Goal: Task Accomplishment & Management: Use online tool/utility

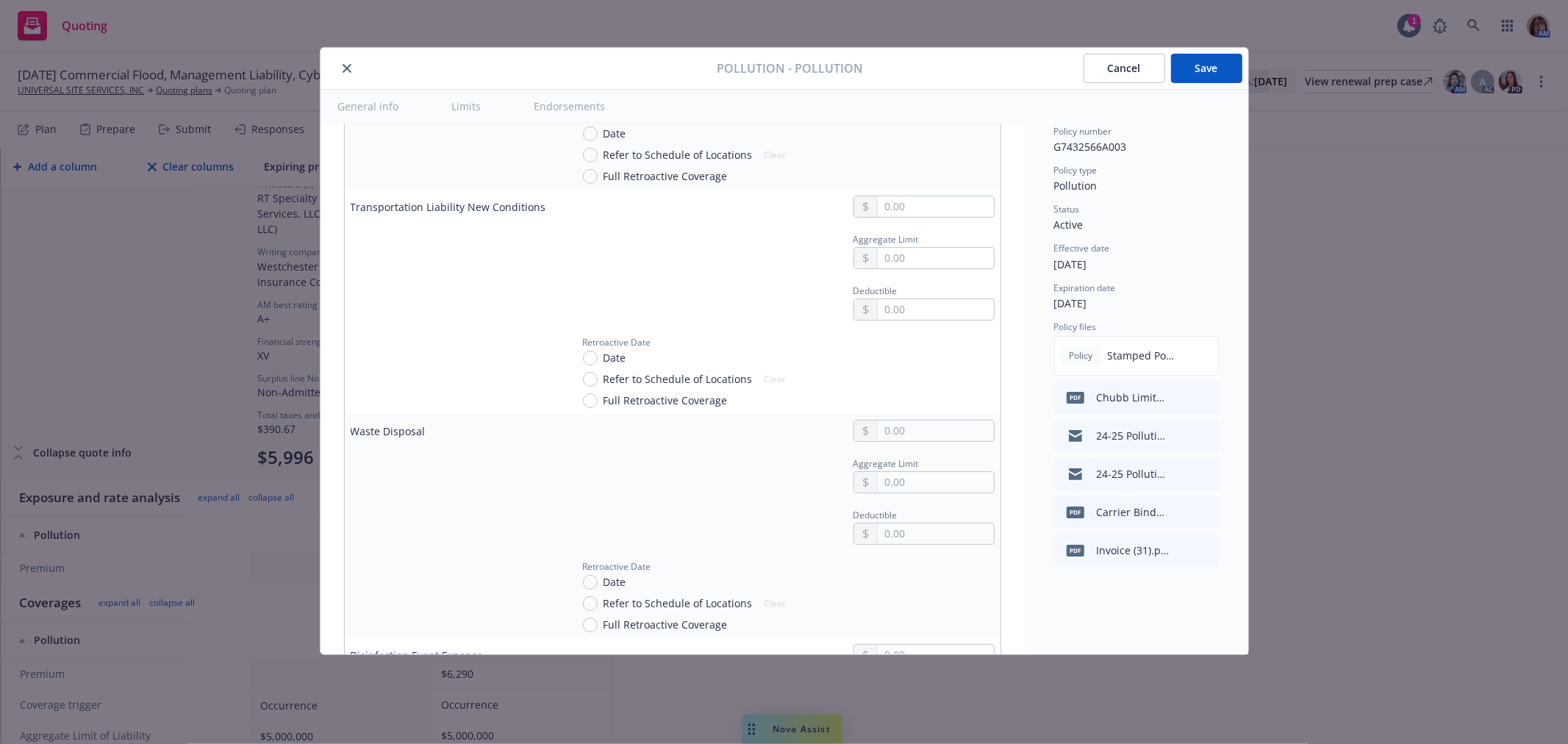
scroll to position [2853, 0]
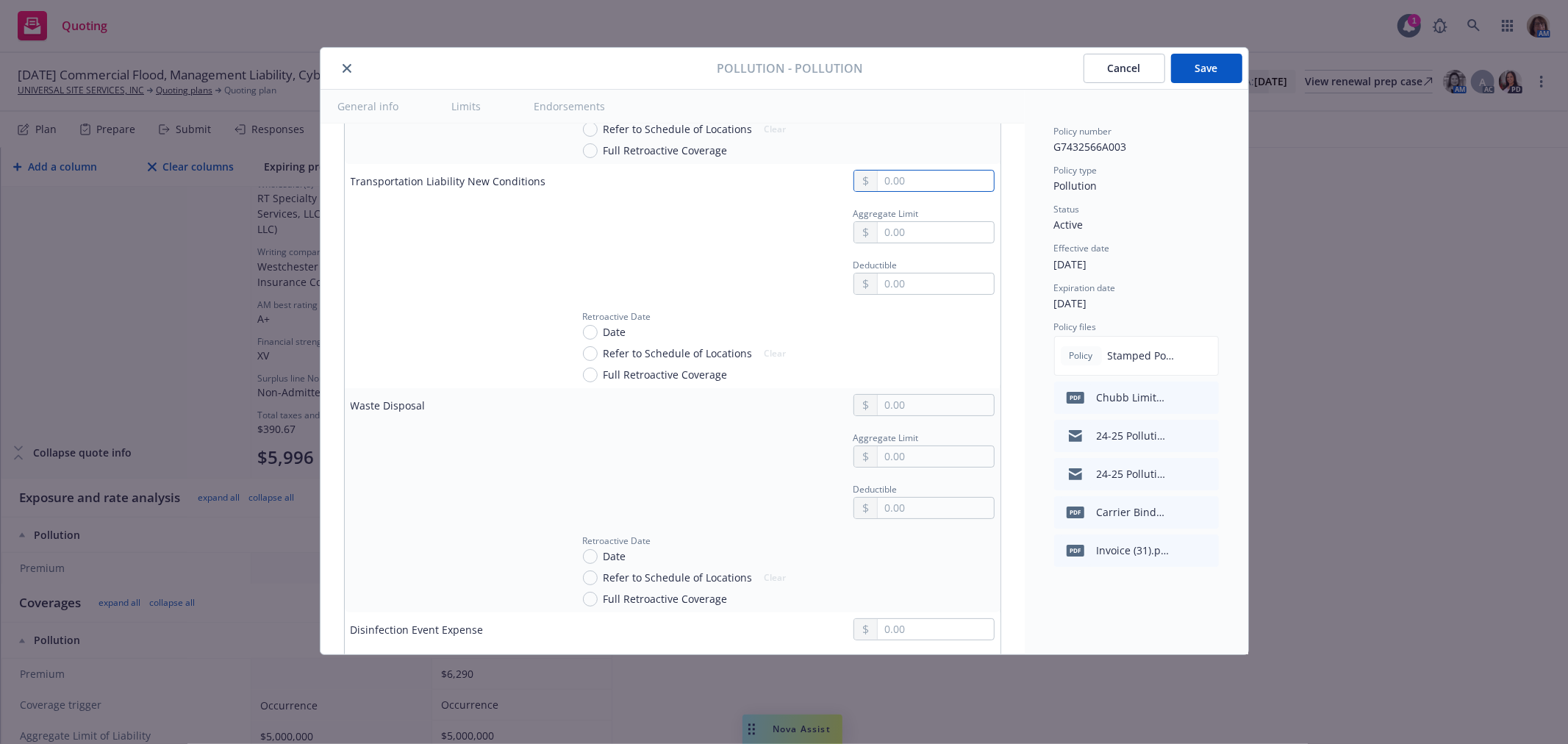
click at [887, 189] on input "text" at bounding box center [935, 181] width 116 height 21
click at [884, 184] on input "text" at bounding box center [935, 181] width 116 height 21
type input "1,000,000.00"
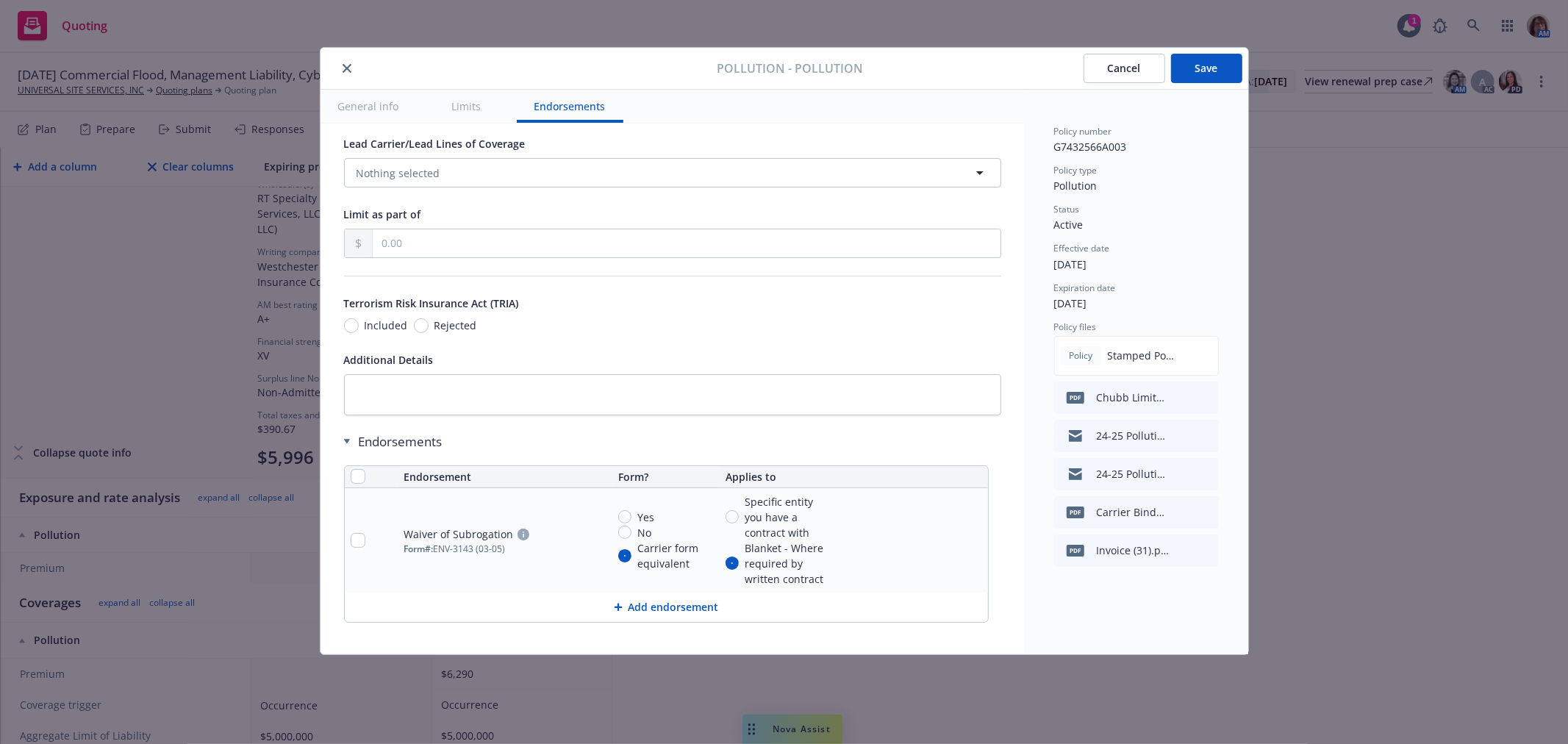
scroll to position [6181, 0]
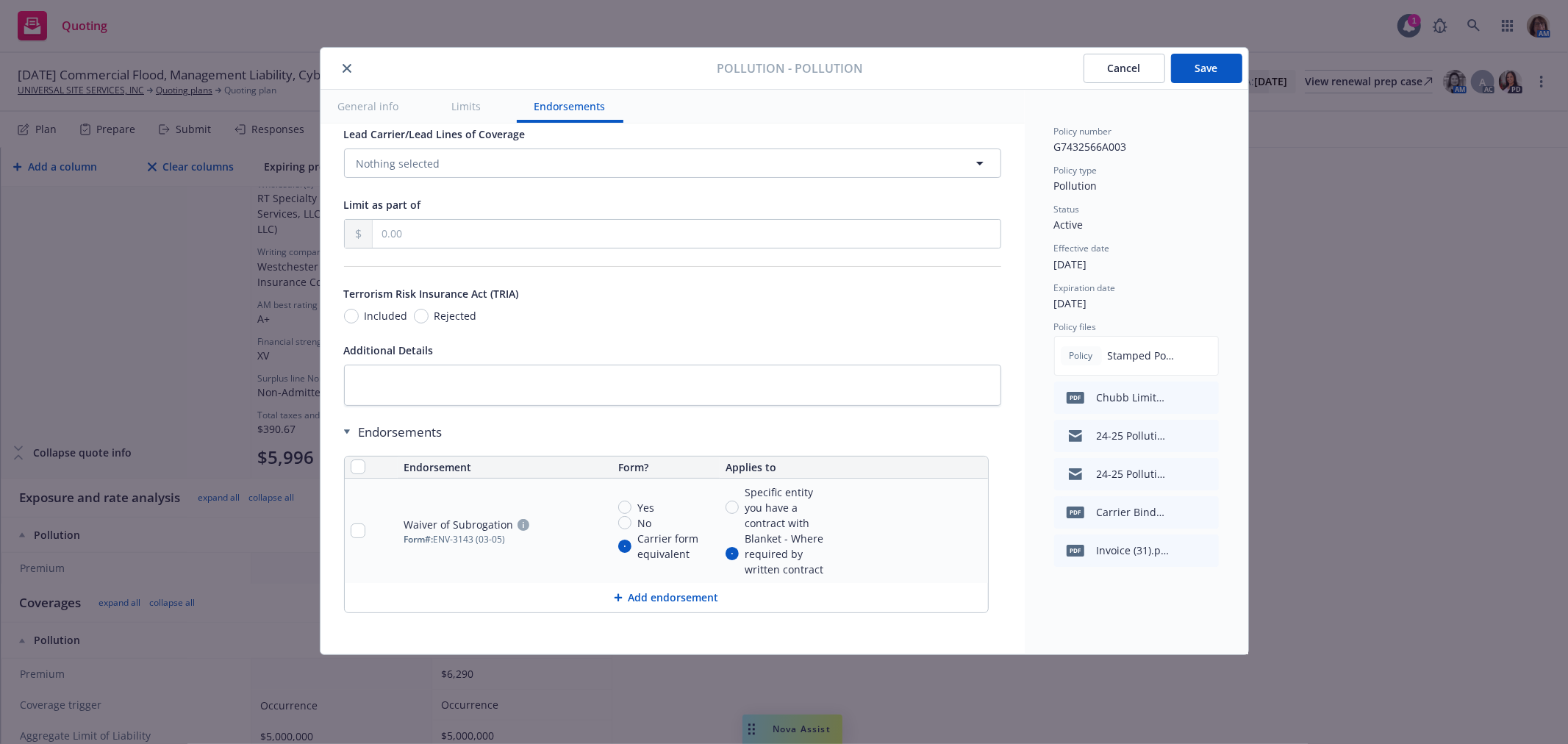
type input "254,000.00"
click at [669, 600] on button "Add endorsement" at bounding box center [666, 598] width 643 height 30
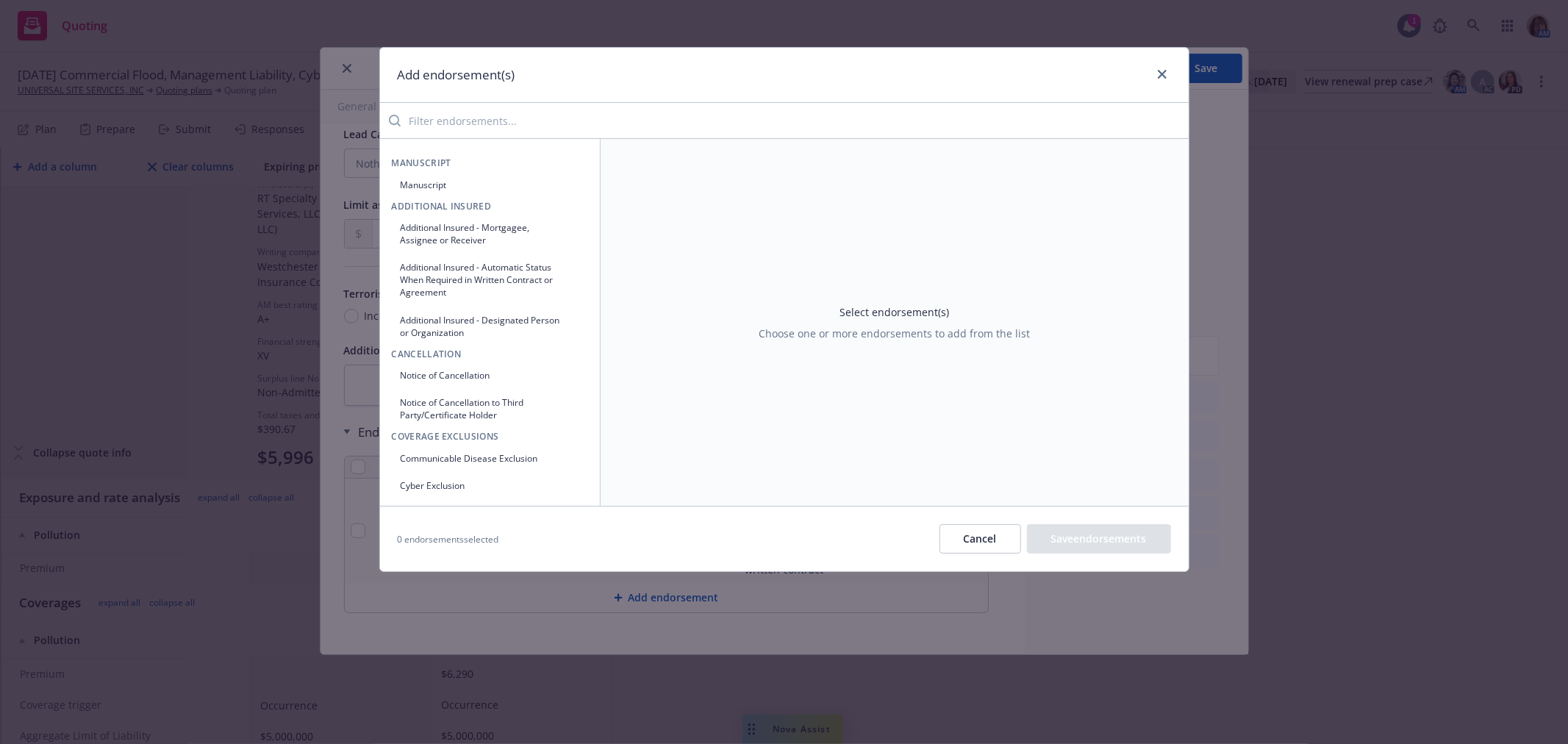
click at [430, 130] on input "search" at bounding box center [795, 120] width 788 height 30
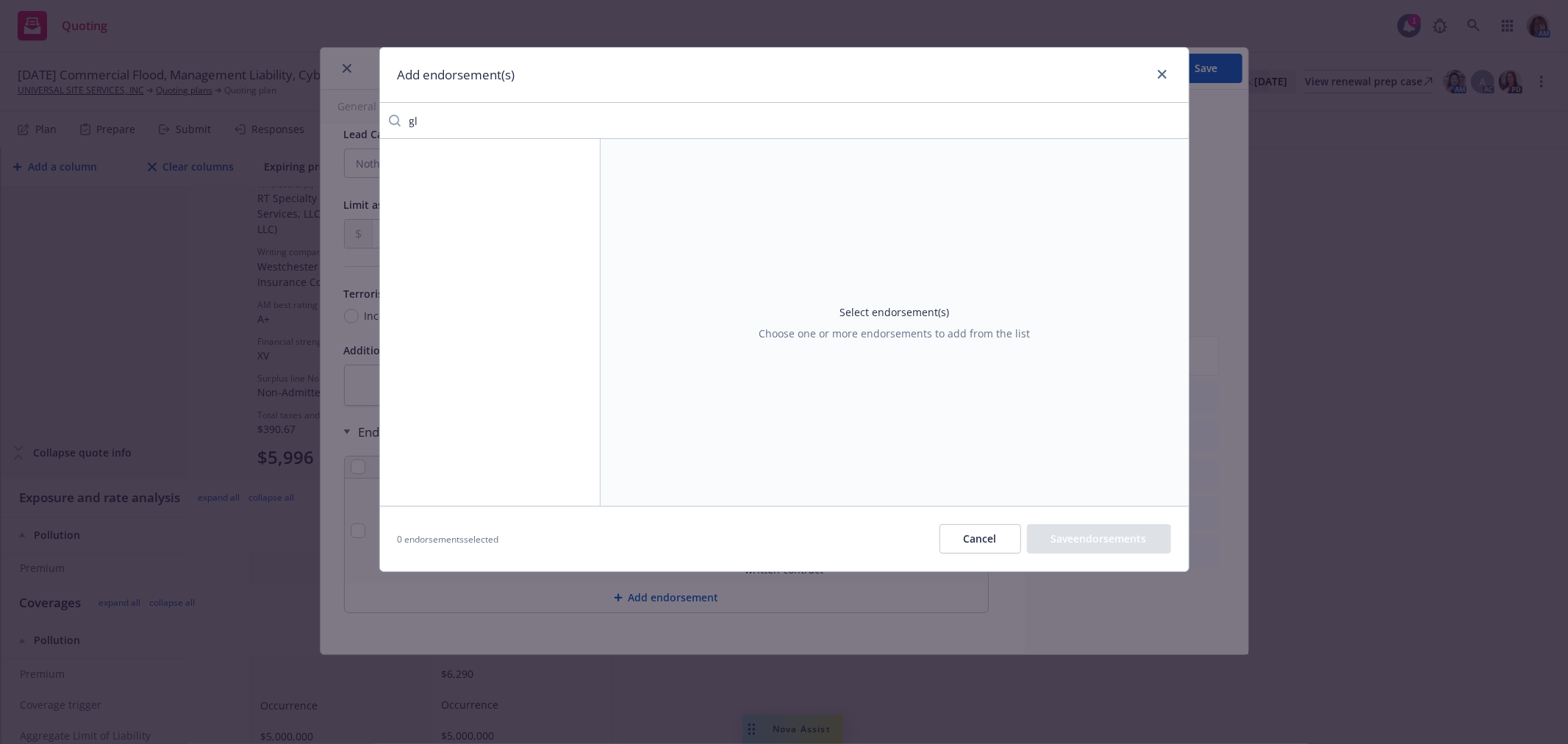
type input "g"
drag, startPoint x: 492, startPoint y: 122, endPoint x: 291, endPoint y: 125, distance: 201.0
click at [291, 125] on div "Add endorsement(s) professional Select endorsement(s) Choose one or more endors…" at bounding box center [784, 372] width 1568 height 744
type input "catas"
click at [975, 545] on button "Cancel" at bounding box center [980, 538] width 81 height 30
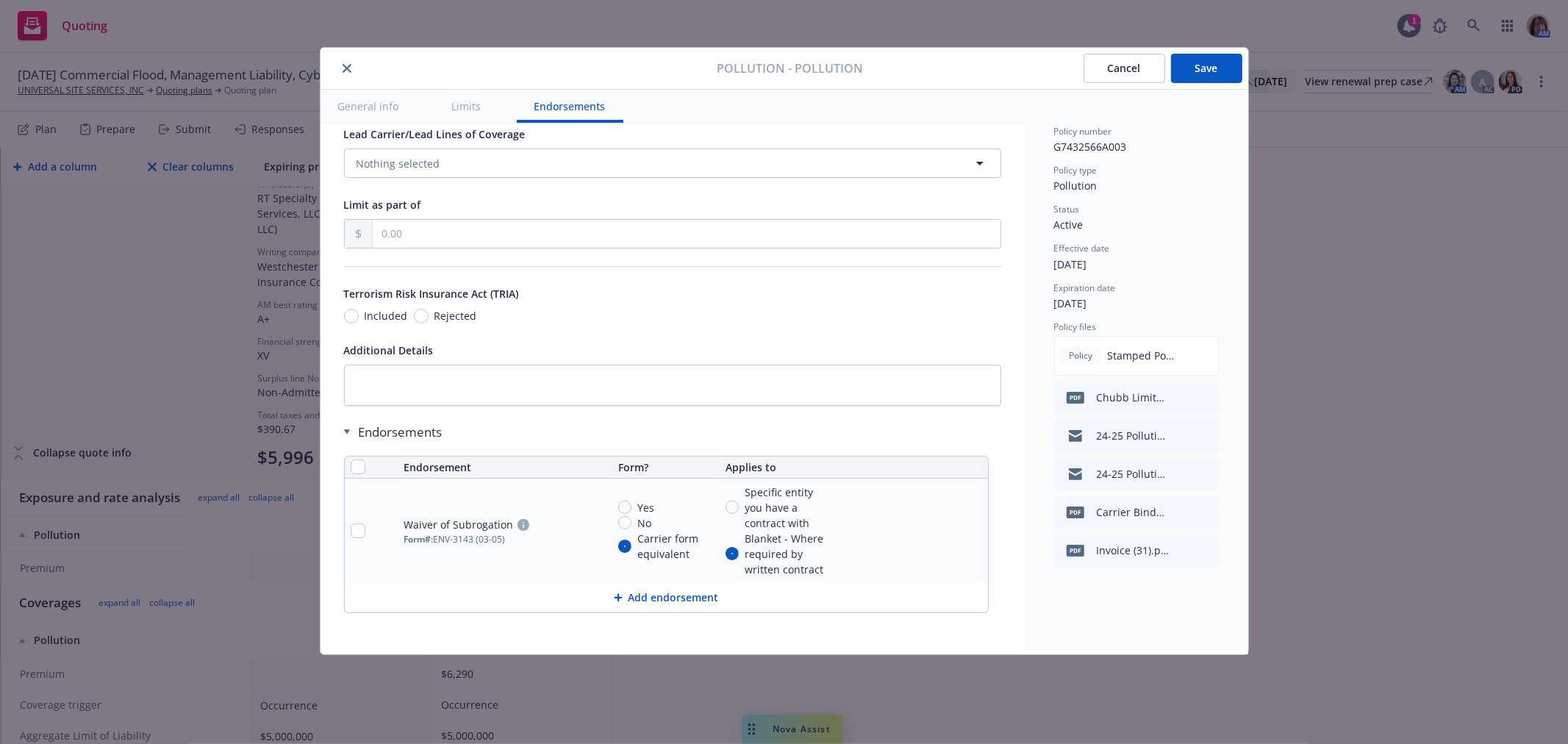
click at [673, 598] on button "Add endorsement" at bounding box center [666, 598] width 643 height 30
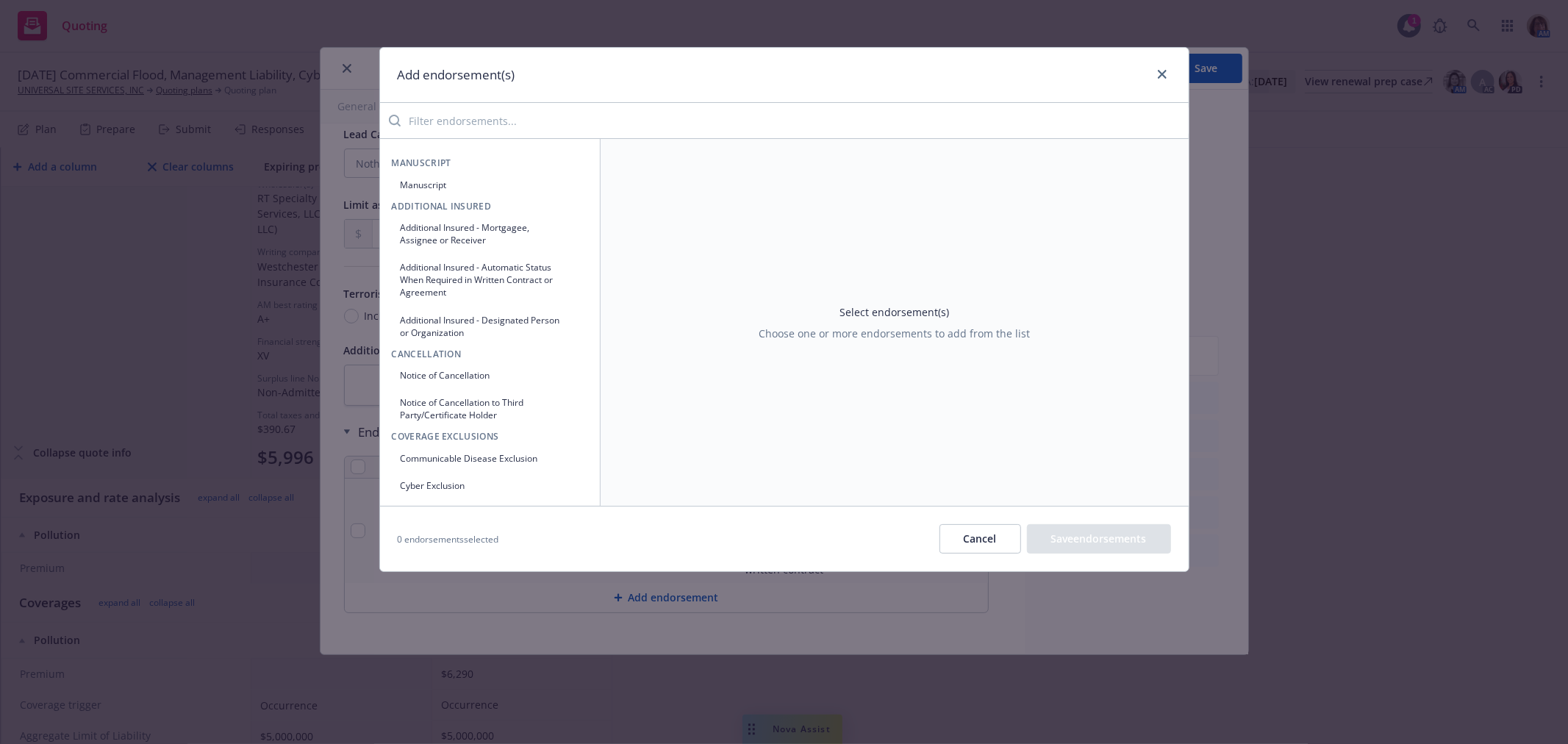
click at [431, 115] on input "search" at bounding box center [795, 120] width 788 height 30
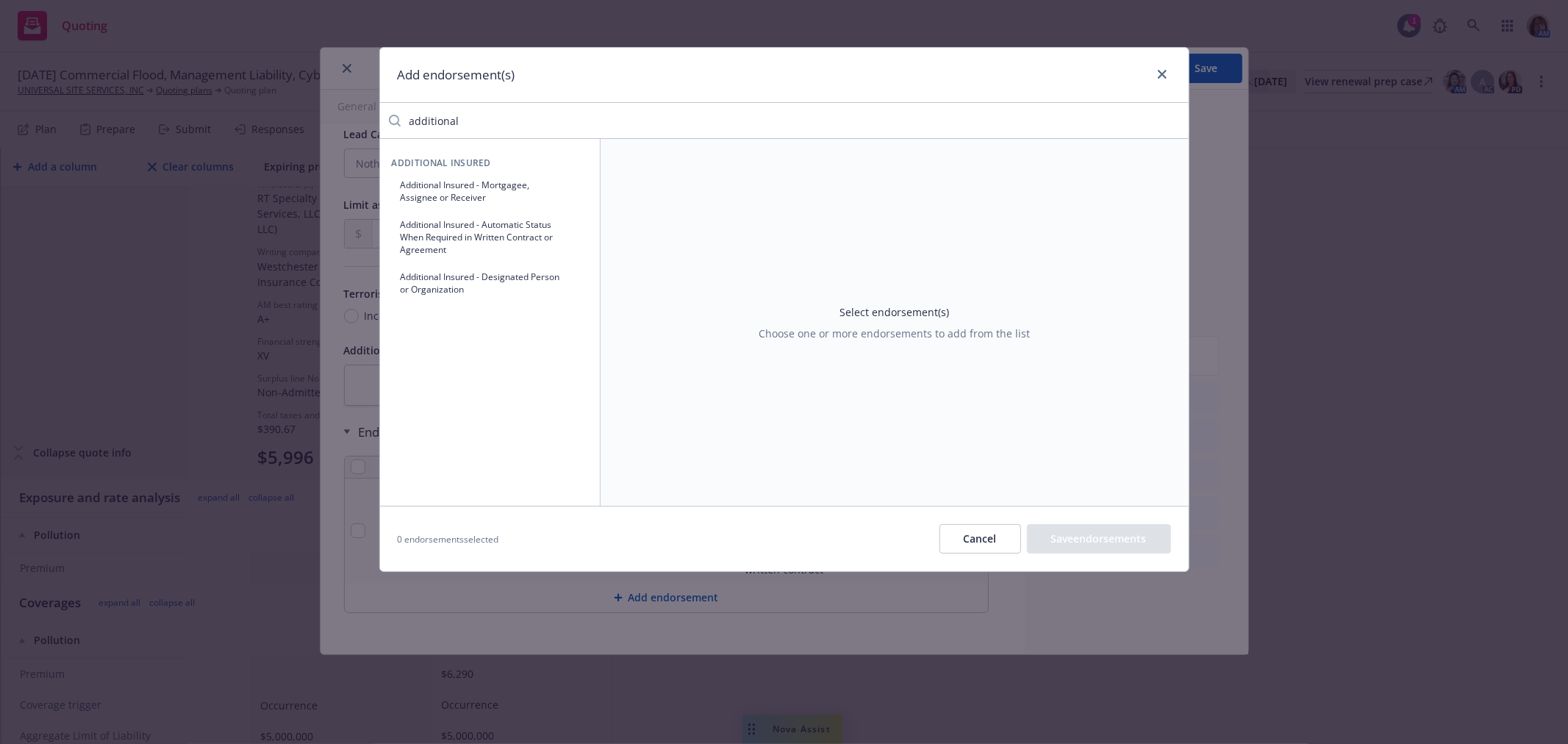
drag, startPoint x: 466, startPoint y: 120, endPoint x: 341, endPoint y: 111, distance: 125.3
click at [341, 111] on div "Add endorsement(s) additional Additional Insured Additional Insured - Mortgagee…" at bounding box center [784, 372] width 1568 height 744
type input "primary"
click at [441, 192] on button "Primary And Non-contributory" at bounding box center [490, 185] width 196 height 24
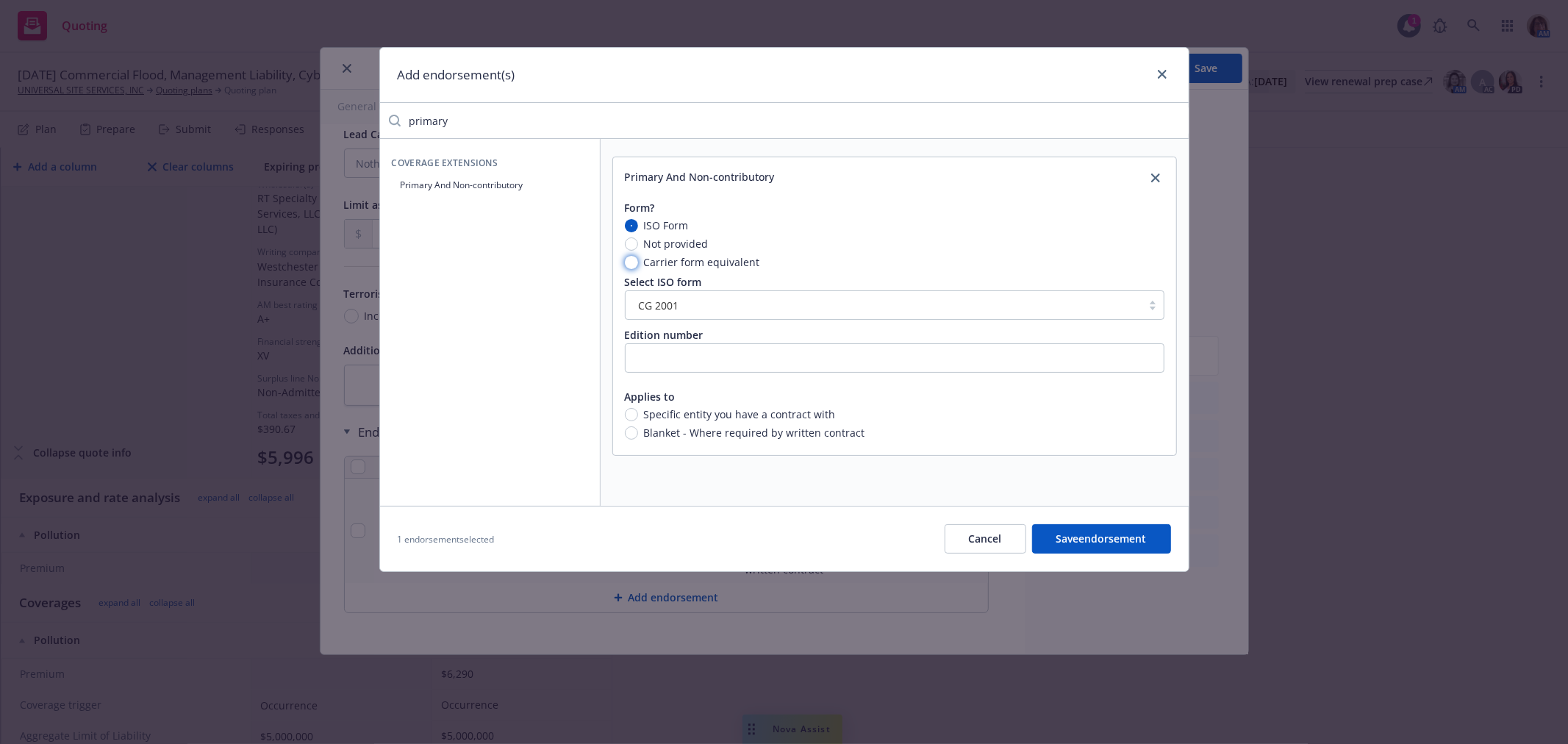
click at [627, 263] on input "Carrier form equivalent" at bounding box center [631, 263] width 13 height 13
radio input "true"
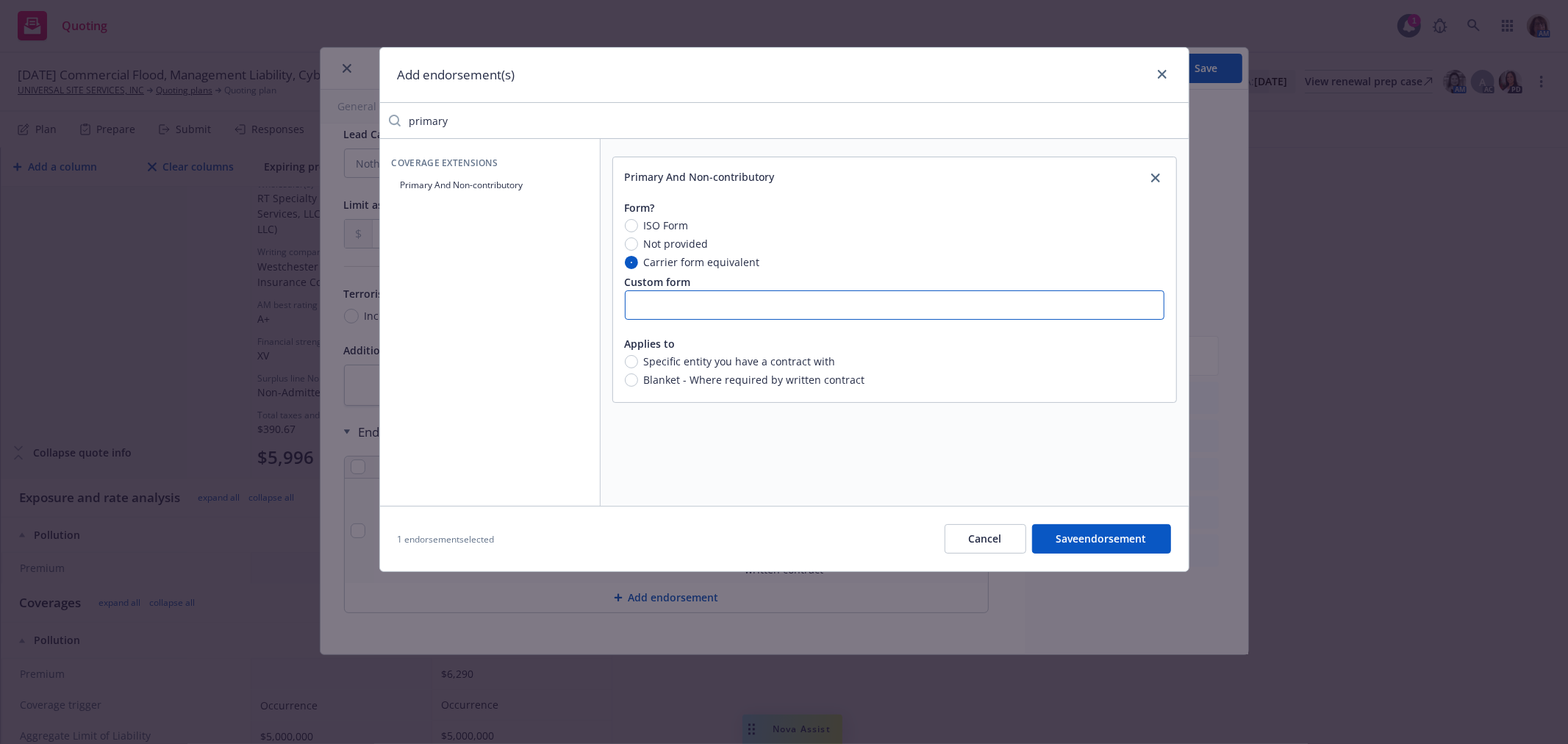
click at [642, 304] on input "text" at bounding box center [894, 305] width 539 height 30
type input "ENV-3253 (12-18)"
click at [626, 378] on input "Blanket - Where required by written contract" at bounding box center [631, 381] width 13 height 13
radio input "true"
drag, startPoint x: 480, startPoint y: 113, endPoint x: 315, endPoint y: 122, distance: 165.2
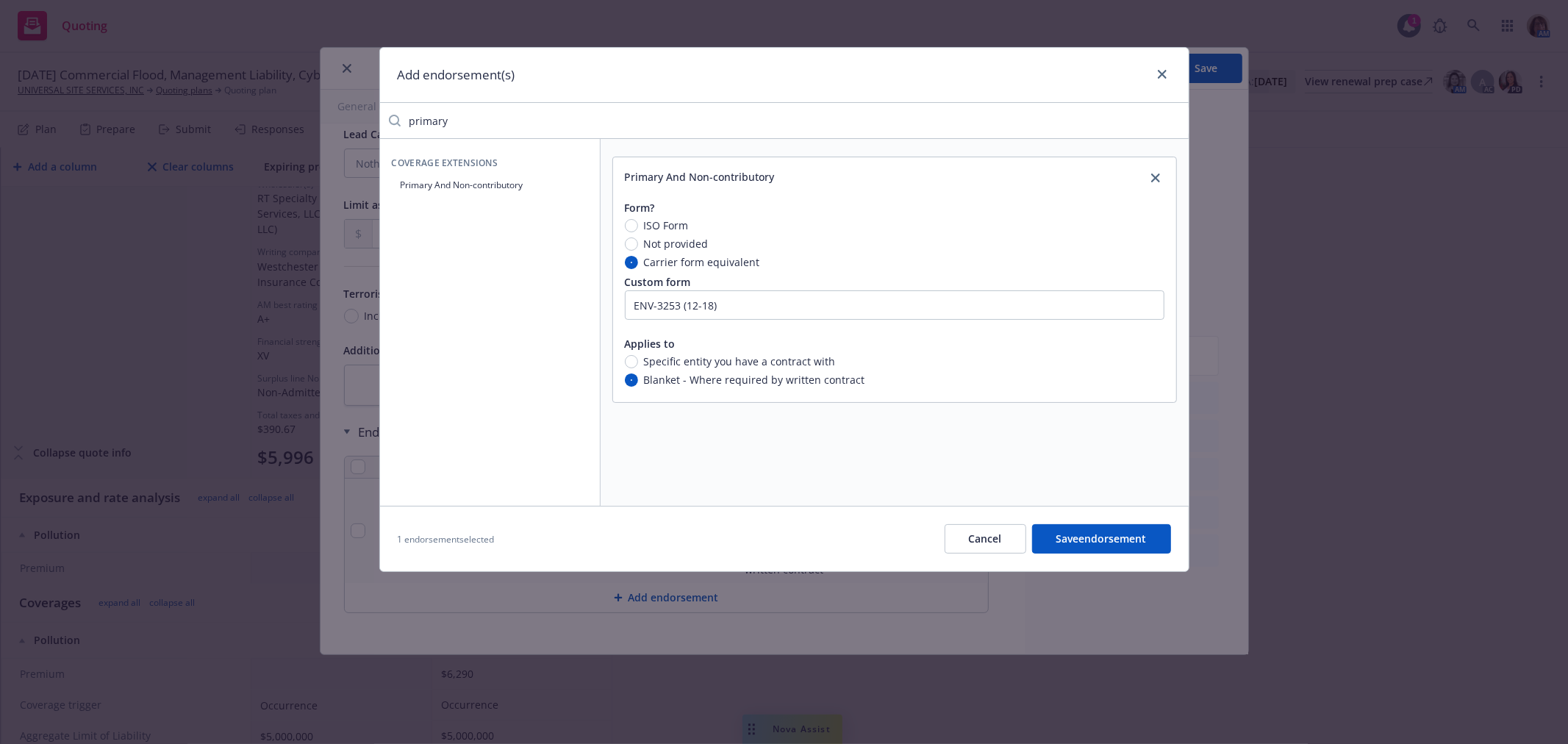
click at [315, 122] on div "Add endorsement(s) primary Coverage Extensions Primary And Non-contributory Pri…" at bounding box center [784, 372] width 1568 height 744
drag, startPoint x: 458, startPoint y: 118, endPoint x: 336, endPoint y: 122, distance: 122.1
click at [336, 122] on div "Add endorsement(s) asbesto Coverage Exclusions Asbestos Exclusion Endorsement P…" at bounding box center [784, 372] width 1568 height 744
drag, startPoint x: 446, startPoint y: 123, endPoint x: 355, endPoint y: 126, distance: 91.0
click at [355, 126] on div "Add endorsement(s) nuclear Coverage Exclusions Nuclear Energy Liability Exclusi…" at bounding box center [784, 372] width 1568 height 744
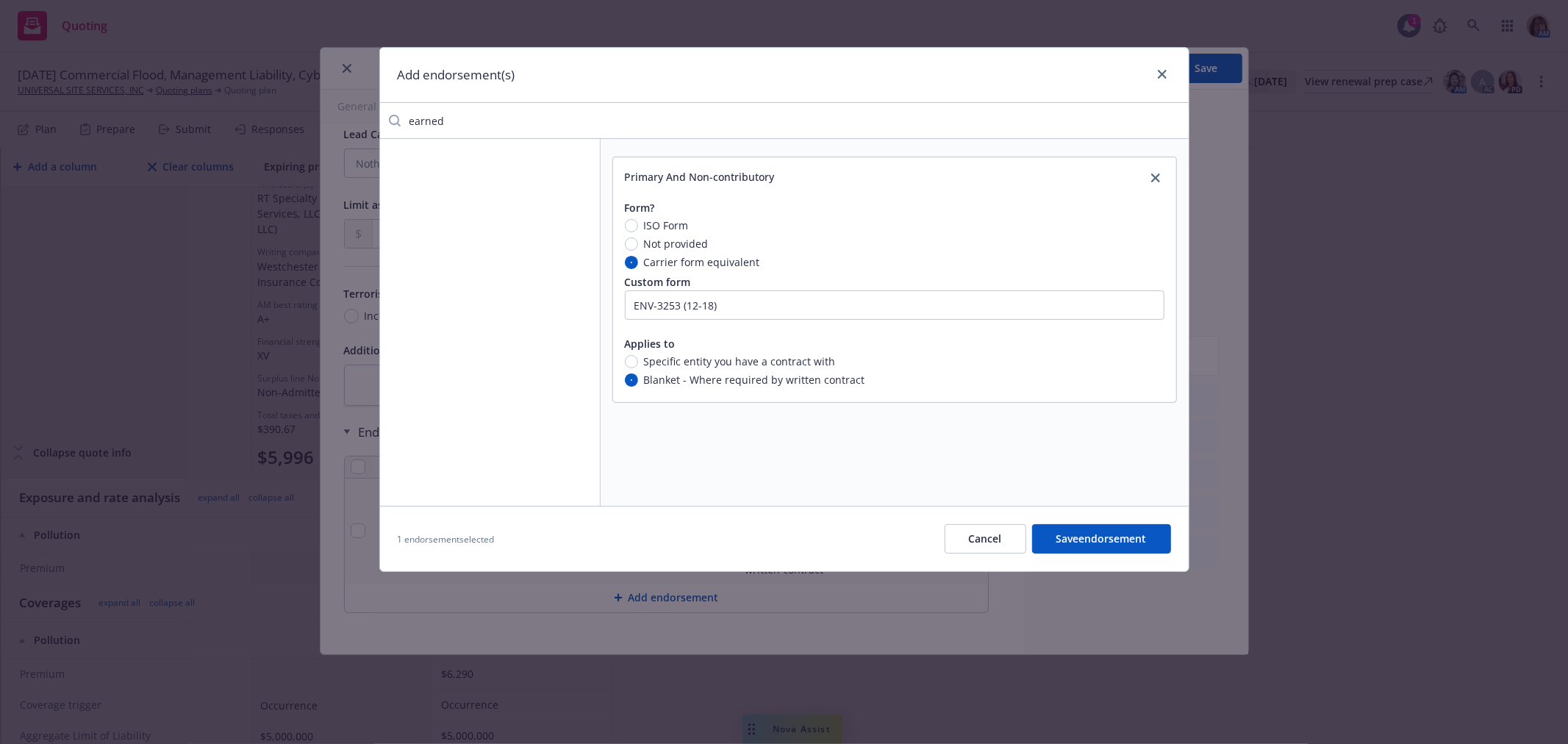
type input "earned"
click at [1101, 545] on button "Save endorsement" at bounding box center [1100, 538] width 139 height 30
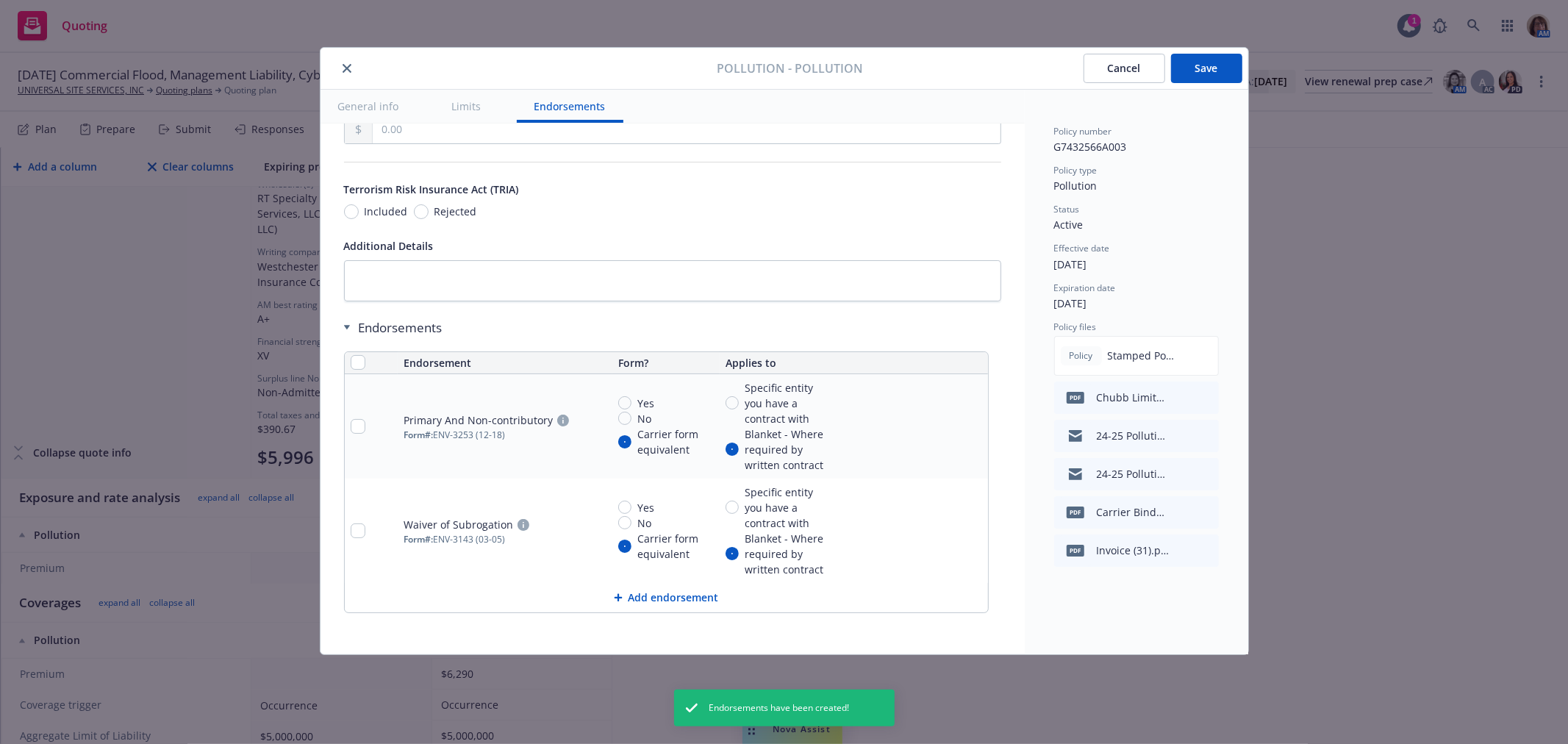
scroll to position [6285, 0]
click at [1202, 68] on button "Save" at bounding box center [1207, 68] width 72 height 30
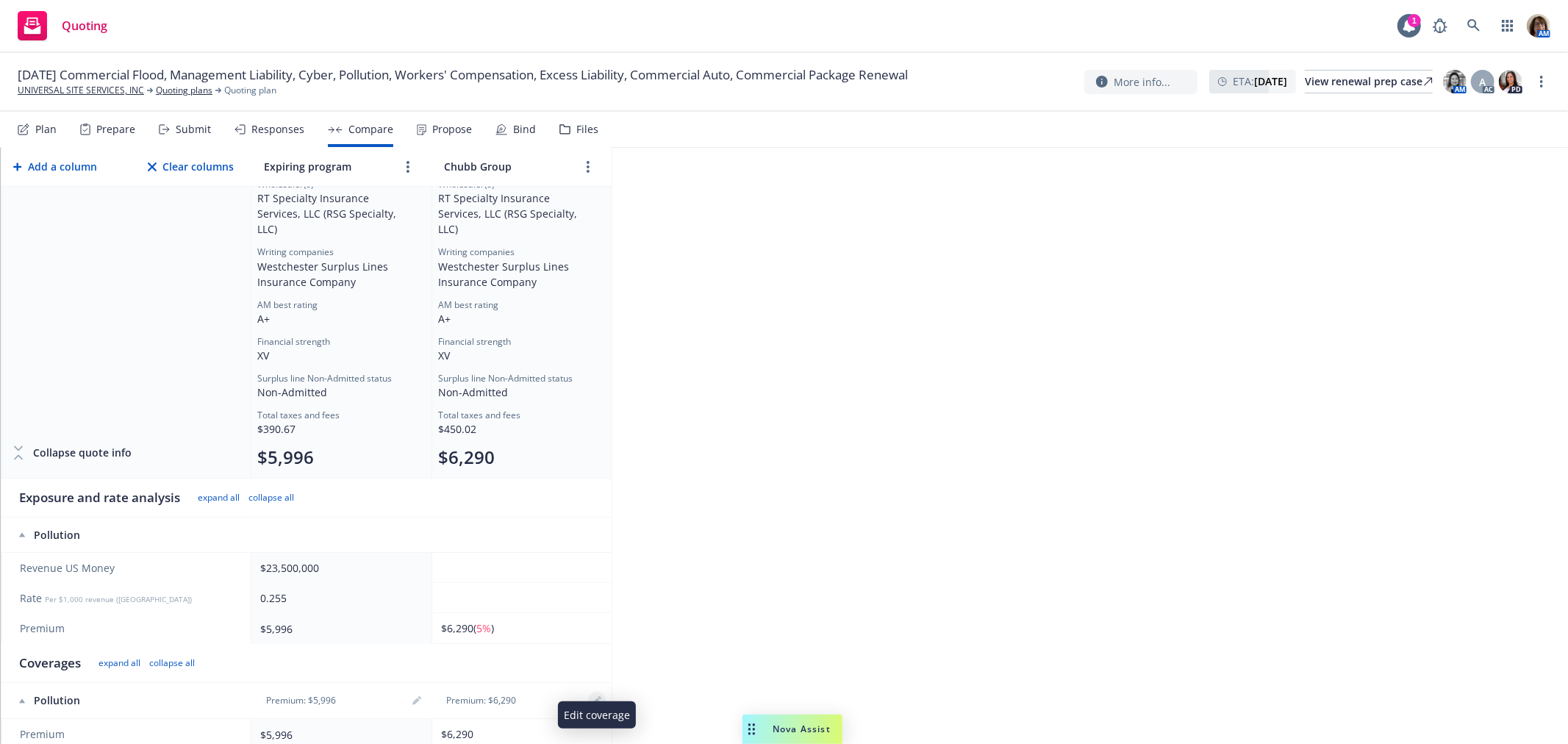
click at [599, 696] on icon "editPencil" at bounding box center [597, 700] width 9 height 9
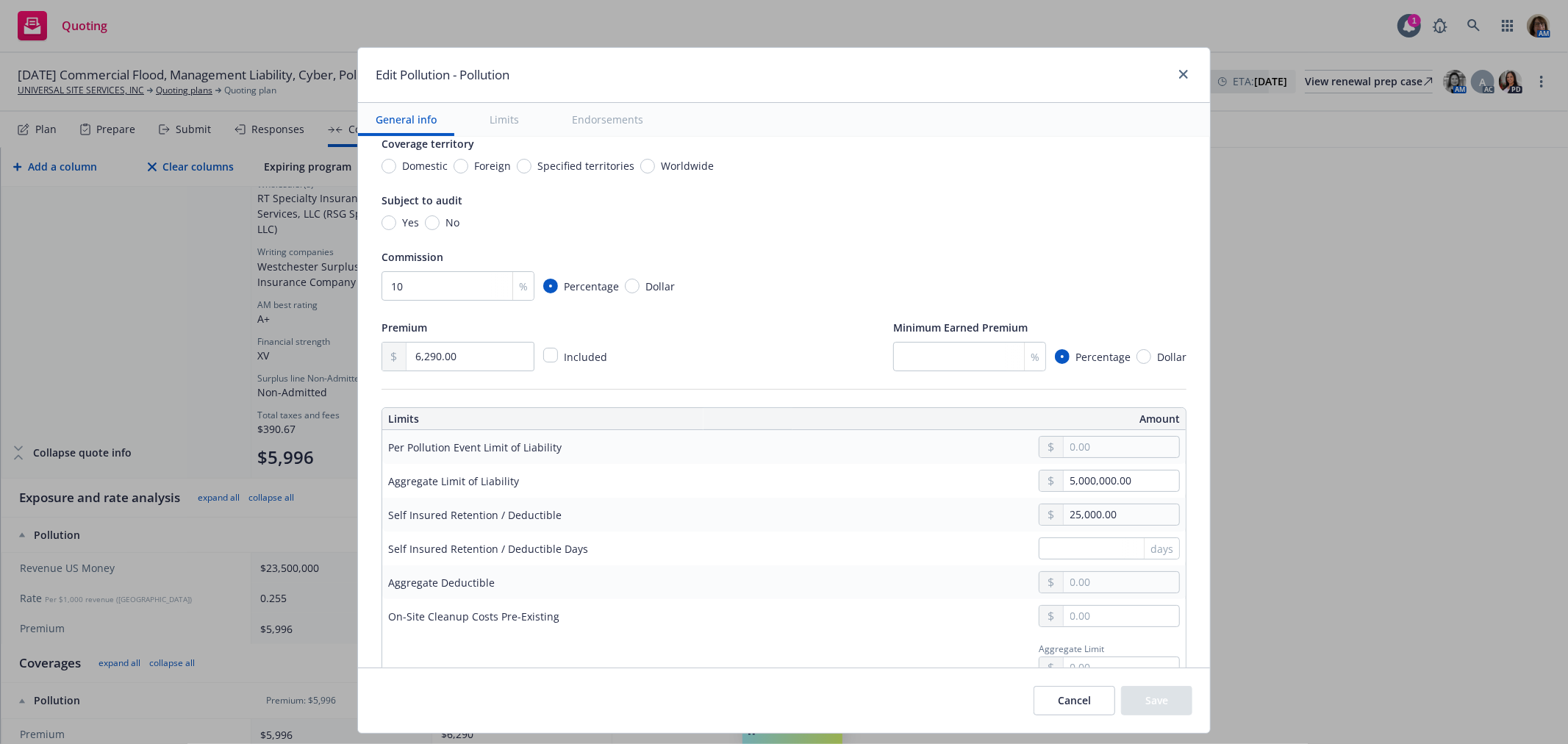
scroll to position [164, 0]
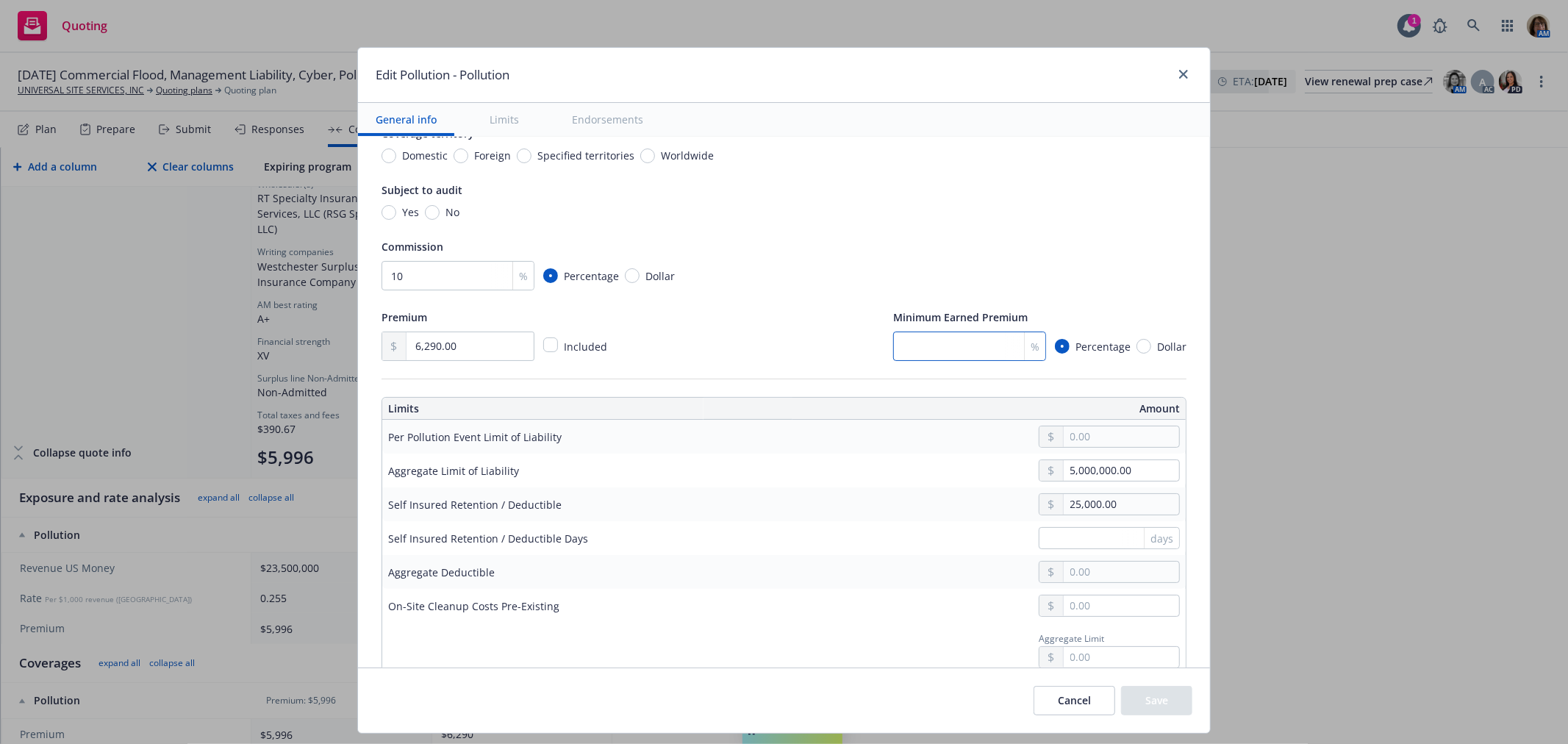
click at [898, 351] on input "number" at bounding box center [969, 346] width 153 height 30
type input "25"
click at [1063, 434] on input "text" at bounding box center [1121, 437] width 116 height 21
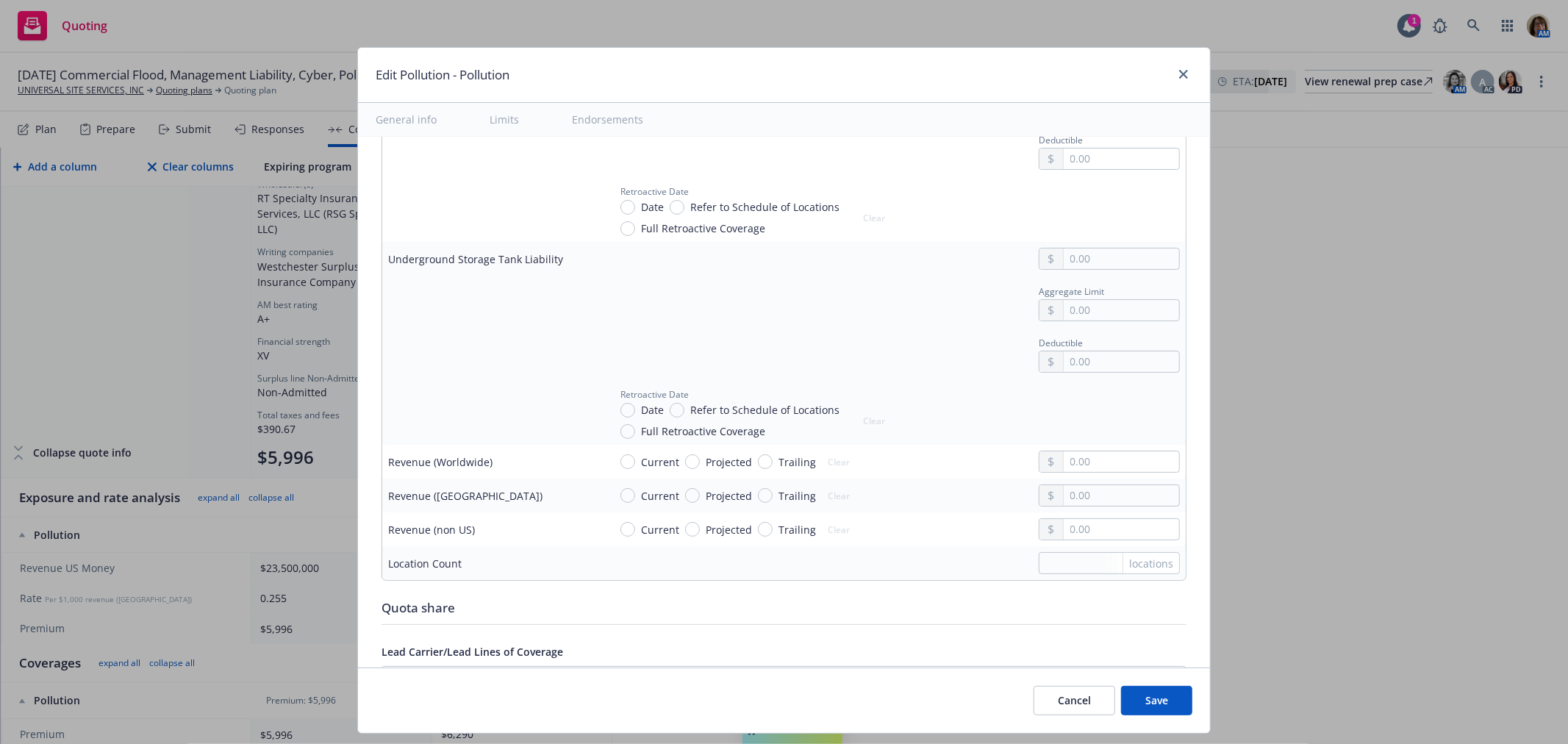
scroll to position [5147, 0]
type input "5,000,000.00"
click at [1063, 501] on input "text" at bounding box center [1121, 494] width 116 height 21
type input "23,500,000.00"
click at [1149, 702] on button "Save" at bounding box center [1156, 700] width 72 height 30
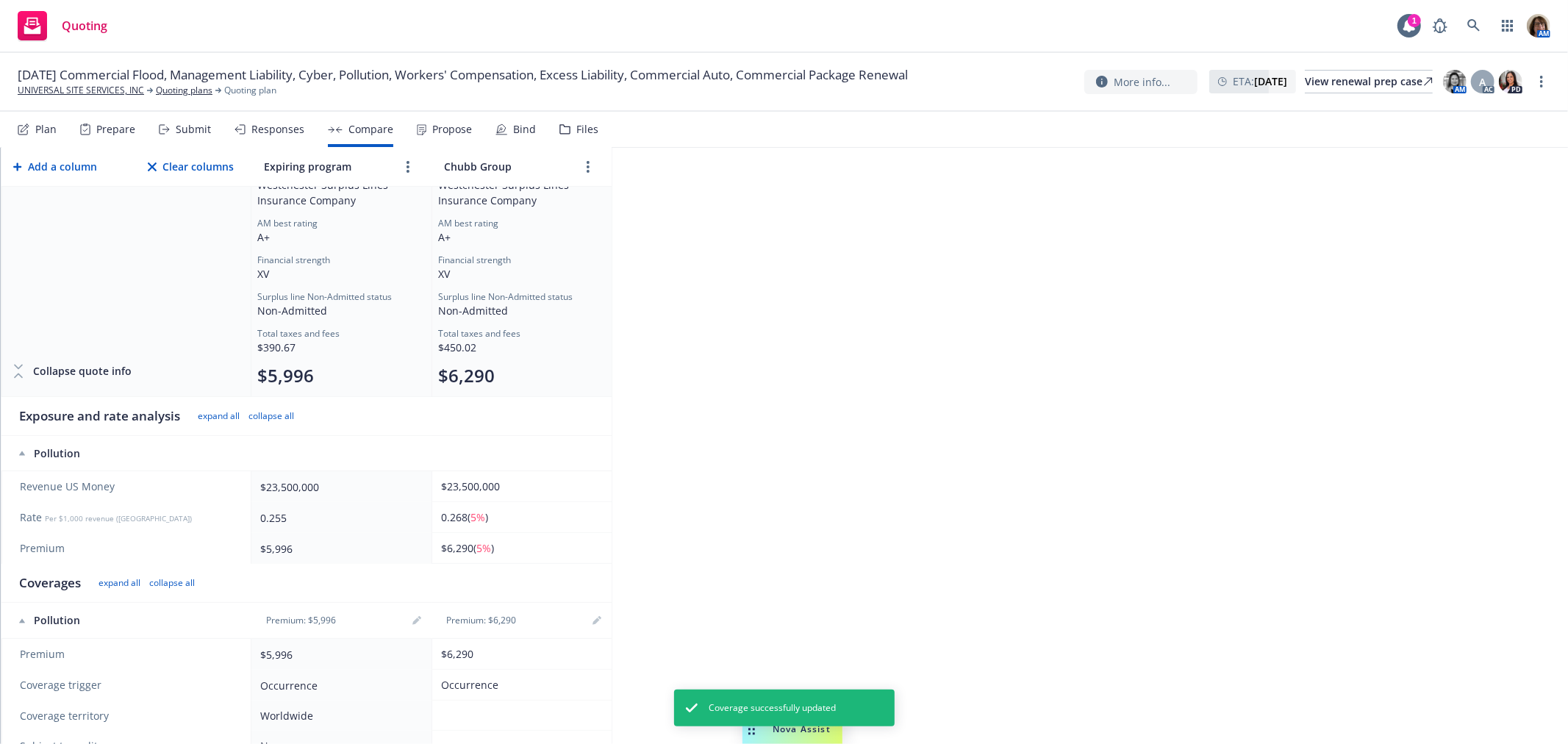
scroll to position [326, 0]
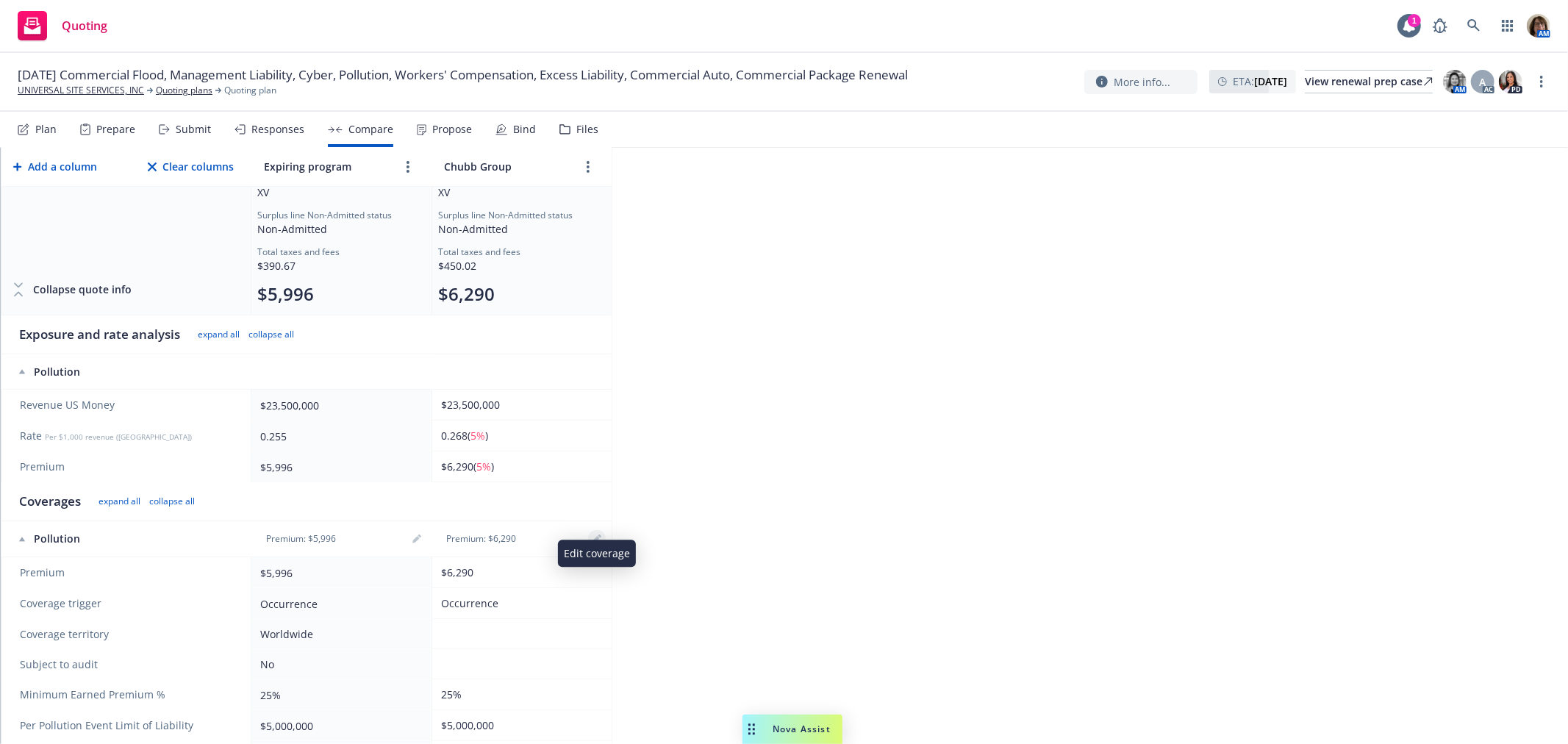
click at [593, 536] on icon "editPencil" at bounding box center [597, 539] width 8 height 8
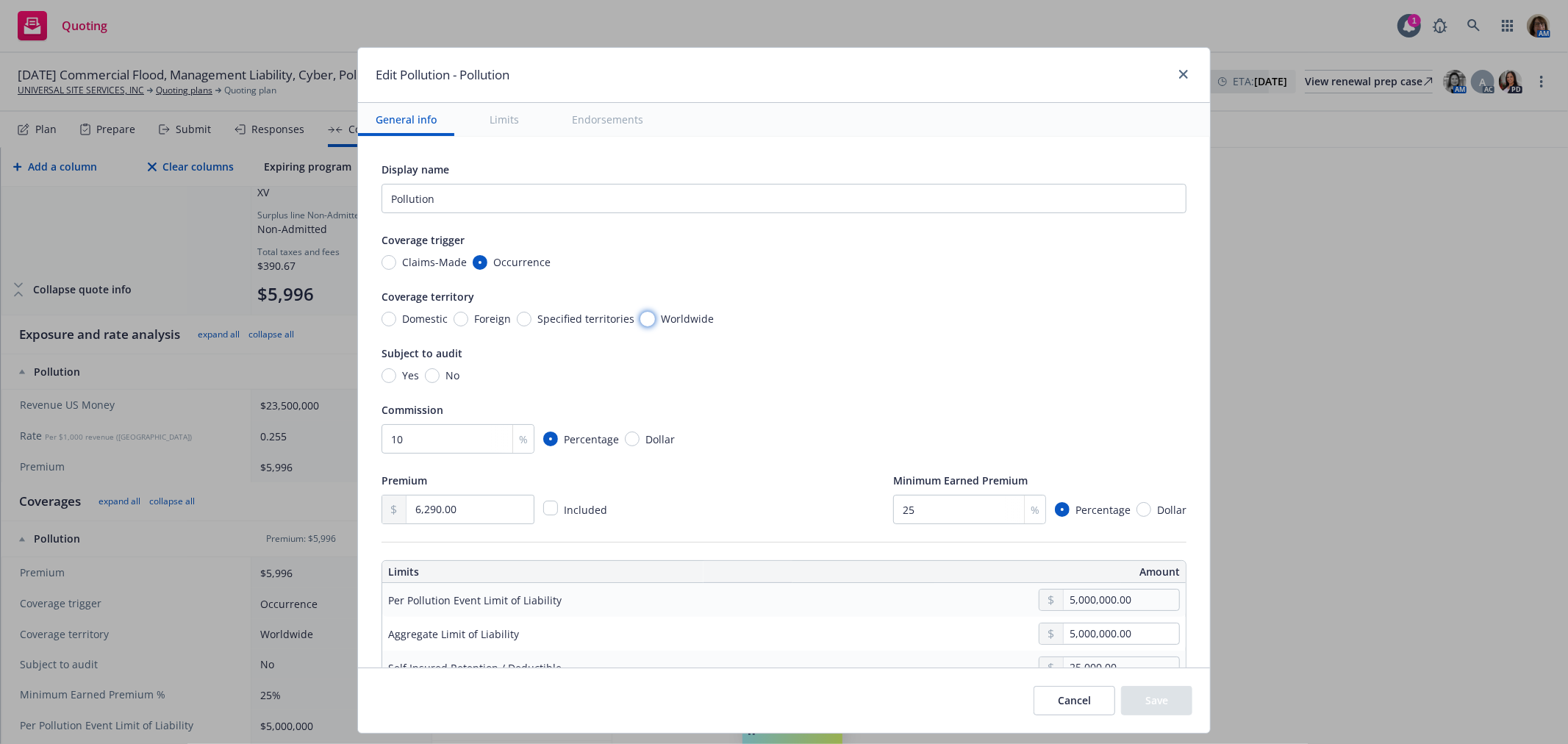
click at [641, 318] on input "Worldwide" at bounding box center [647, 318] width 14 height 14
radio input "true"
click at [425, 377] on input "No" at bounding box center [431, 375] width 14 height 14
radio input "true"
click at [1150, 705] on button "Save" at bounding box center [1156, 700] width 72 height 30
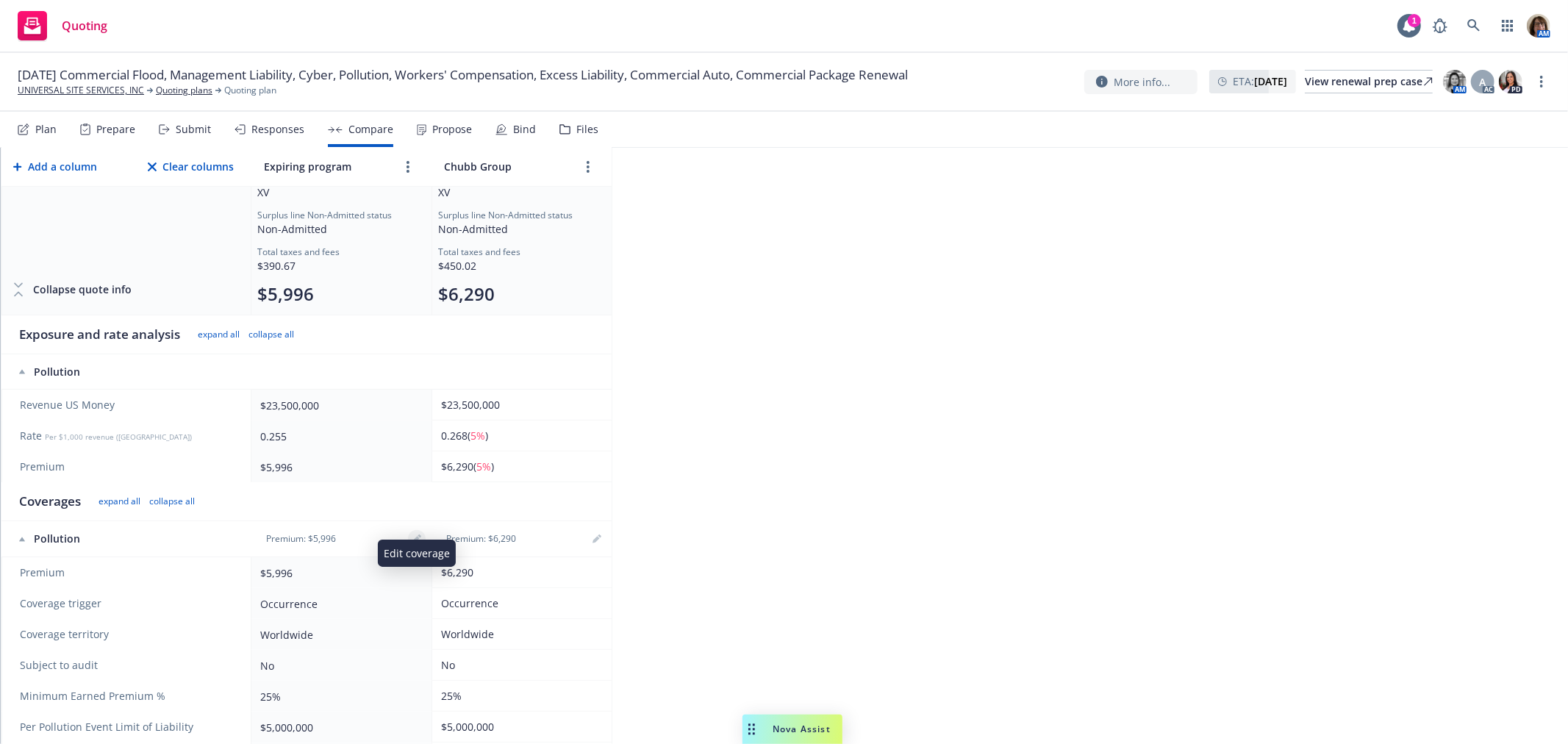
click at [416, 535] on icon "editPencil" at bounding box center [416, 538] width 9 height 9
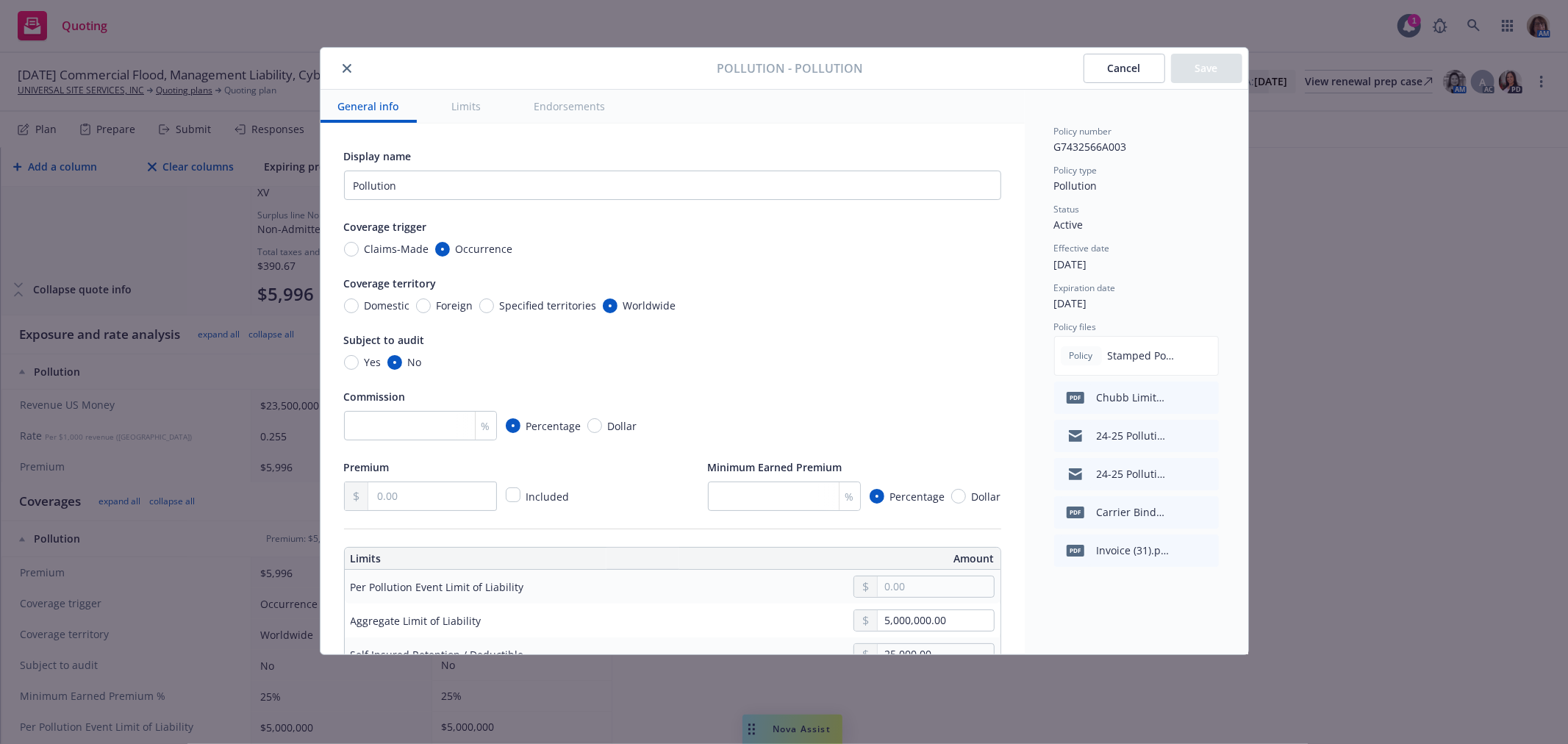
radio input "true"
type input "10"
type input "5,996.00"
type input "25"
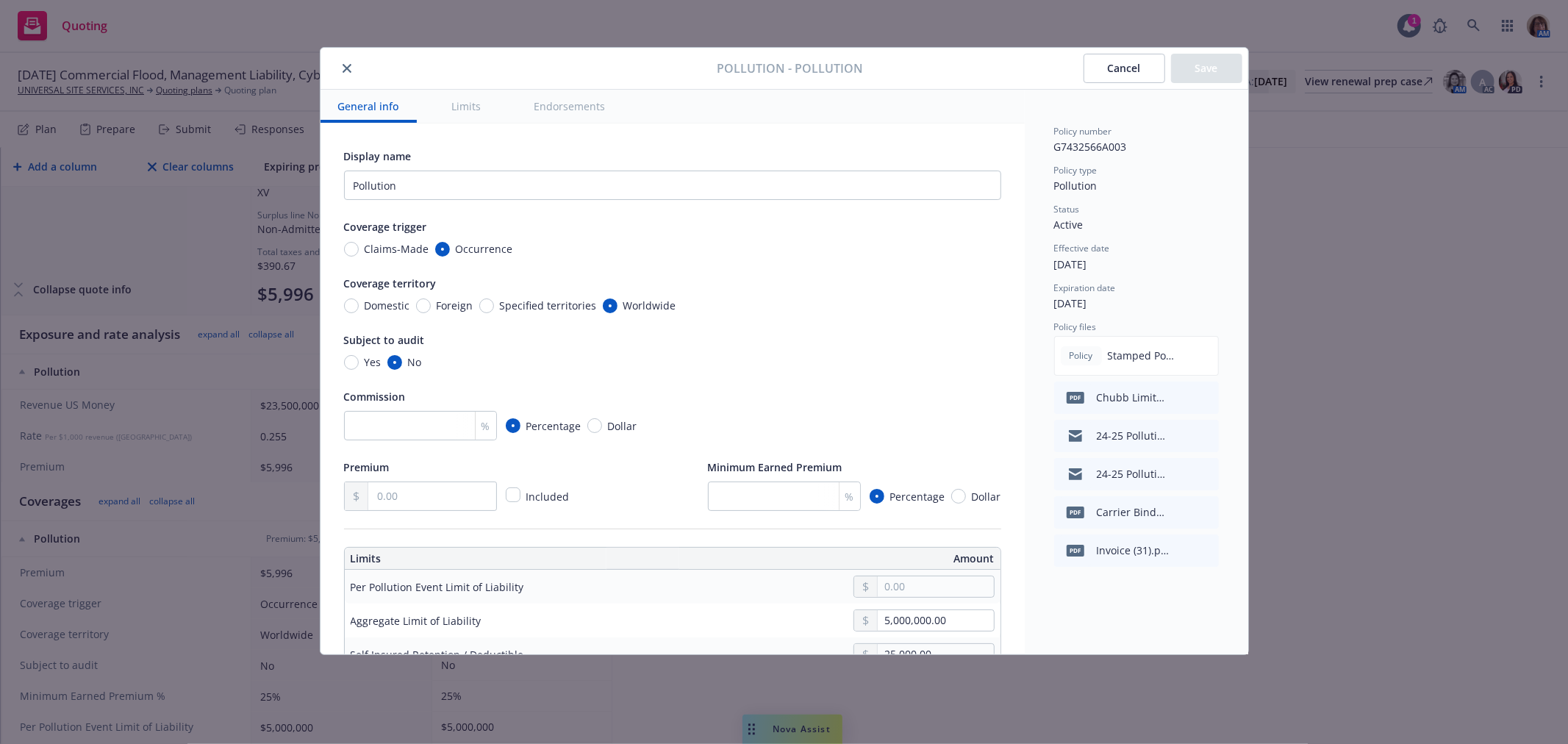
type input "5,000,000.00"
type input "1,000,000.00"
type input "254,000.00"
type input "1,000,000.00"
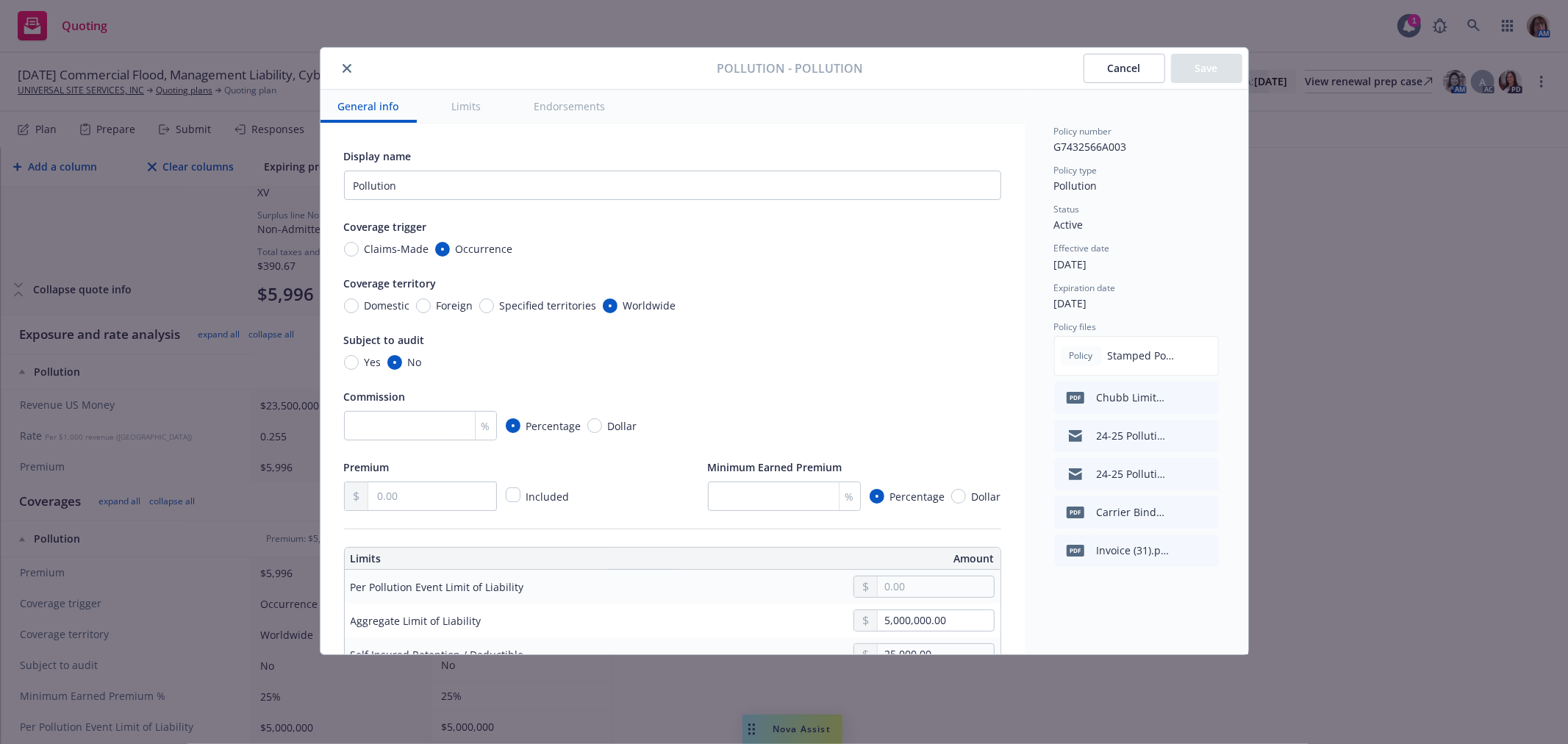
type input "1,000,000.00"
type input "25,000.00"
radio input "true"
type input "5,000,000.00"
type input "25,000.00"
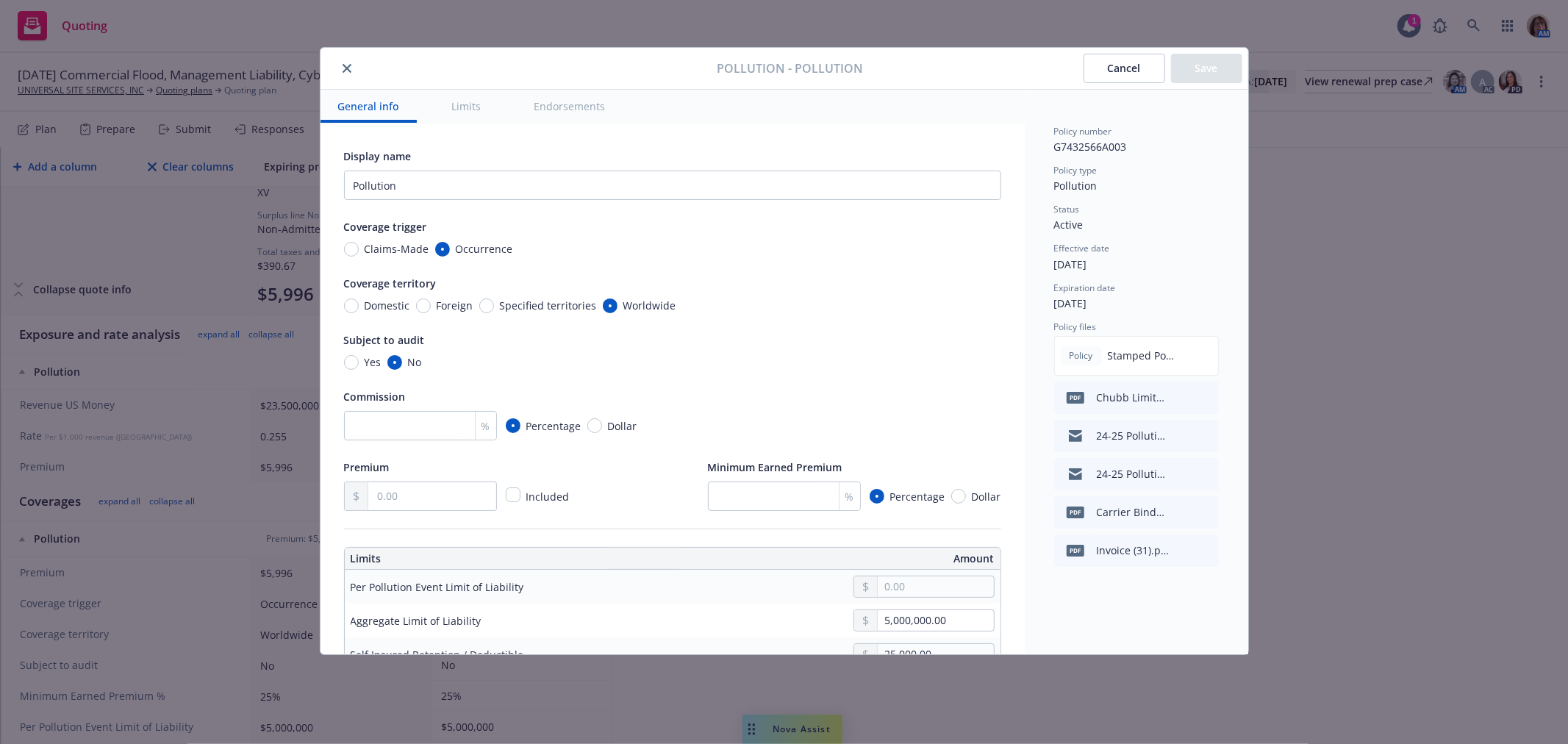
radio input "true"
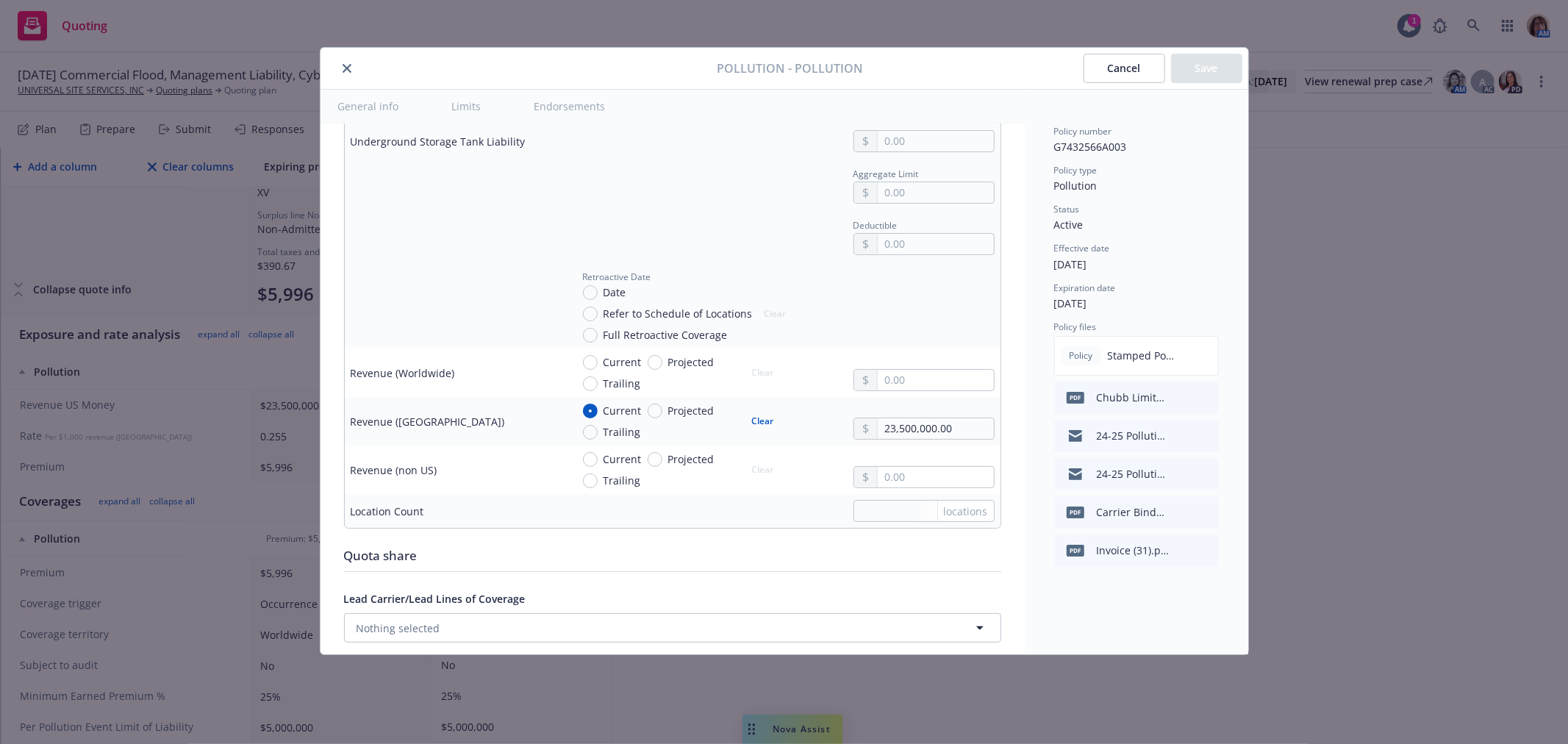
scroll to position [5799, 0]
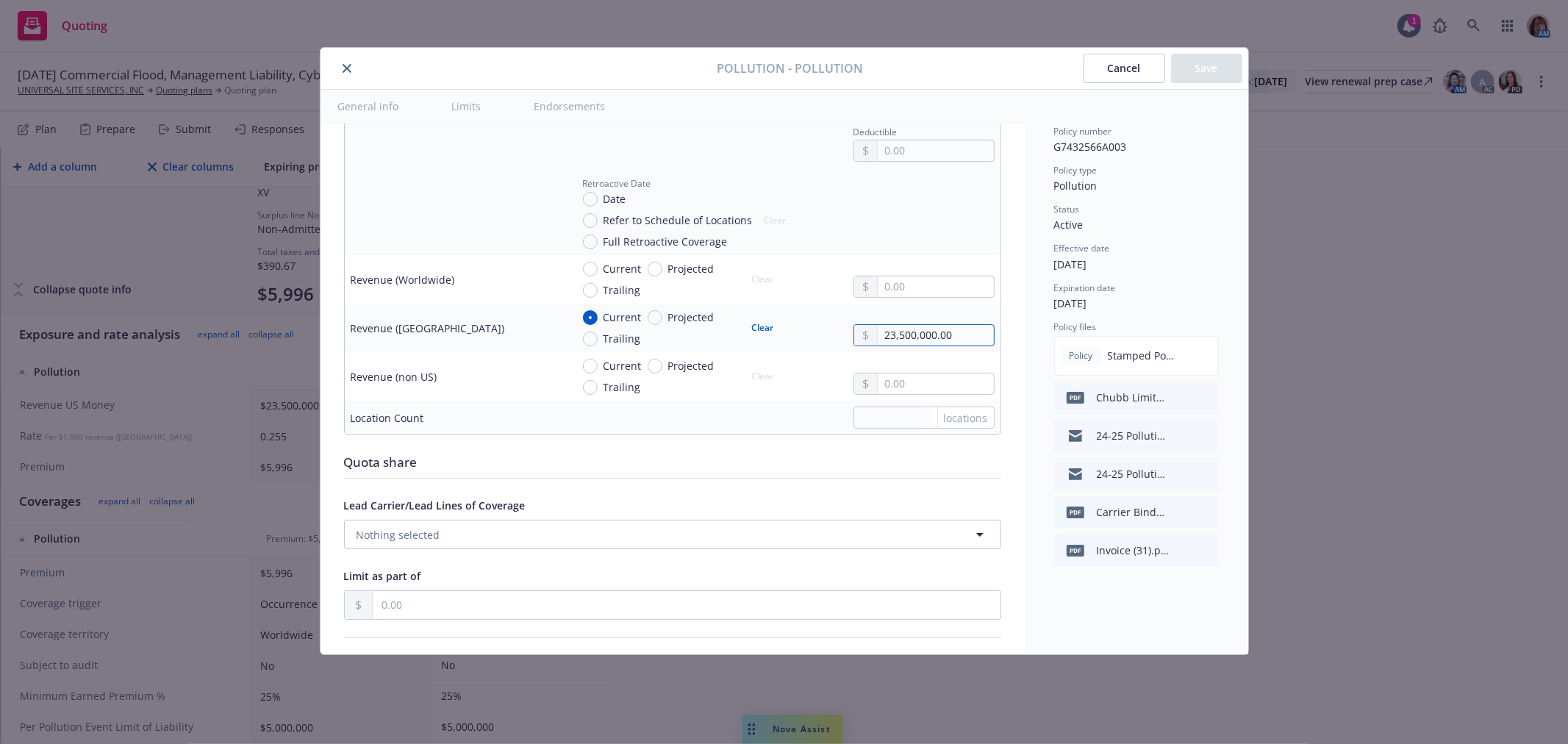
drag, startPoint x: 949, startPoint y: 341, endPoint x: 801, endPoint y: 341, distance: 148.0
click at [801, 341] on div "Current Projected Trailing Clear 23,500,000.00" at bounding box center [782, 328] width 424 height 36
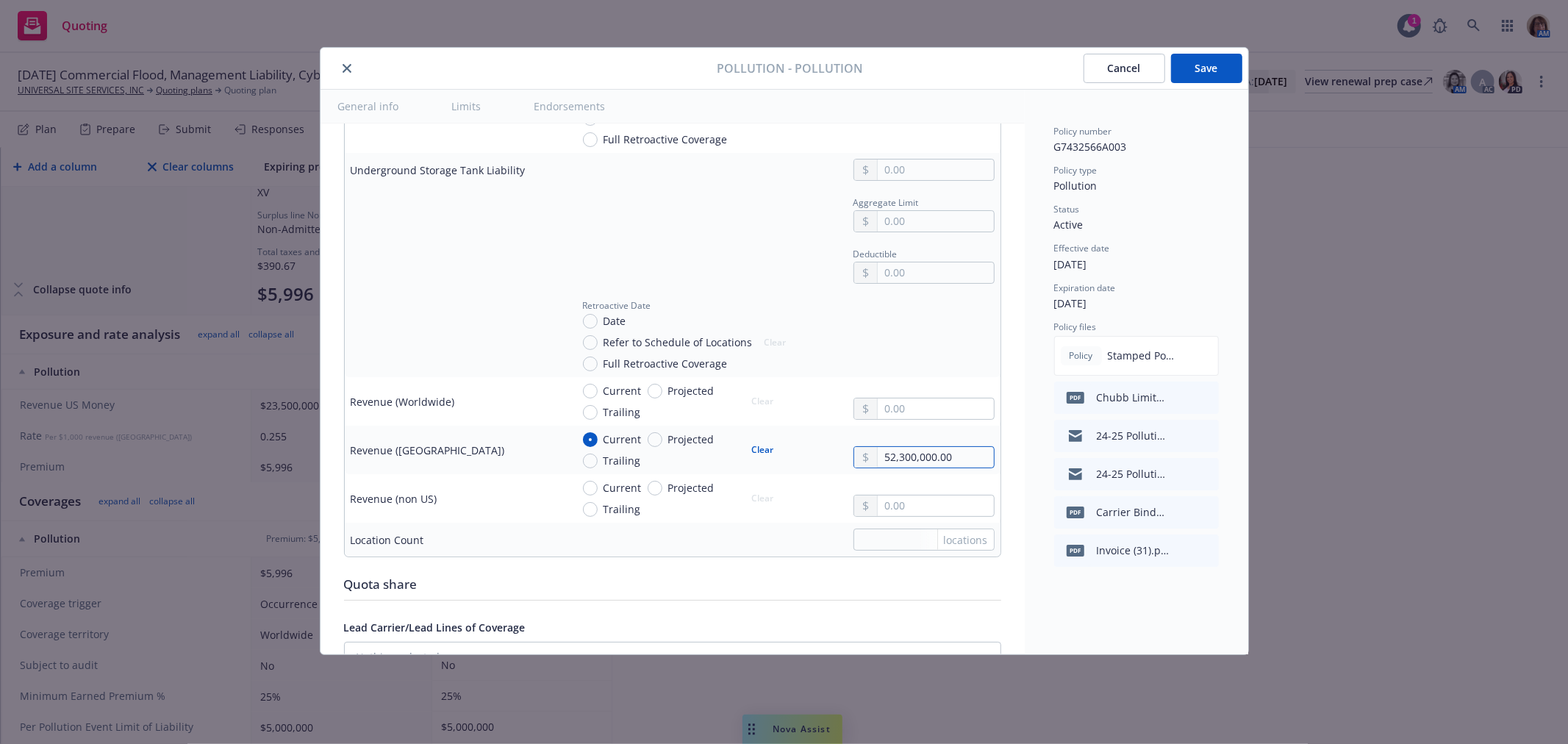
scroll to position [5554, 0]
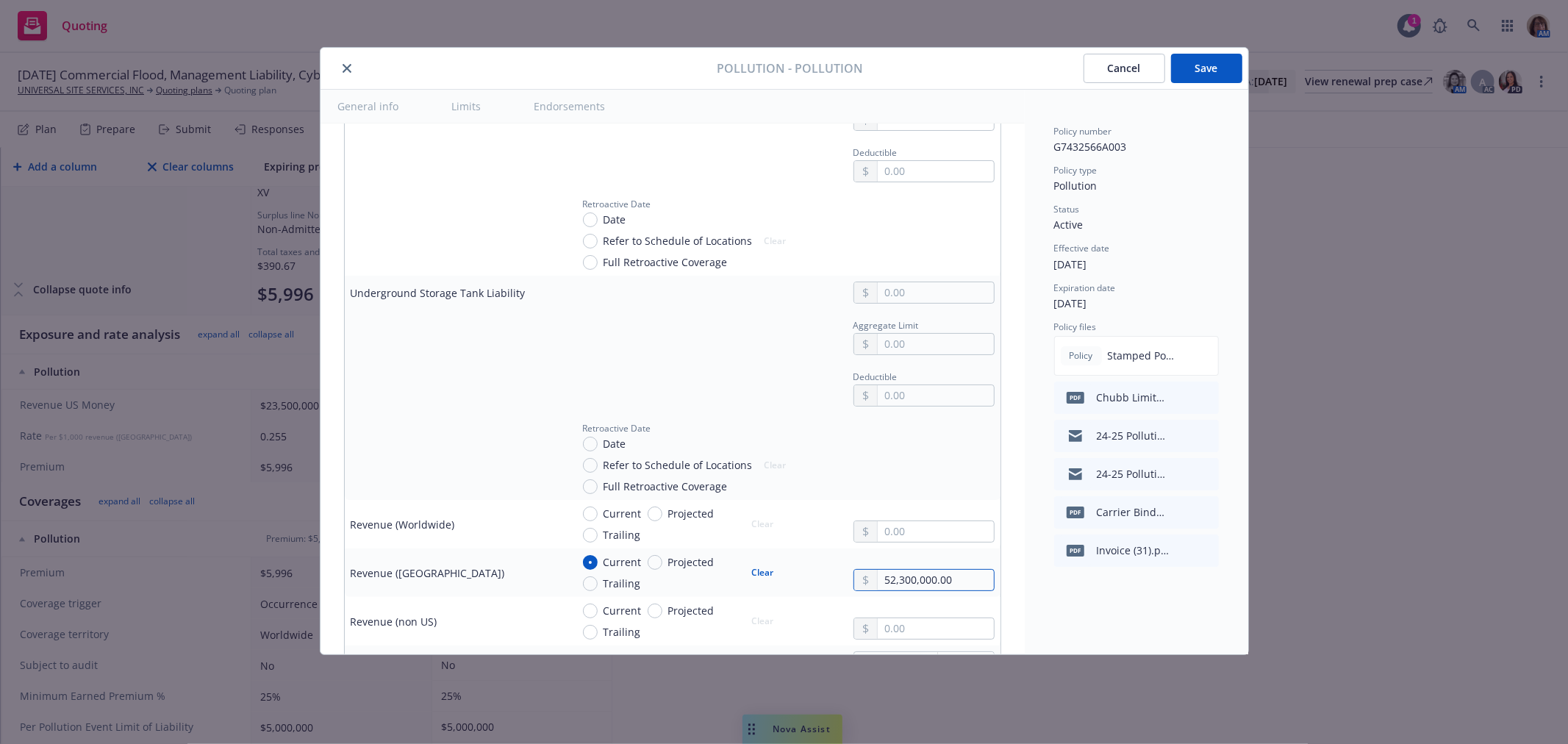
type input "52,300,000.00"
click at [1226, 68] on button "Save" at bounding box center [1207, 68] width 72 height 30
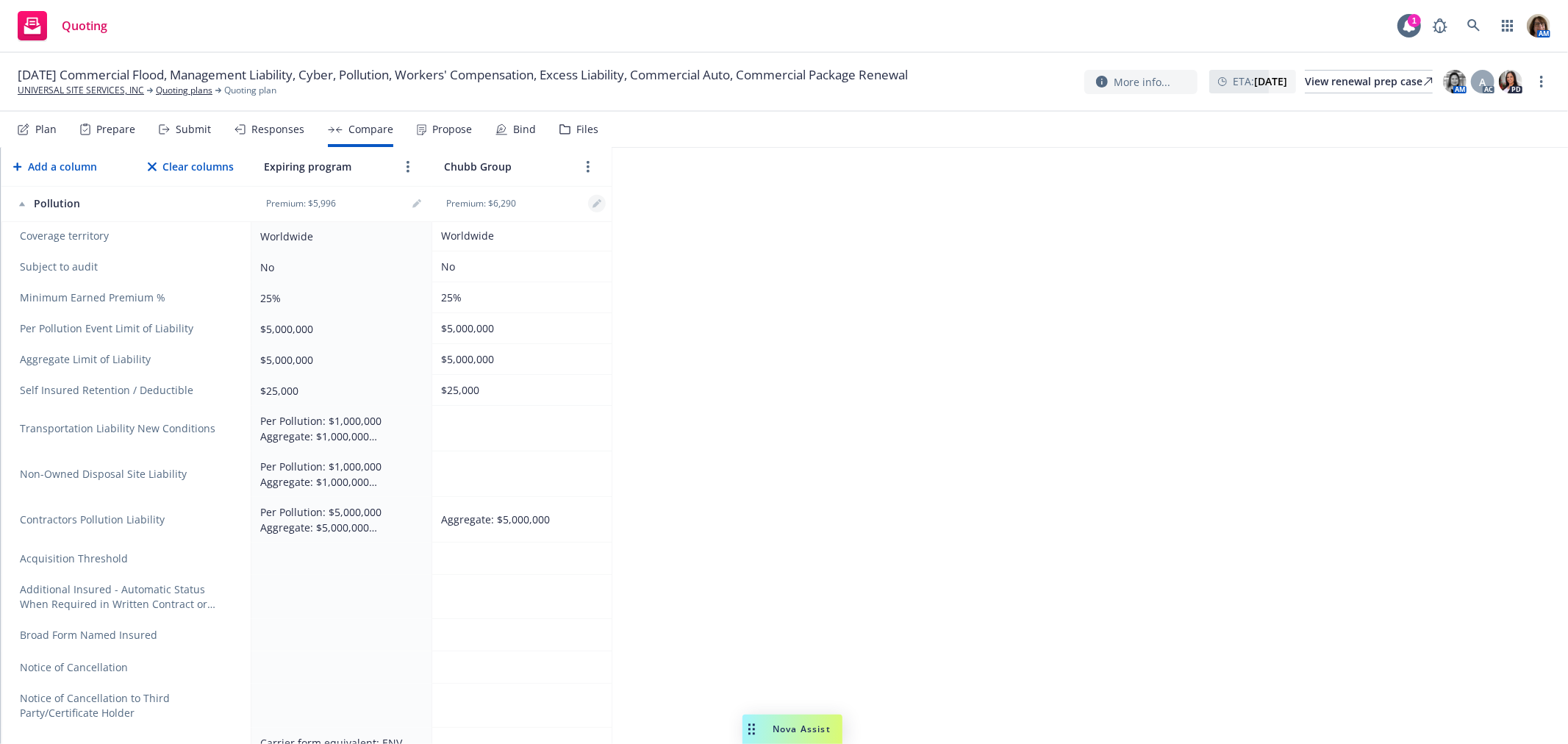
scroll to position [735, 0]
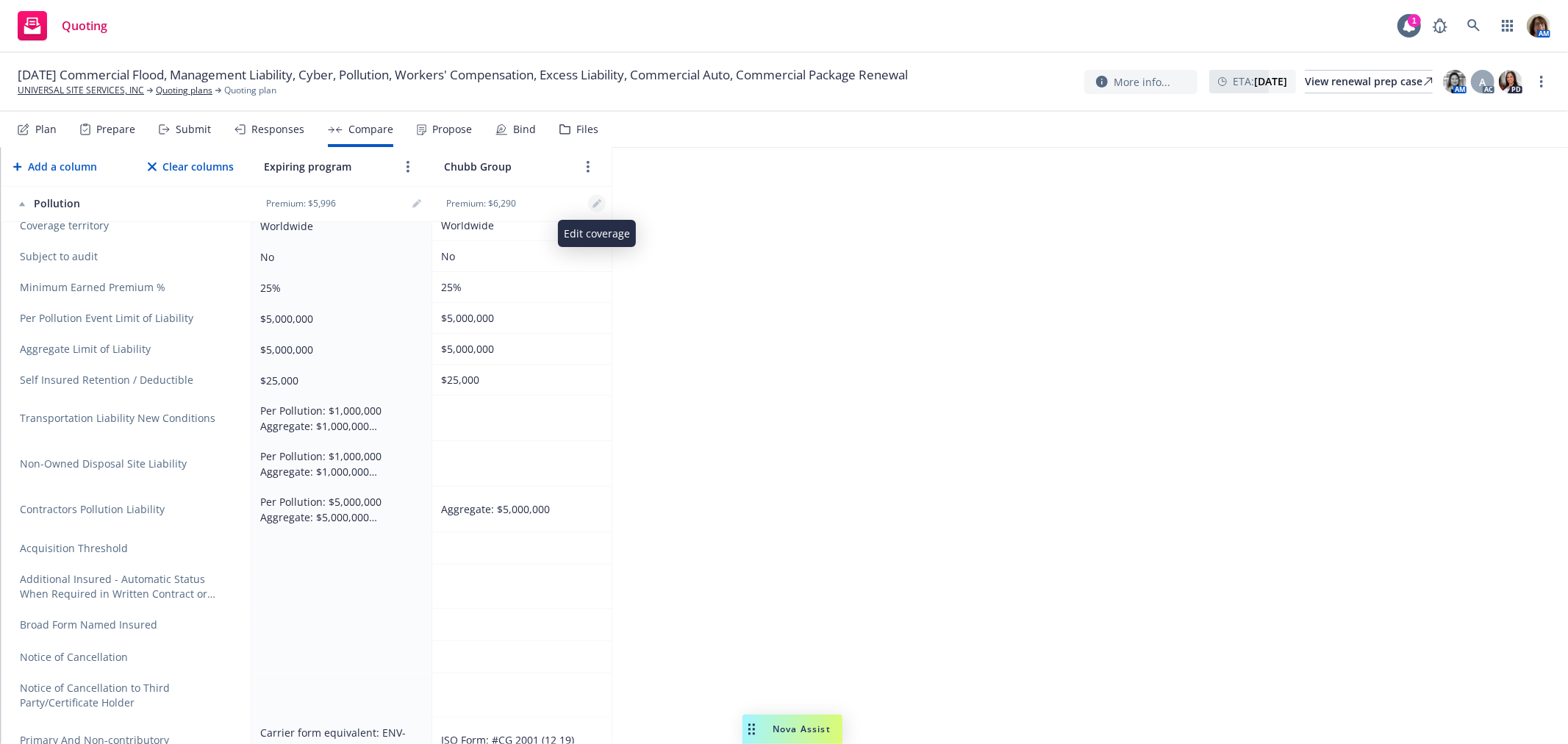
click at [593, 208] on icon "editPencil" at bounding box center [597, 205] width 8 height 8
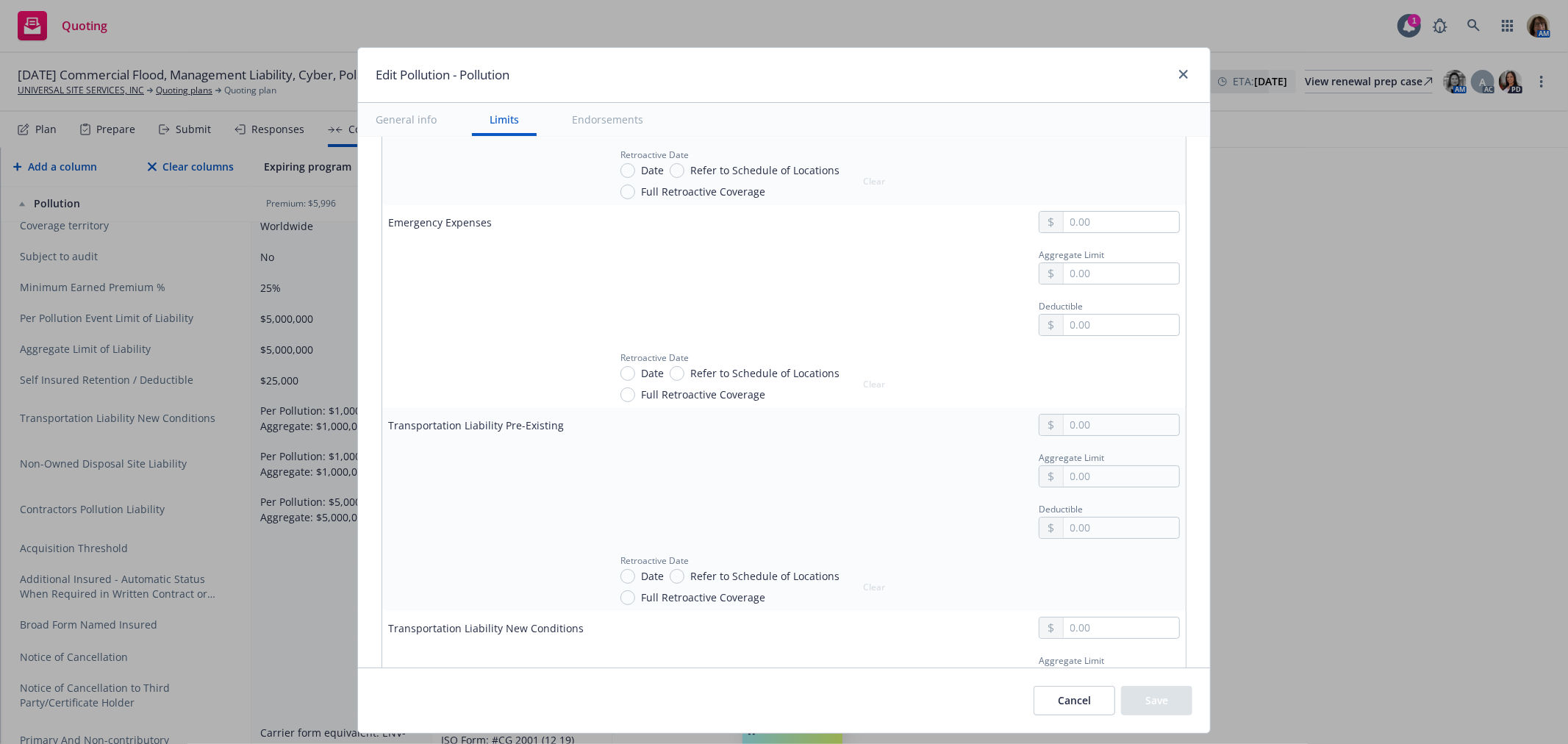
scroll to position [2287, 0]
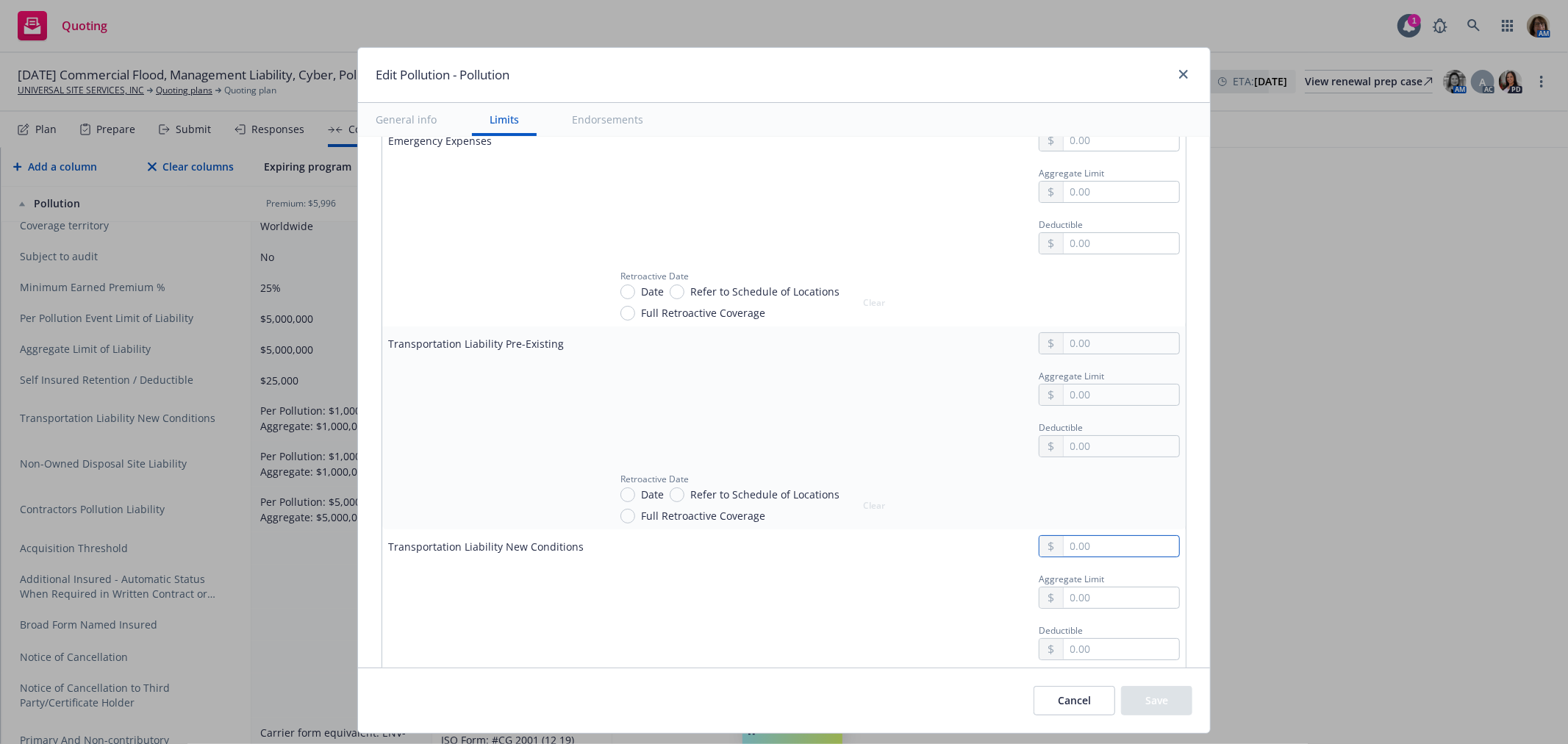
click at [1063, 555] on input "text" at bounding box center [1121, 546] width 116 height 21
type input "1,000,000.00"
type input "2.00"
type input "1,000,000.00"
type input "25,000.00"
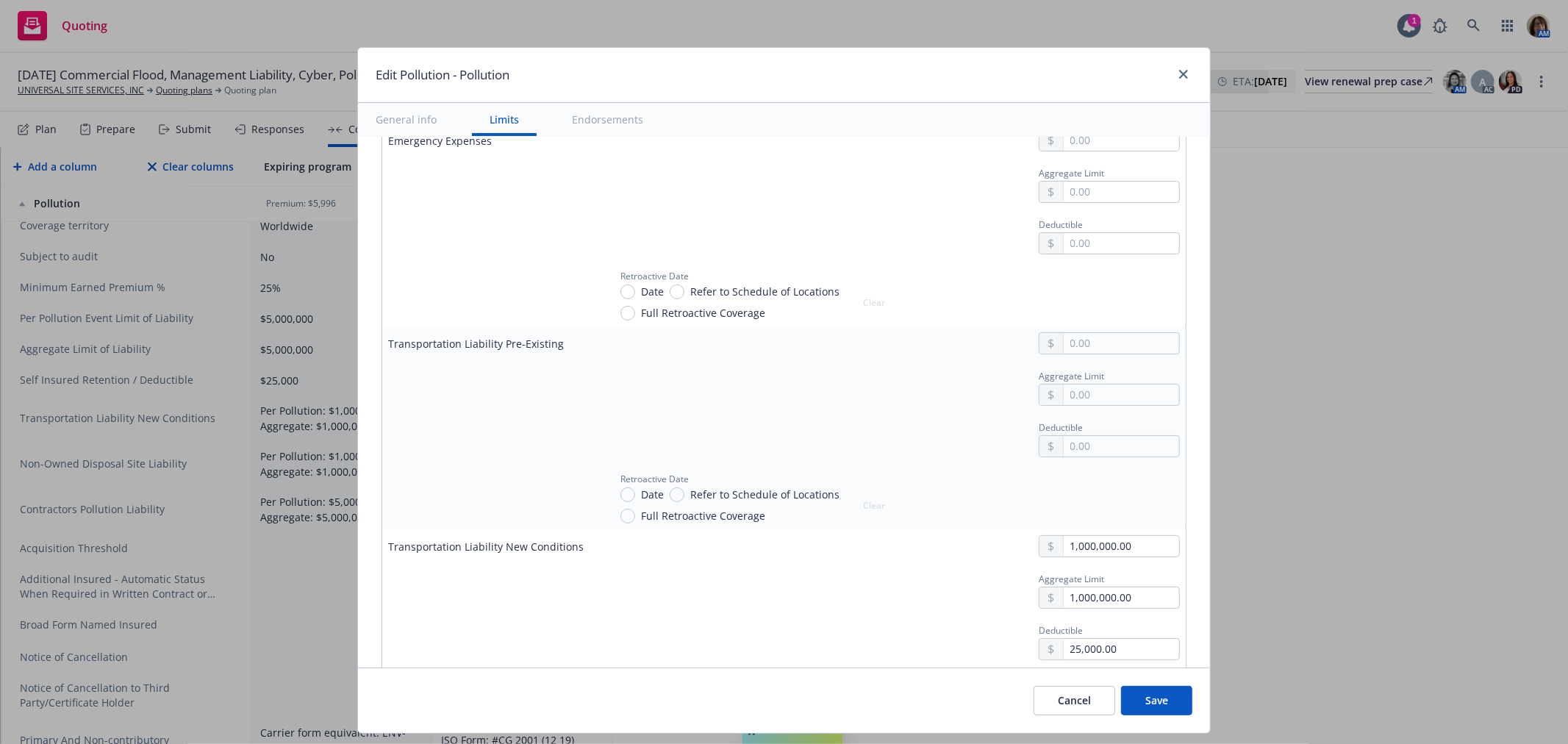
click at [1150, 705] on button "Save" at bounding box center [1156, 700] width 72 height 30
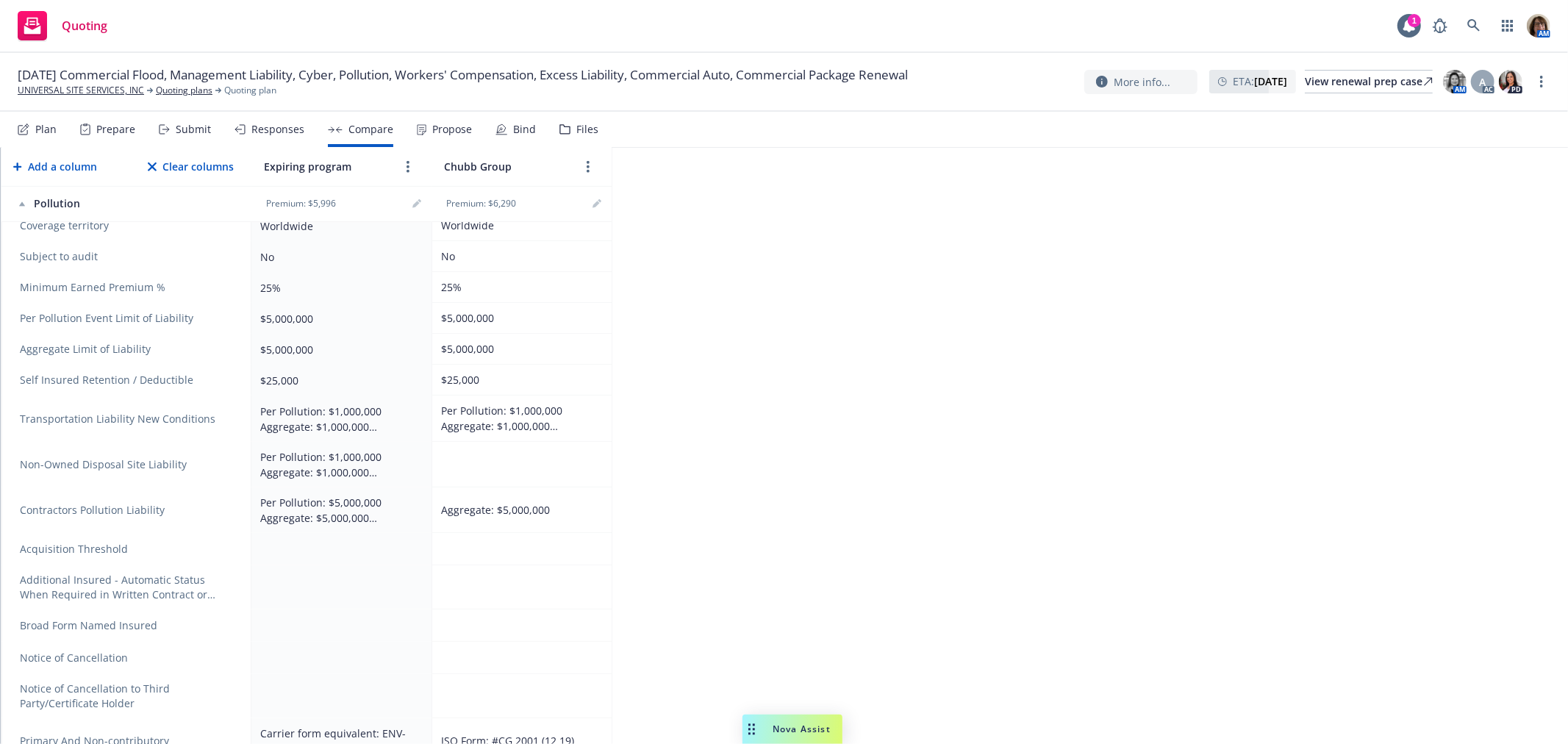
click at [497, 444] on td at bounding box center [521, 465] width 180 height 46
click at [603, 207] on link "editPencil" at bounding box center [597, 204] width 17 height 17
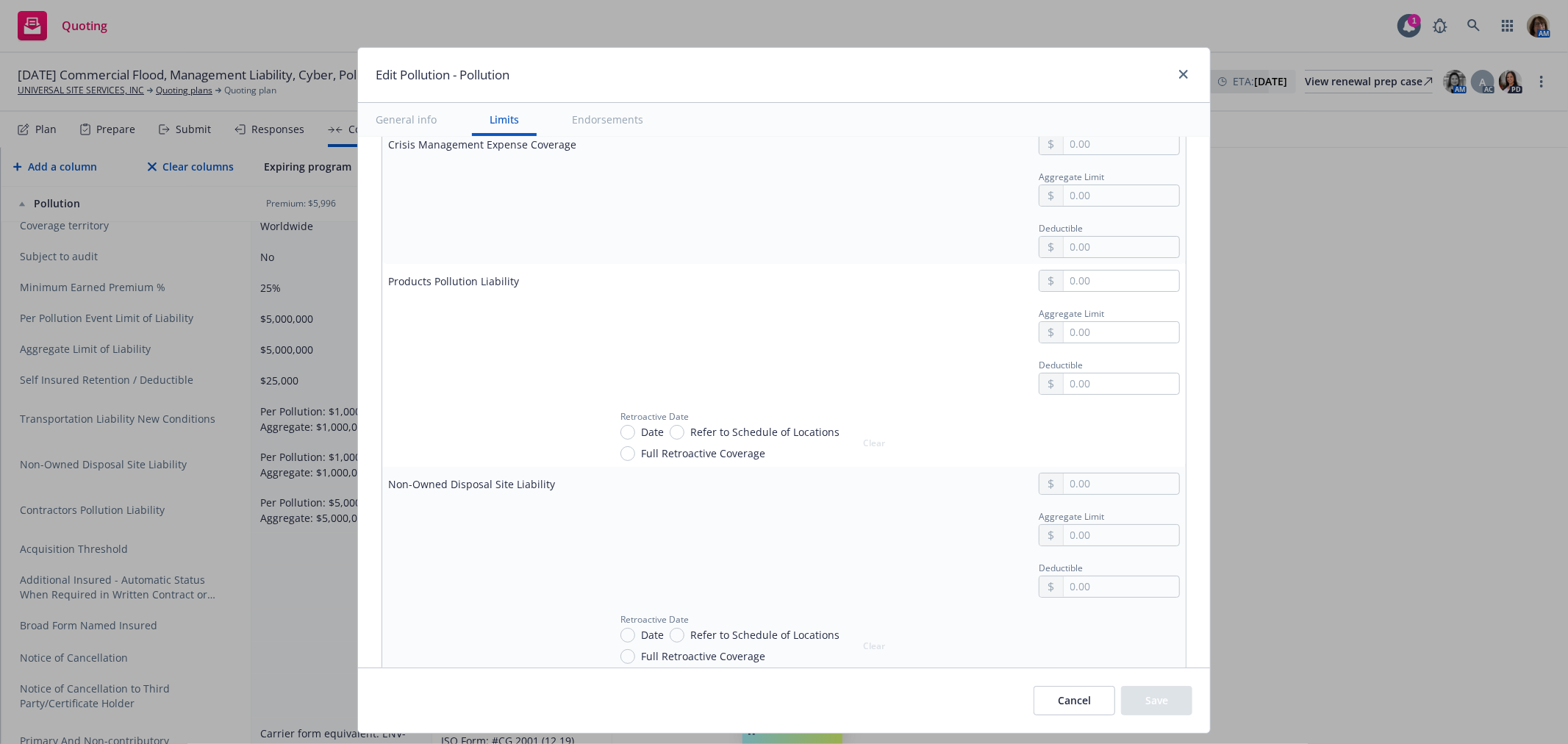
scroll to position [4247, 0]
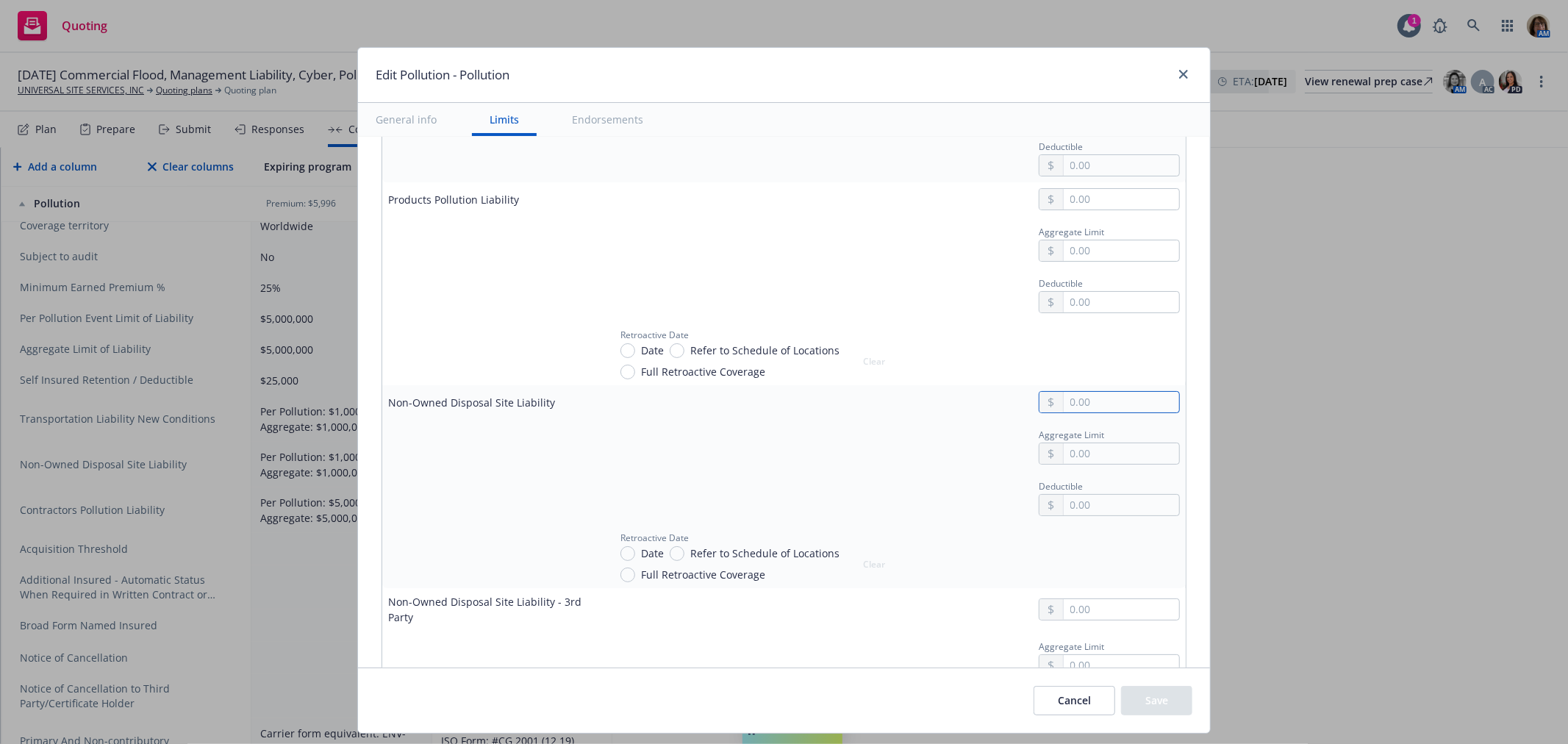
click at [1063, 412] on input "text" at bounding box center [1121, 403] width 116 height 21
type input "1,000,000.00"
type input "25,000.00"
click at [621, 561] on input "Date" at bounding box center [627, 553] width 14 height 14
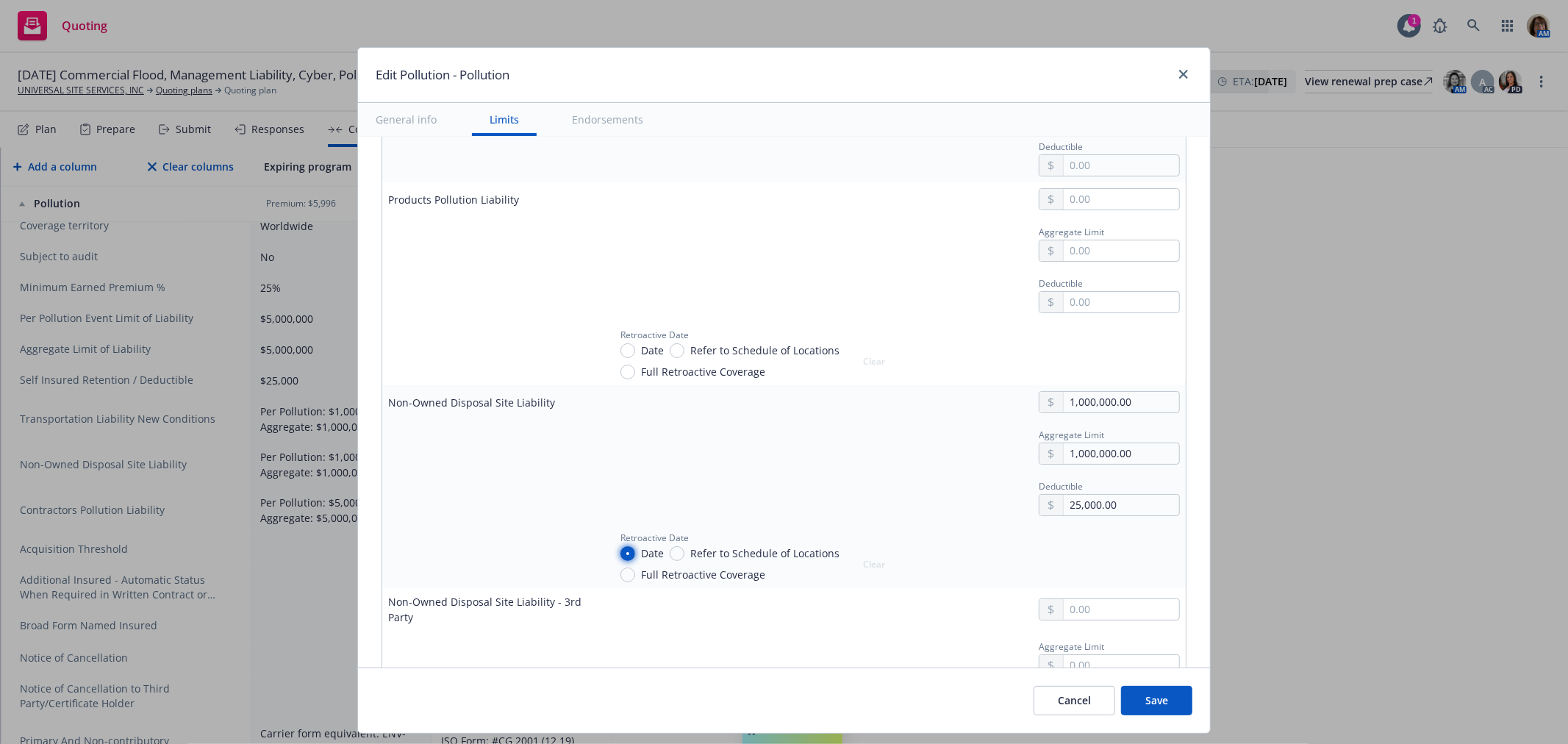
radio input "true"
select select "9"
click at [1044, 628] on input "text" at bounding box center [1100, 623] width 120 height 21
click at [1151, 702] on button "Save" at bounding box center [1156, 700] width 72 height 30
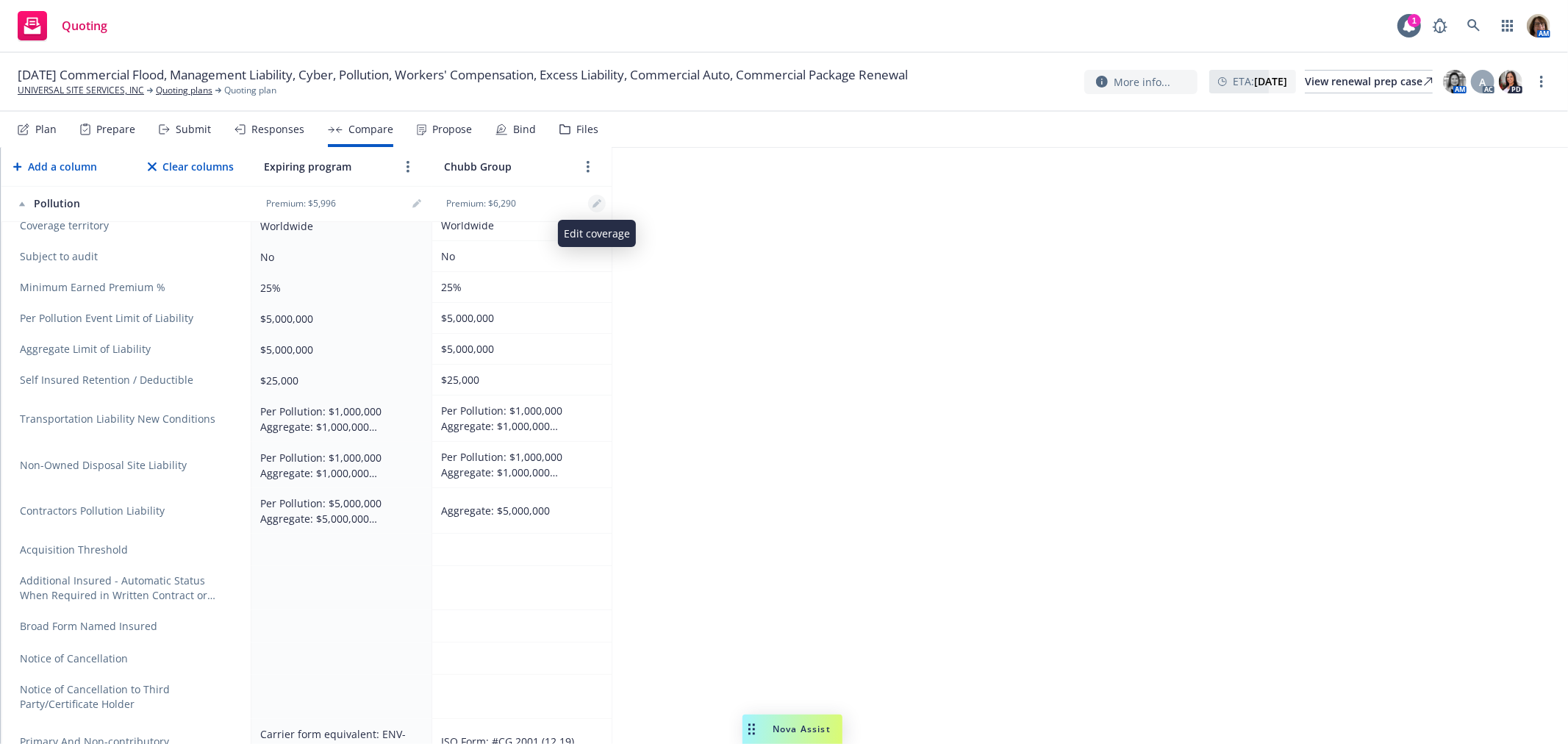
click at [598, 208] on icon "editPencil" at bounding box center [597, 203] width 9 height 9
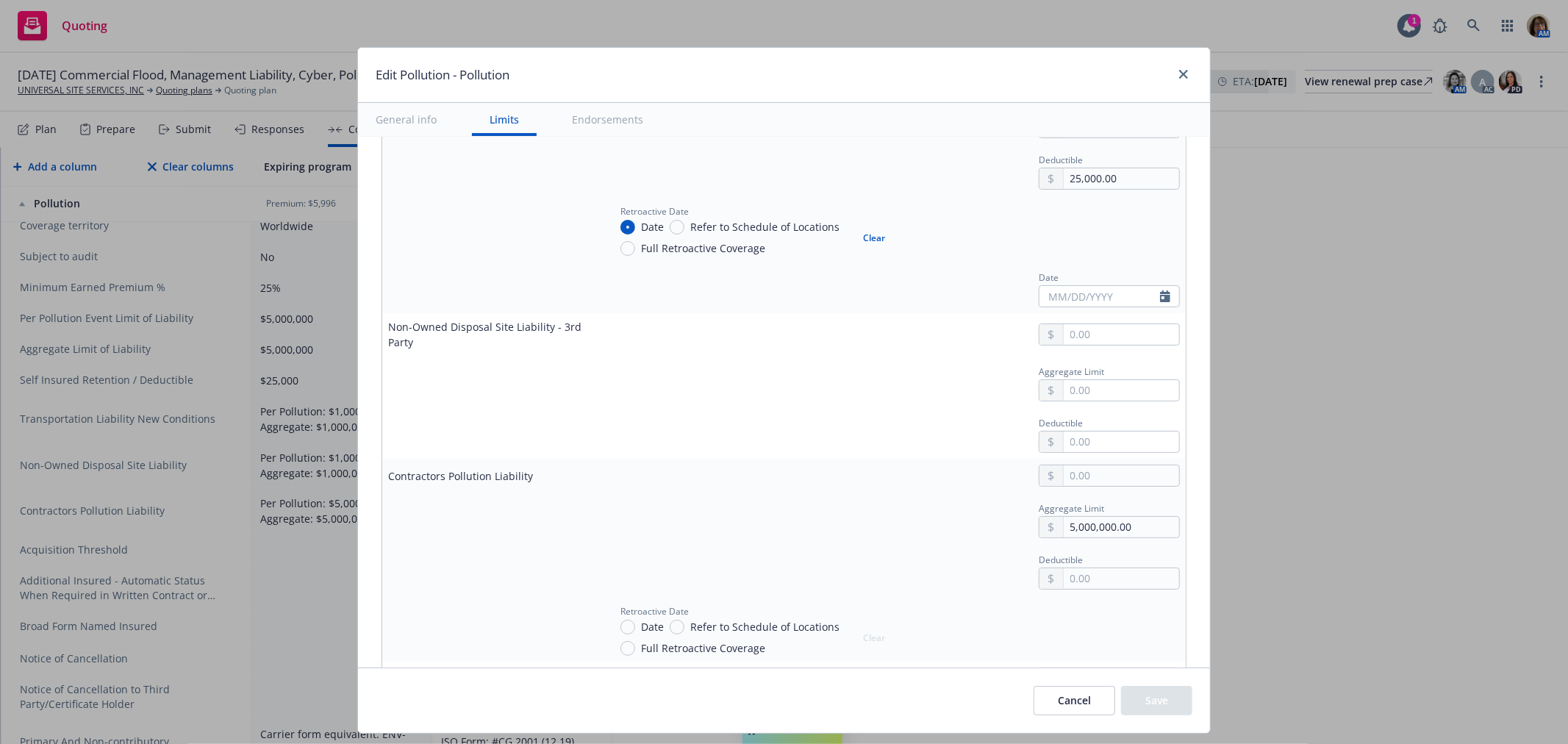
scroll to position [4574, 0]
click at [1063, 483] on input "text" at bounding box center [1121, 475] width 116 height 21
click at [1063, 484] on input "1,000,000.00" at bounding box center [1121, 475] width 116 height 21
type input "5,000,000.00"
click at [1064, 583] on input "text" at bounding box center [1121, 579] width 116 height 21
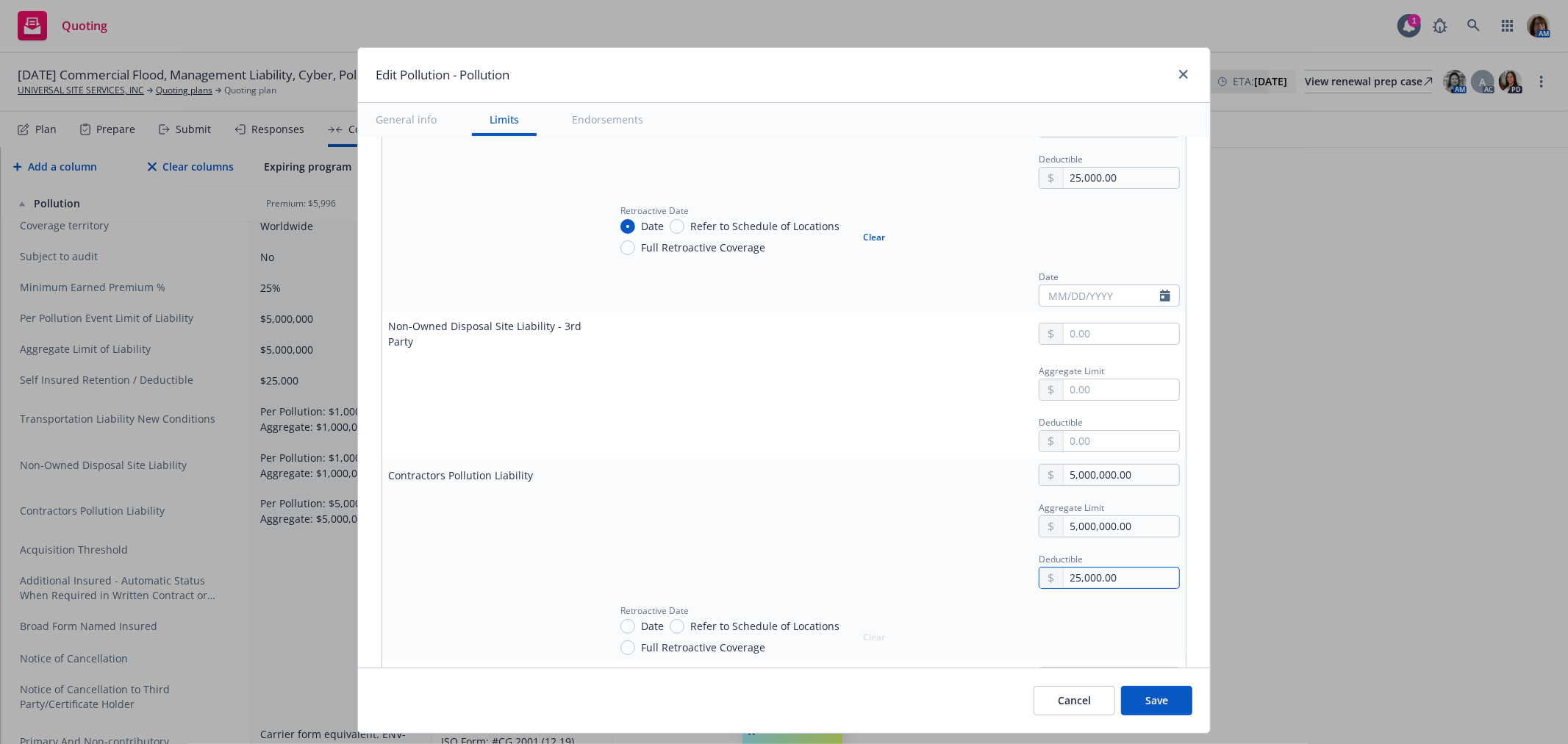
type input "25,000.00"
click at [1146, 698] on button "Save" at bounding box center [1156, 700] width 72 height 30
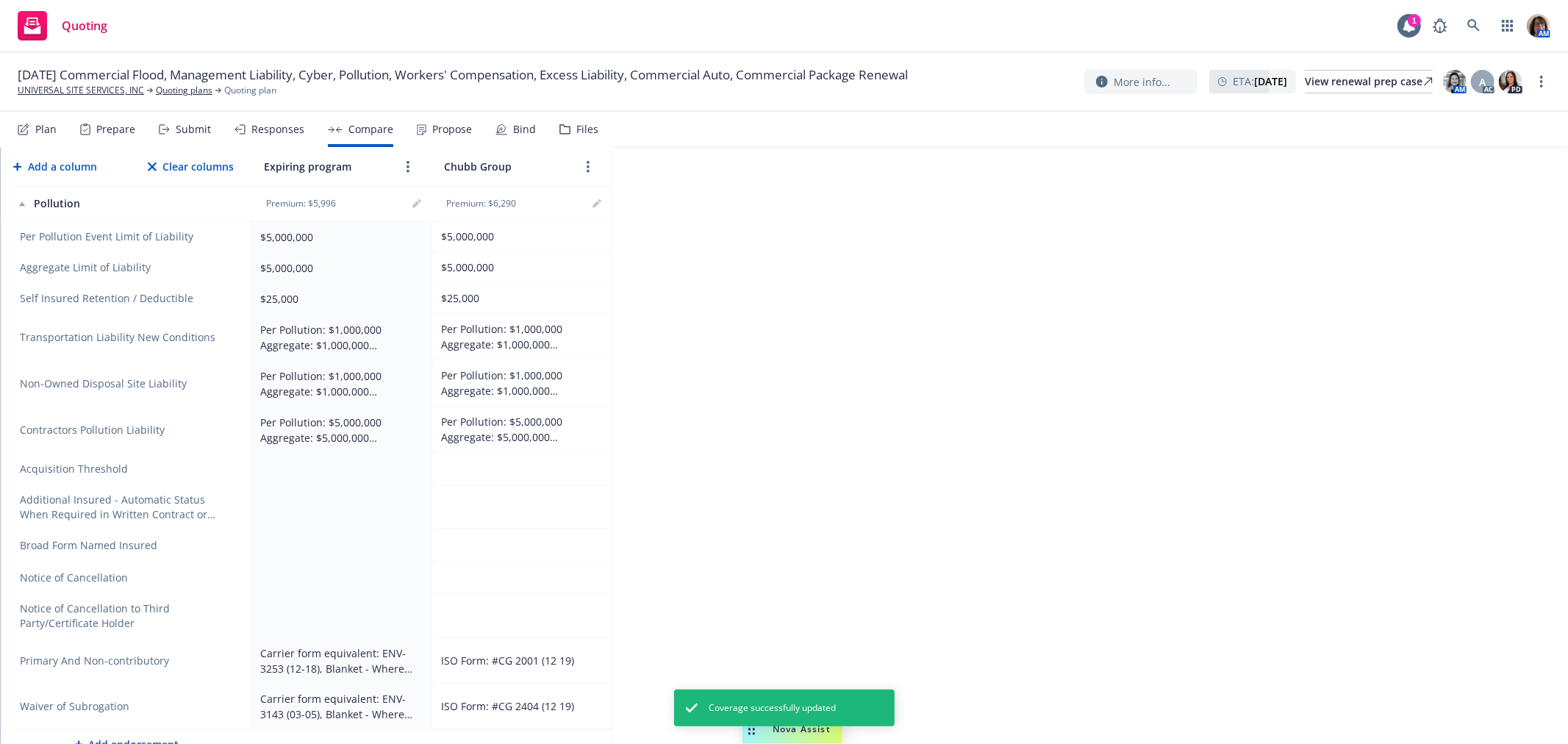
scroll to position [820, 0]
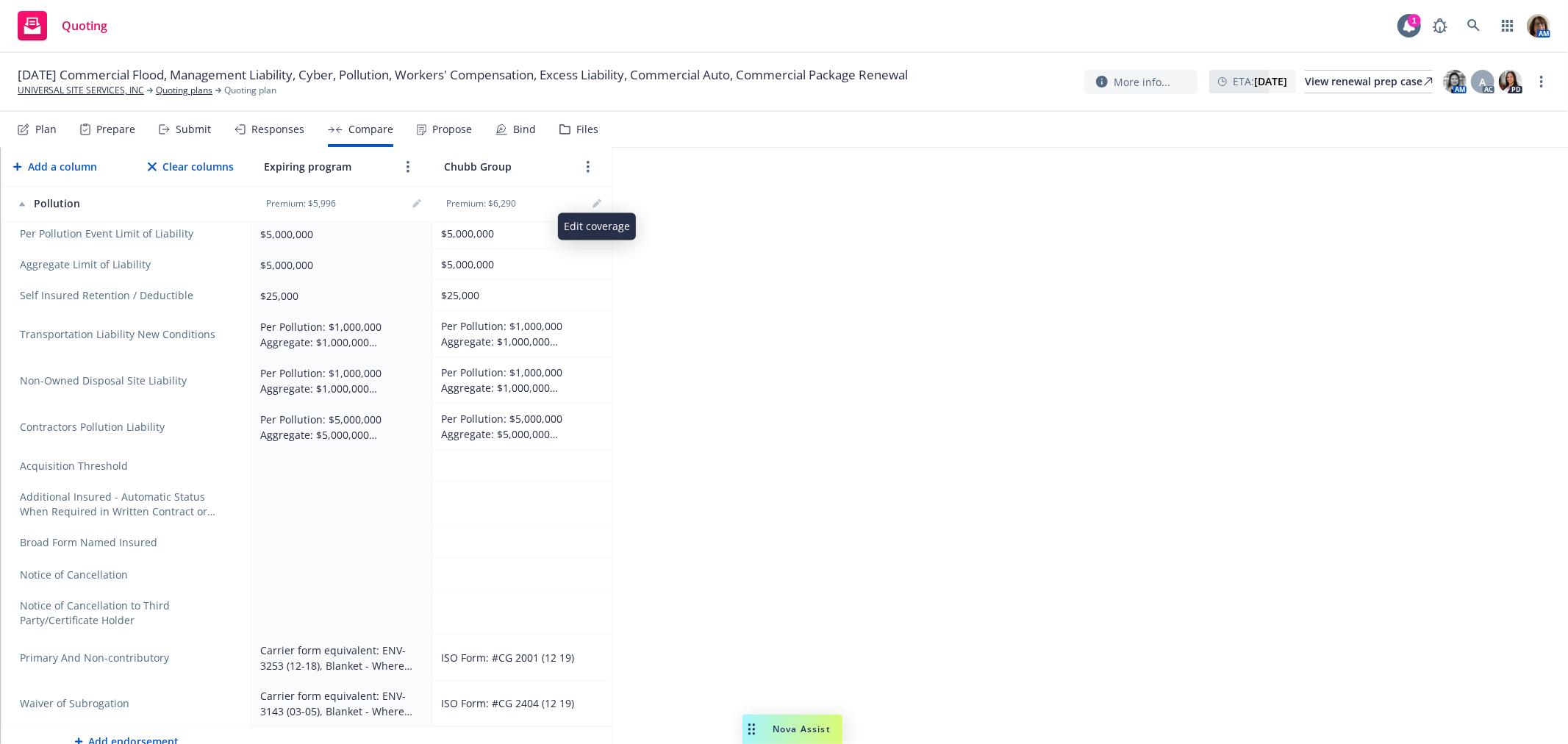
click at [604, 214] on th "Premium: $6,290" at bounding box center [521, 205] width 180 height 36
drag, startPoint x: 377, startPoint y: 635, endPoint x: 400, endPoint y: 635, distance: 23.0
click at [400, 643] on div "Carrier form equivalent: ENV-3253 (12-18), Blanket - Where required by written …" at bounding box center [338, 658] width 157 height 31
click at [596, 202] on icon "editPencil" at bounding box center [597, 203] width 9 height 9
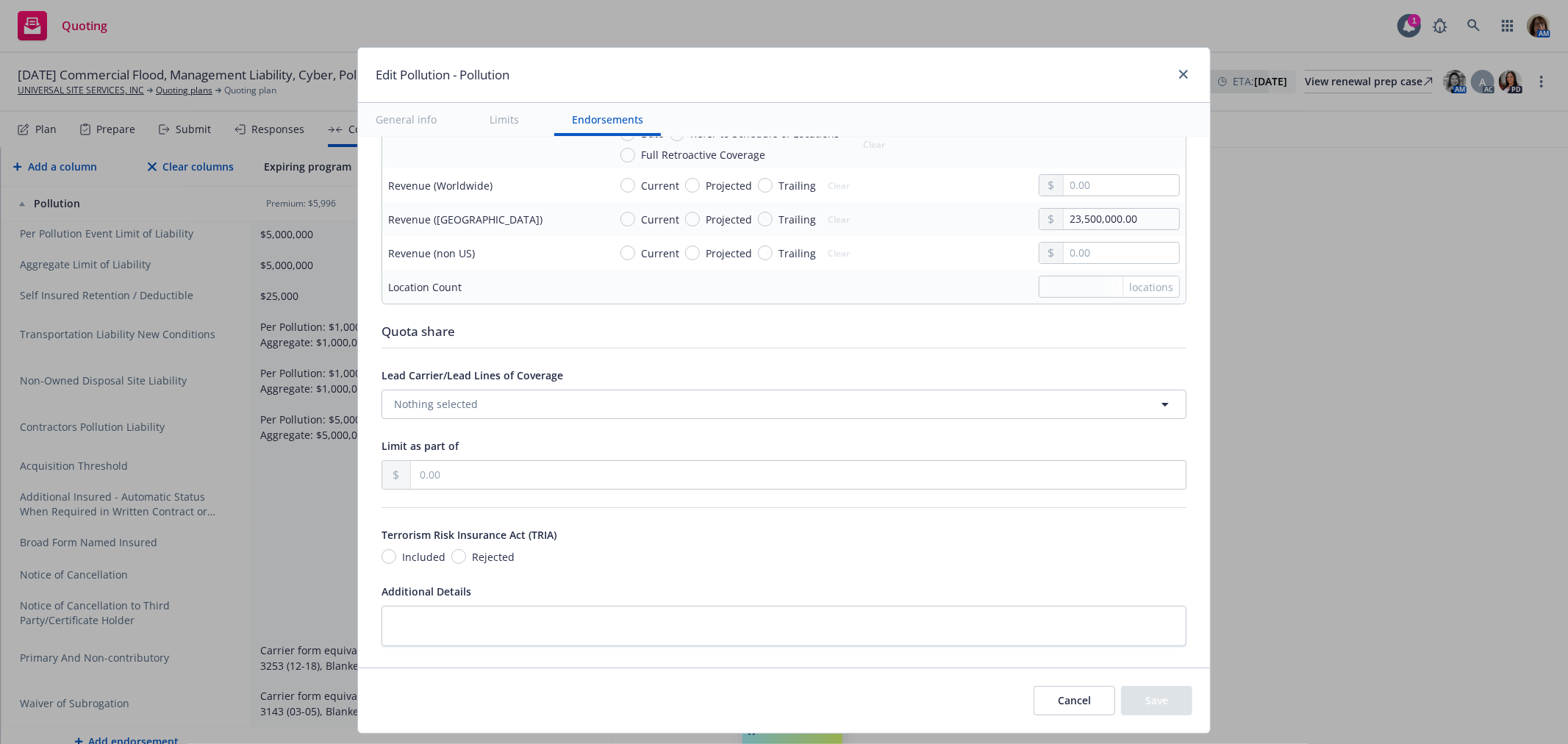
scroll to position [6015, 0]
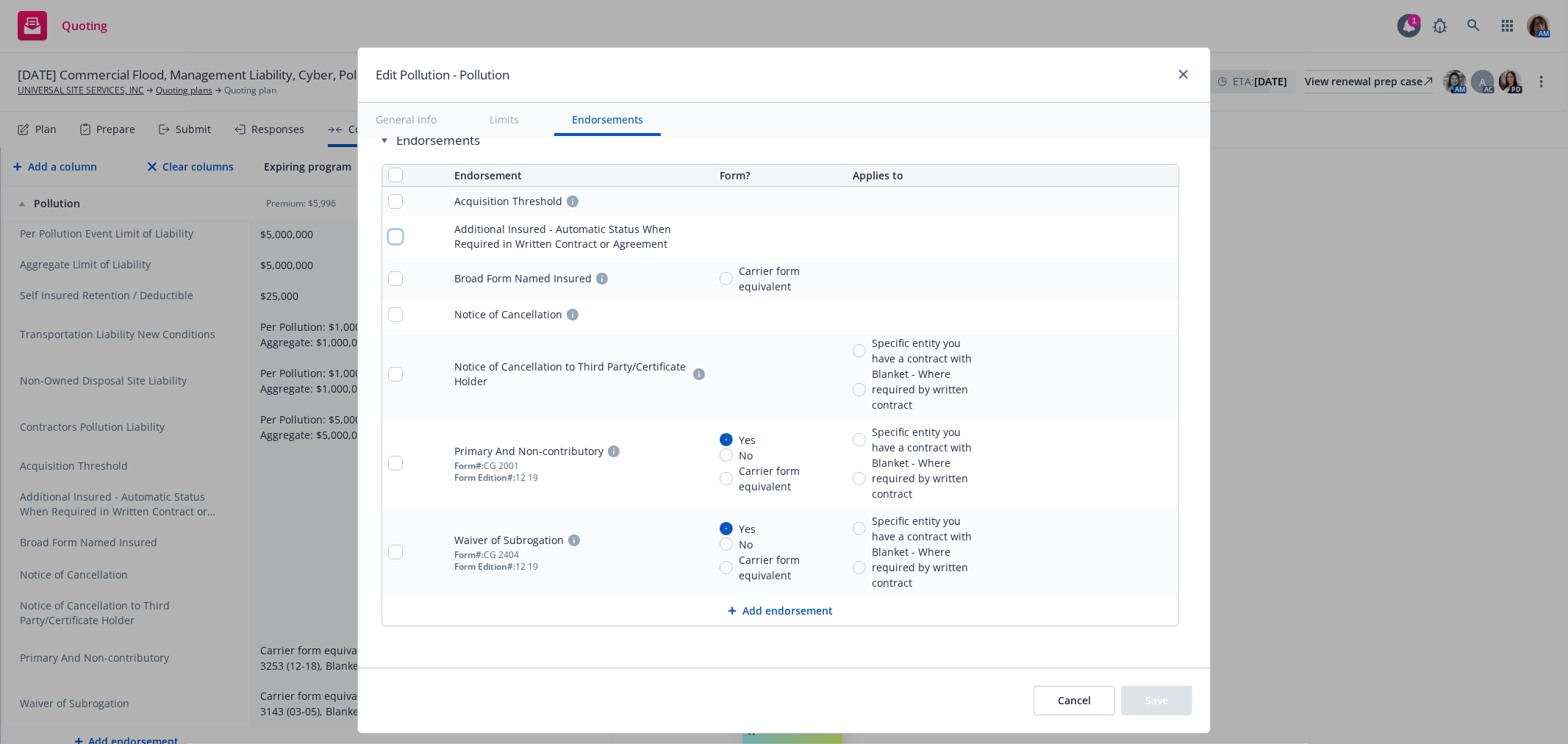
click at [388, 237] on input "checkbox" at bounding box center [395, 236] width 14 height 14
checkbox input "true"
click at [383, 270] on td at bounding box center [415, 278] width 66 height 43
click at [390, 202] on input "checkbox" at bounding box center [395, 201] width 14 height 14
checkbox input "true"
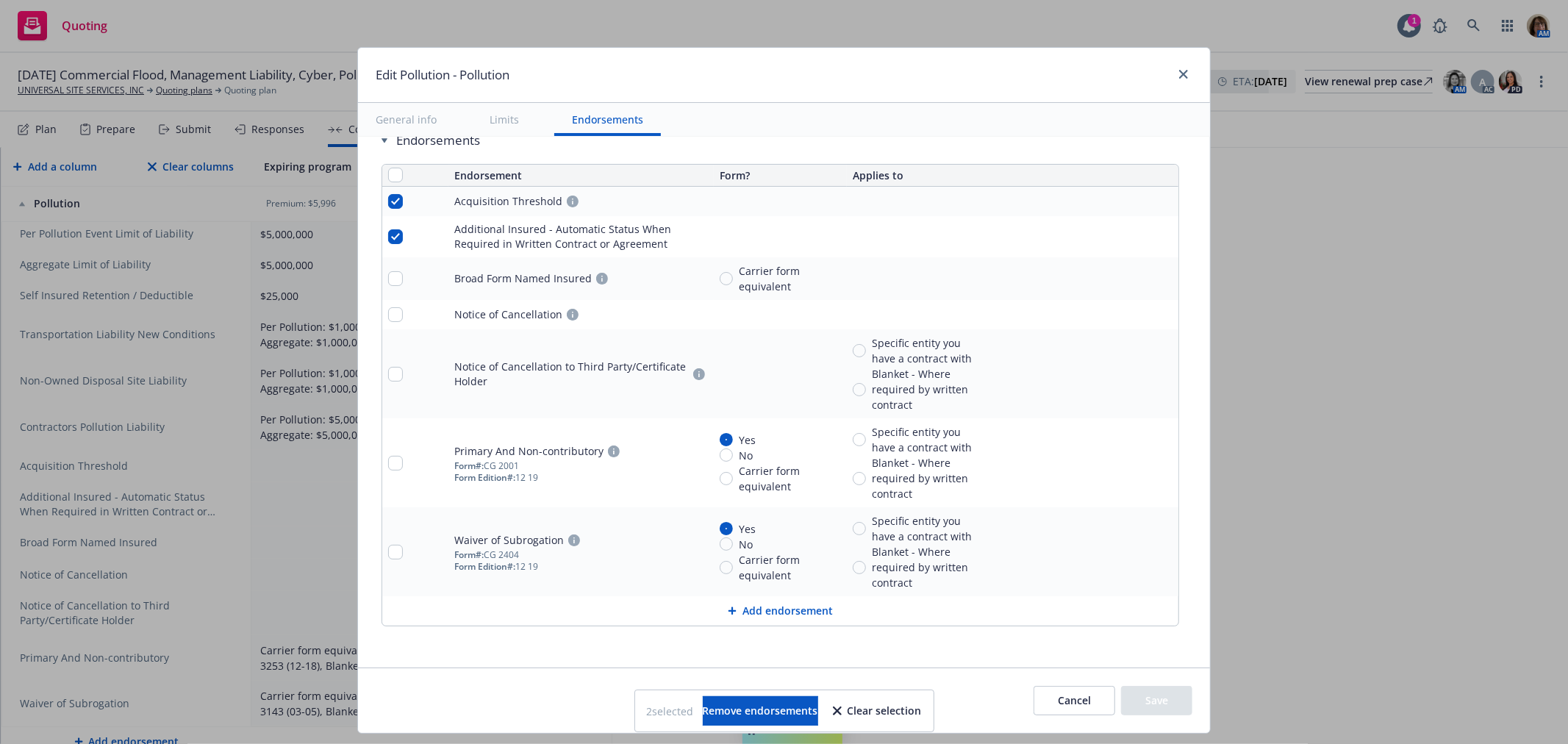
click at [388, 272] on div at bounding box center [415, 278] width 54 height 14
click at [382, 305] on td at bounding box center [415, 315] width 66 height 30
click at [389, 281] on input "checkbox" at bounding box center [395, 278] width 14 height 14
checkbox input "true"
click at [388, 314] on input "checkbox" at bounding box center [395, 314] width 14 height 14
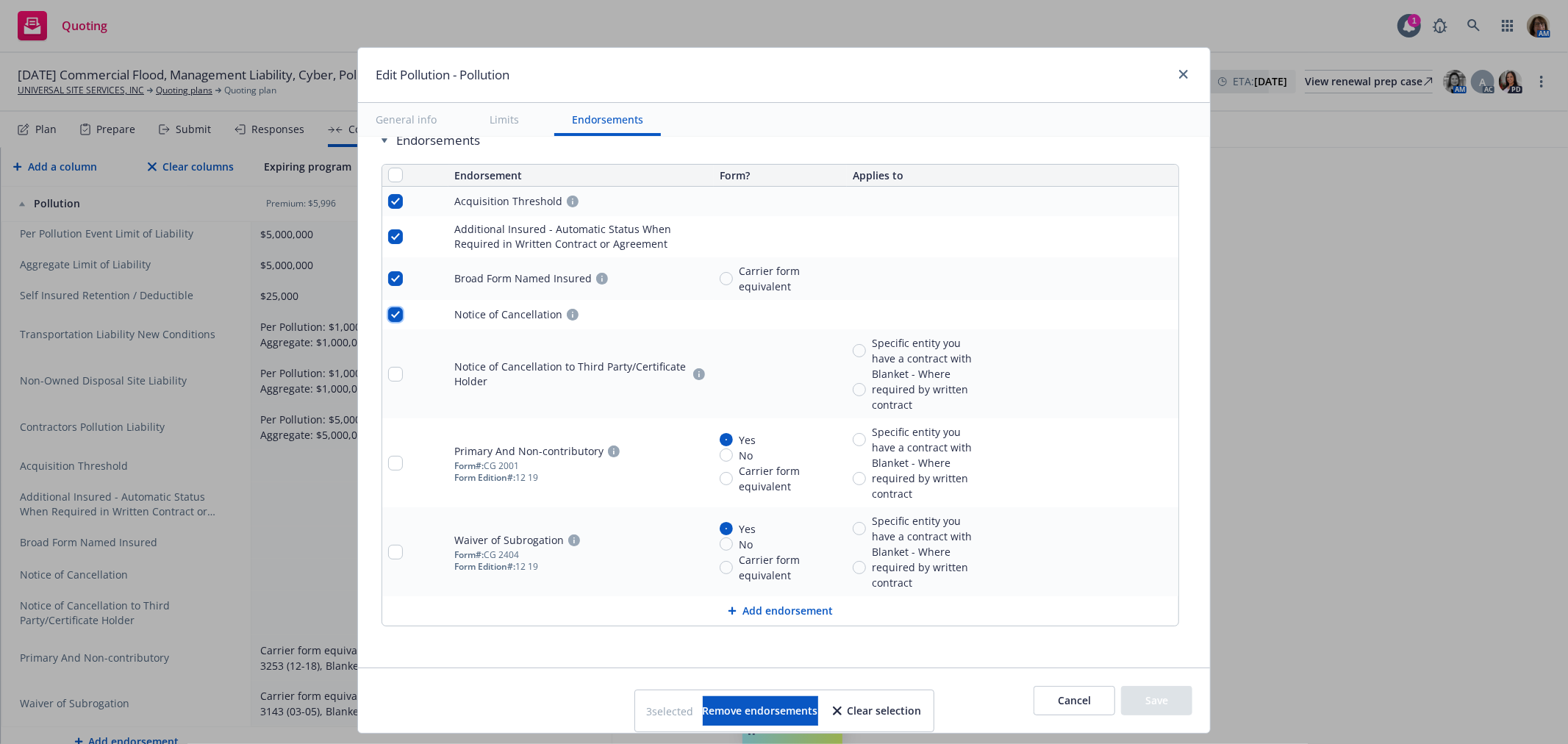
checkbox input "true"
click at [389, 376] on input "checkbox" at bounding box center [395, 374] width 14 height 14
checkbox input "true"
click at [740, 716] on span "Remove endorsements" at bounding box center [760, 711] width 116 height 14
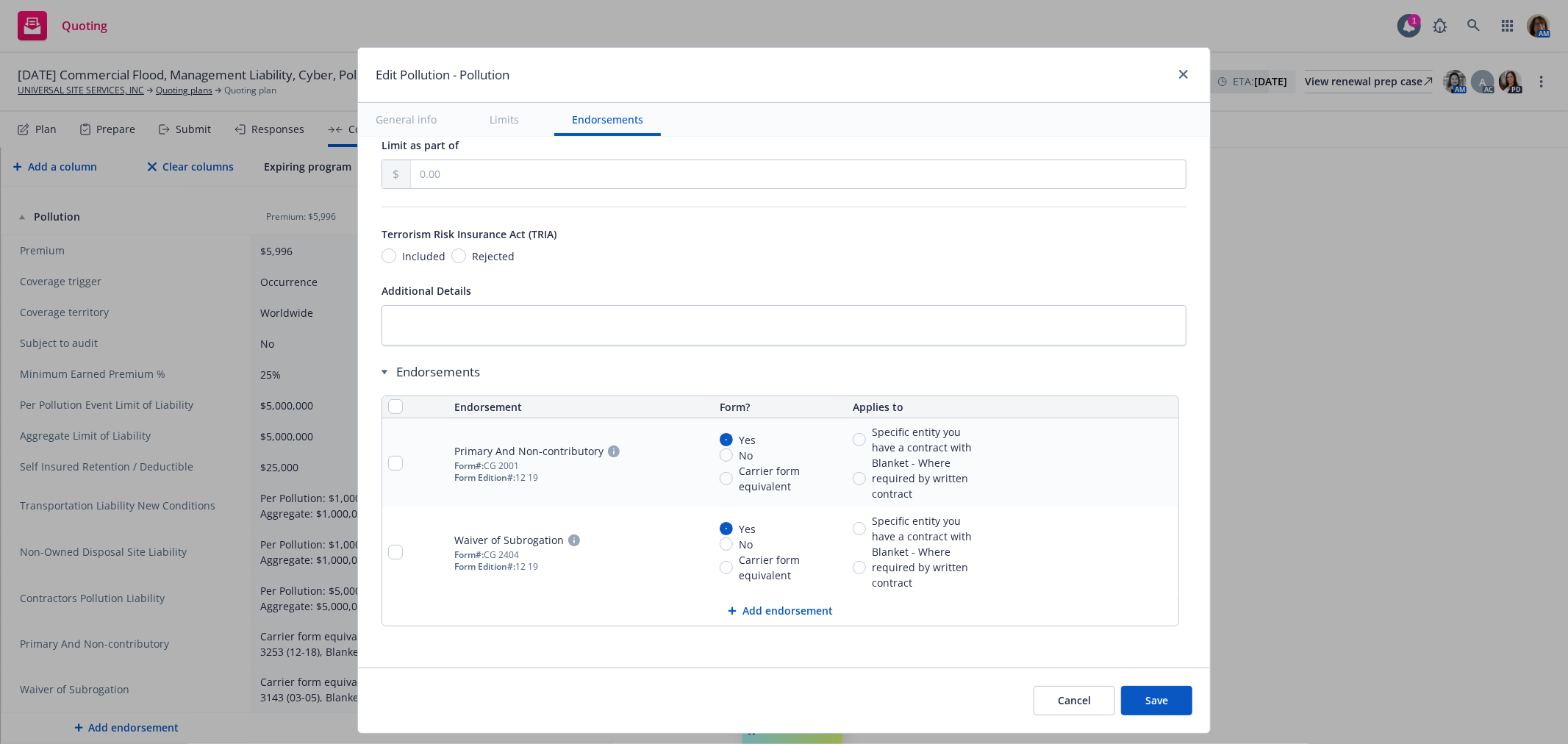
scroll to position [634, 0]
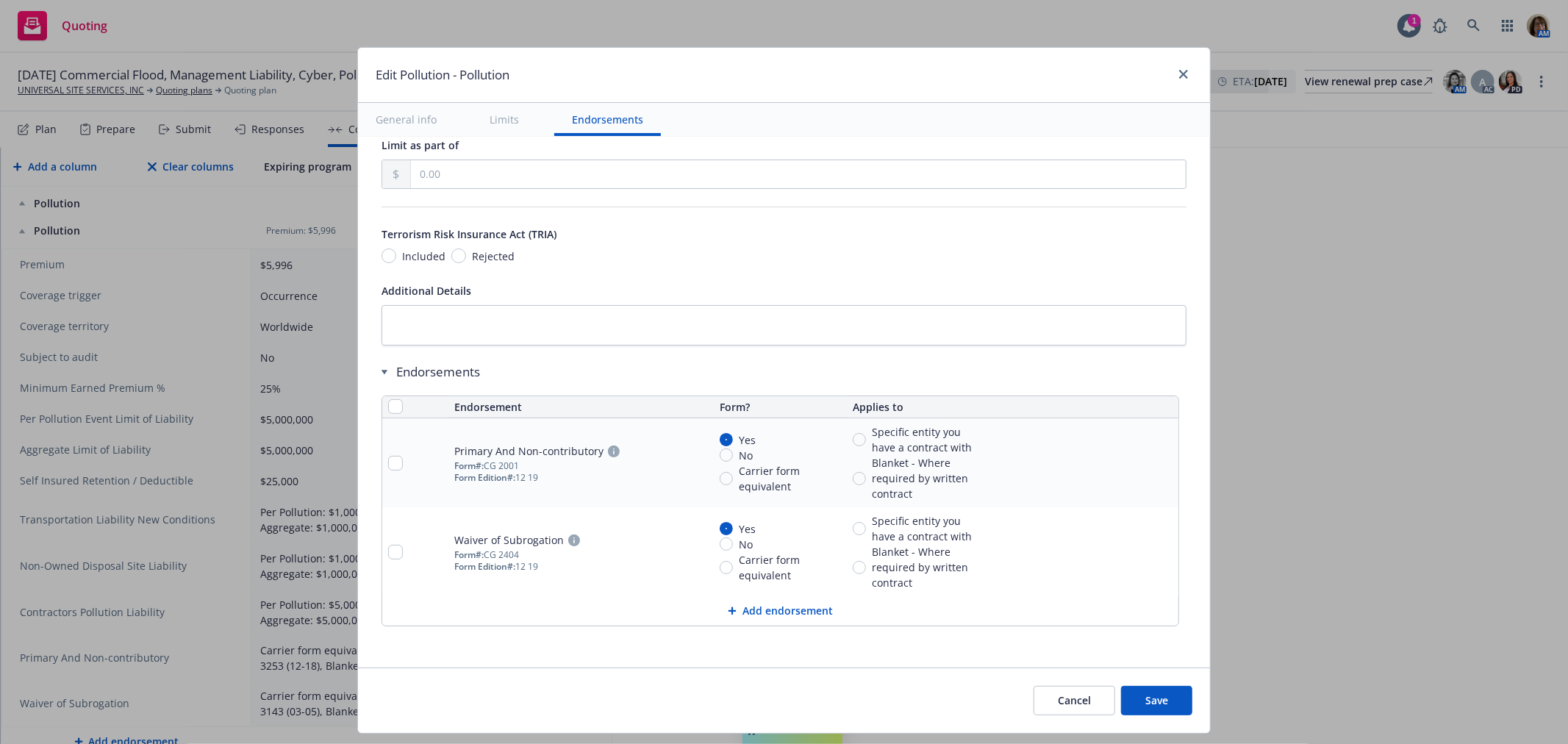
click at [1133, 464] on icon "pencil" at bounding box center [1137, 463] width 9 height 9
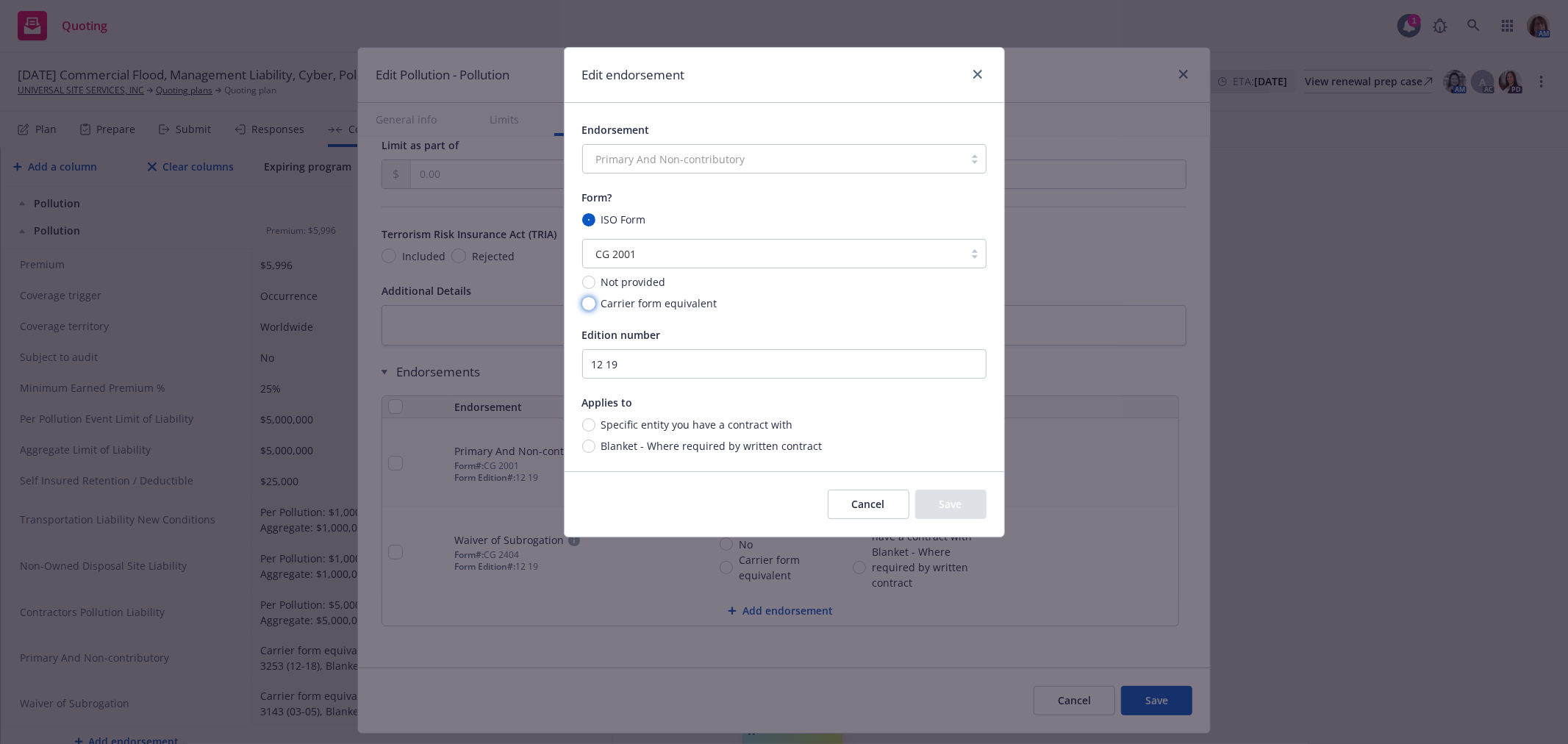
click at [589, 300] on input "Carrier form equivalent" at bounding box center [589, 304] width 13 height 13
radio input "true"
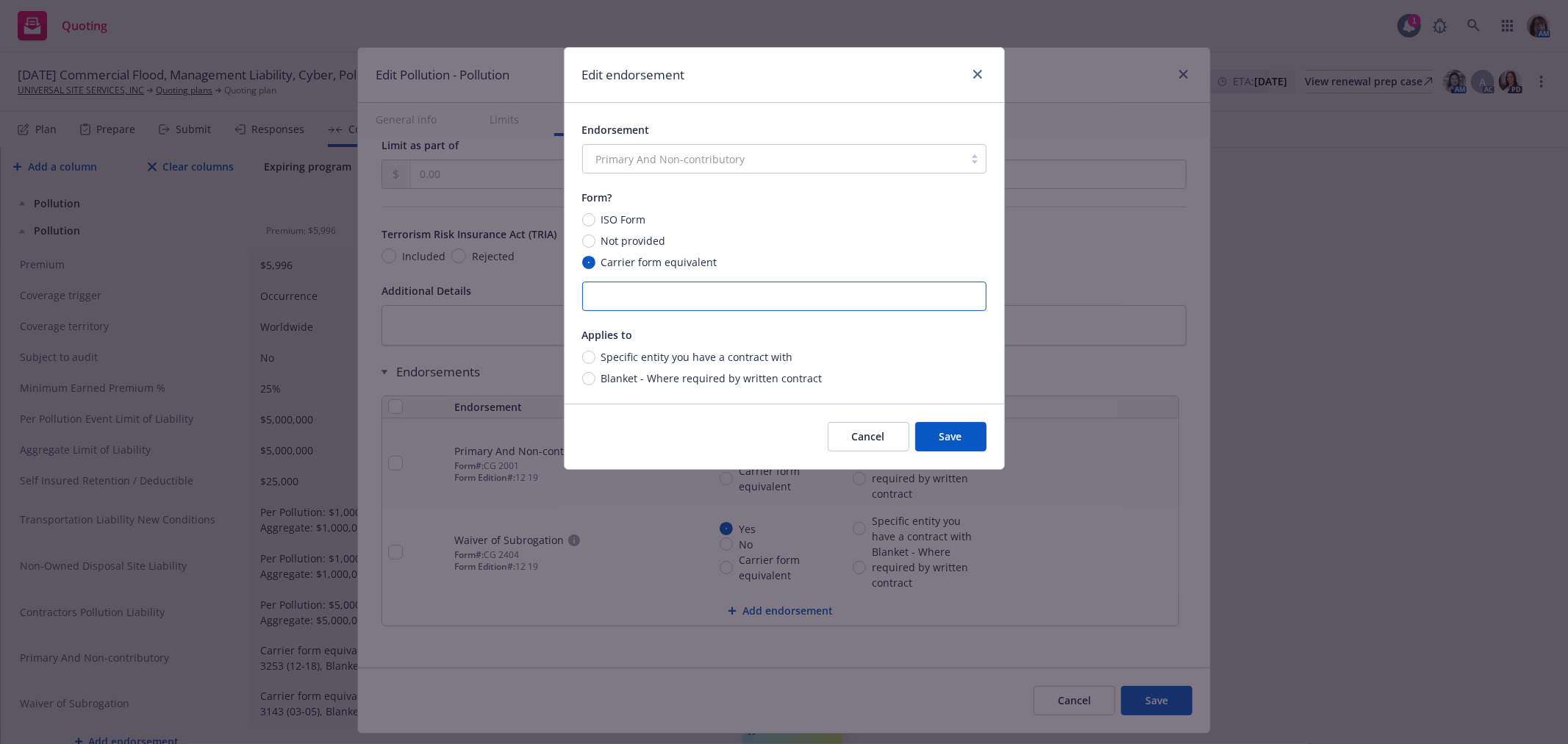
click at [598, 295] on input "text" at bounding box center [784, 295] width 404 height 30
type input "ENV-3253 (12-18)"
click at [590, 373] on input "Blanket - Where required by written contract" at bounding box center [589, 379] width 13 height 13
radio input "true"
click at [955, 439] on button "Save" at bounding box center [950, 436] width 72 height 30
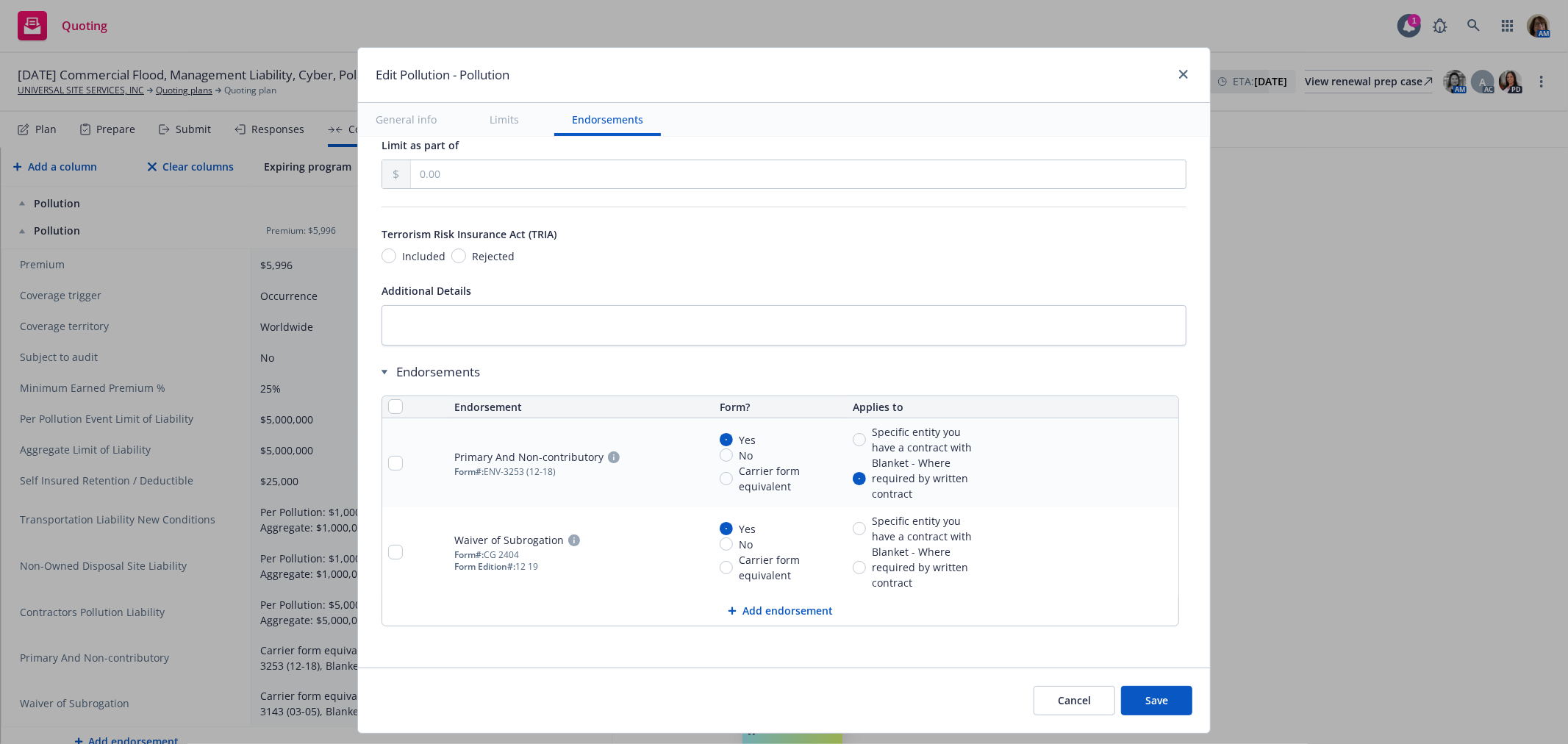
radio input "false"
radio input "true"
click at [1133, 552] on icon "pencil" at bounding box center [1137, 553] width 8 height 8
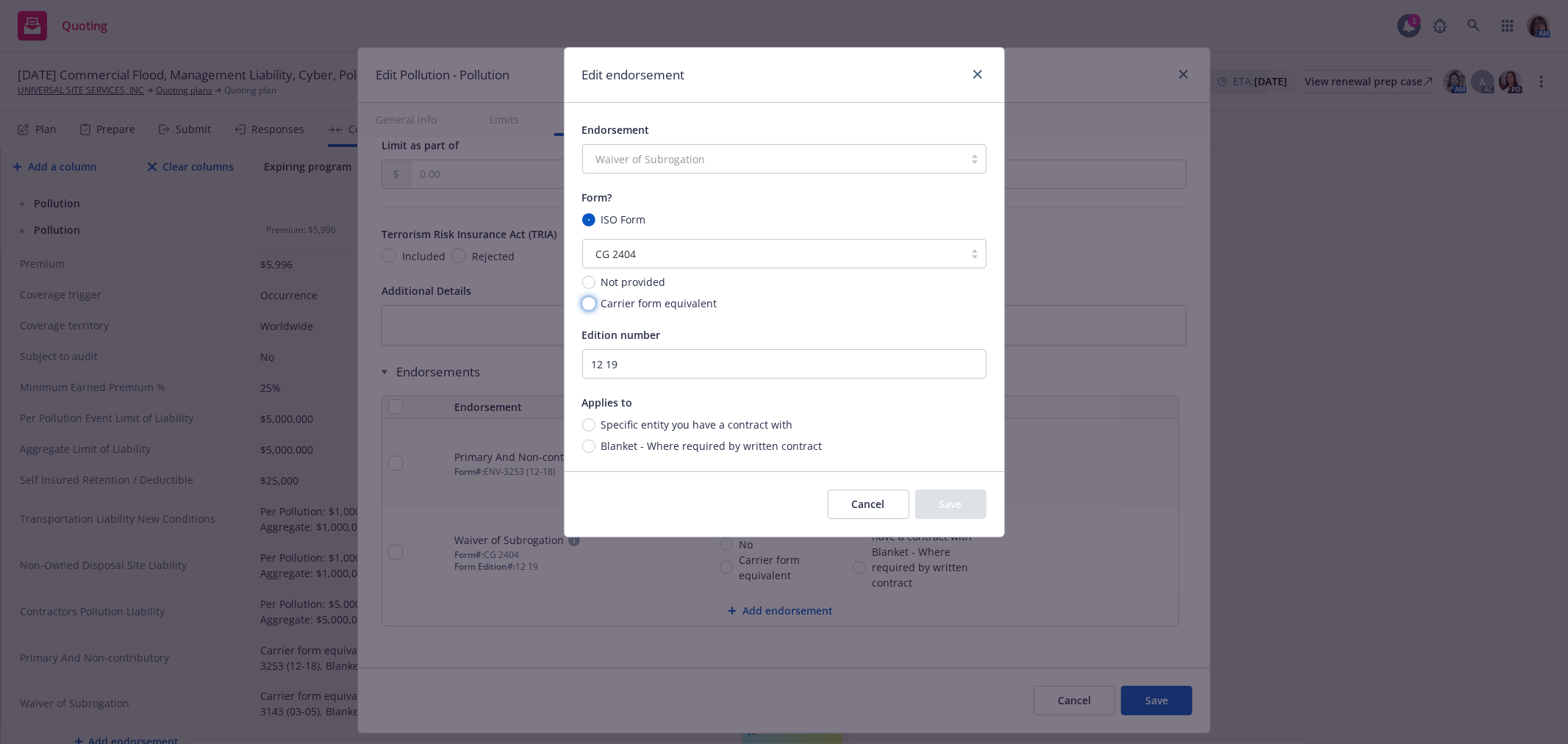
click at [592, 299] on input "Carrier form equivalent" at bounding box center [589, 304] width 13 height 13
radio input "true"
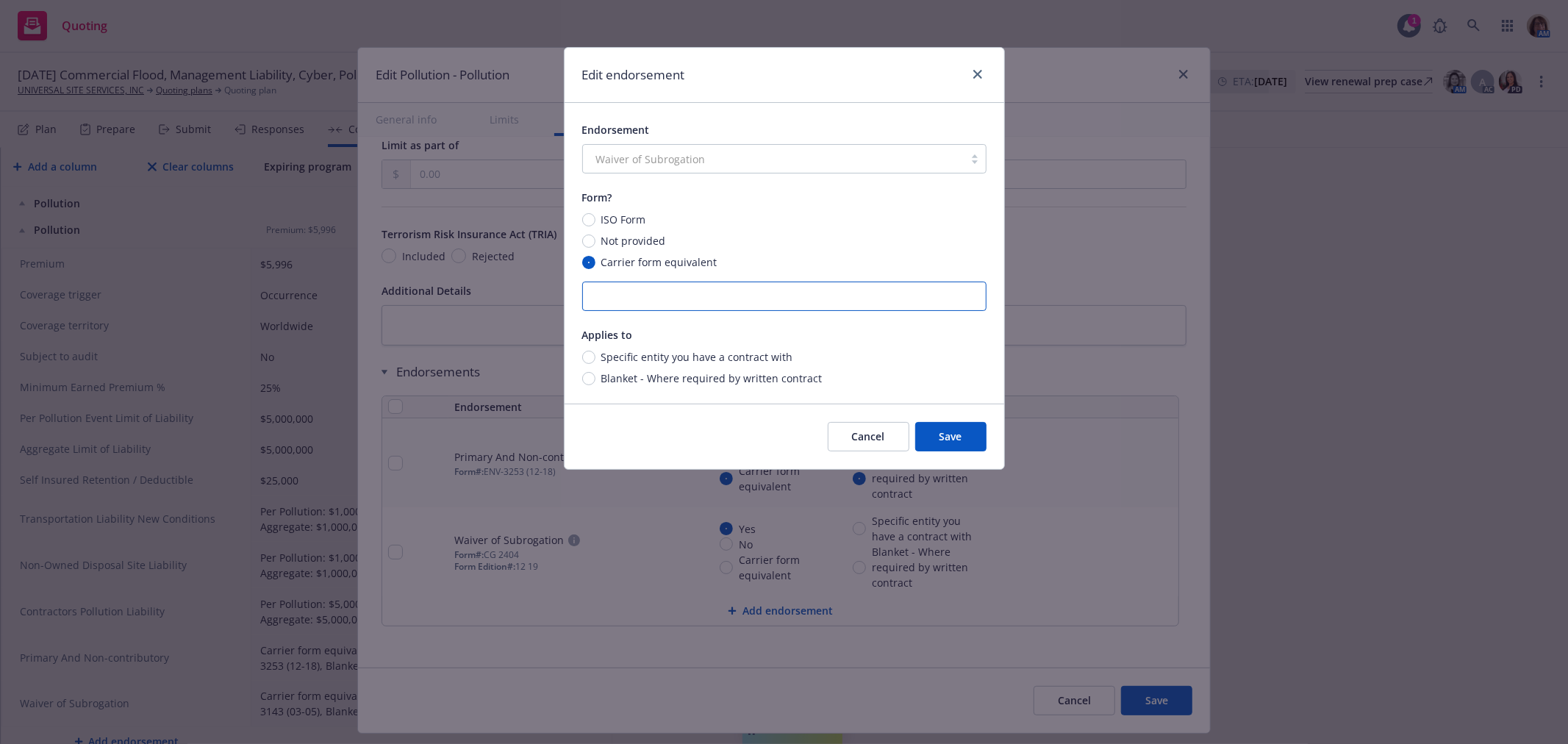
click at [599, 296] on input "text" at bounding box center [784, 295] width 404 height 30
type input "ENV-3143 (03-05)"
click at [589, 377] on input "Blanket - Where required by written contract" at bounding box center [589, 379] width 13 height 13
radio input "true"
click at [952, 443] on button "Save" at bounding box center [950, 436] width 72 height 30
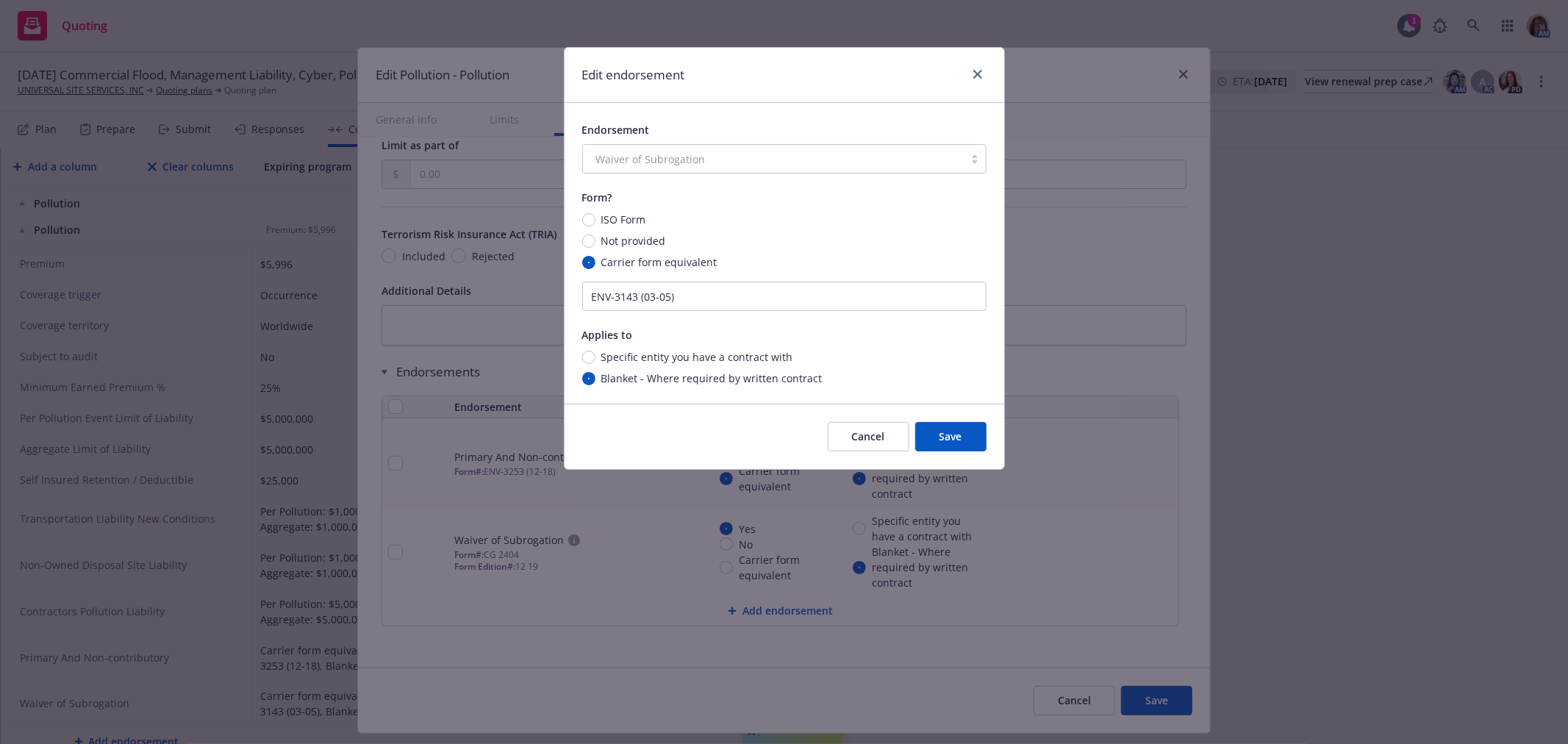
radio input "false"
radio input "true"
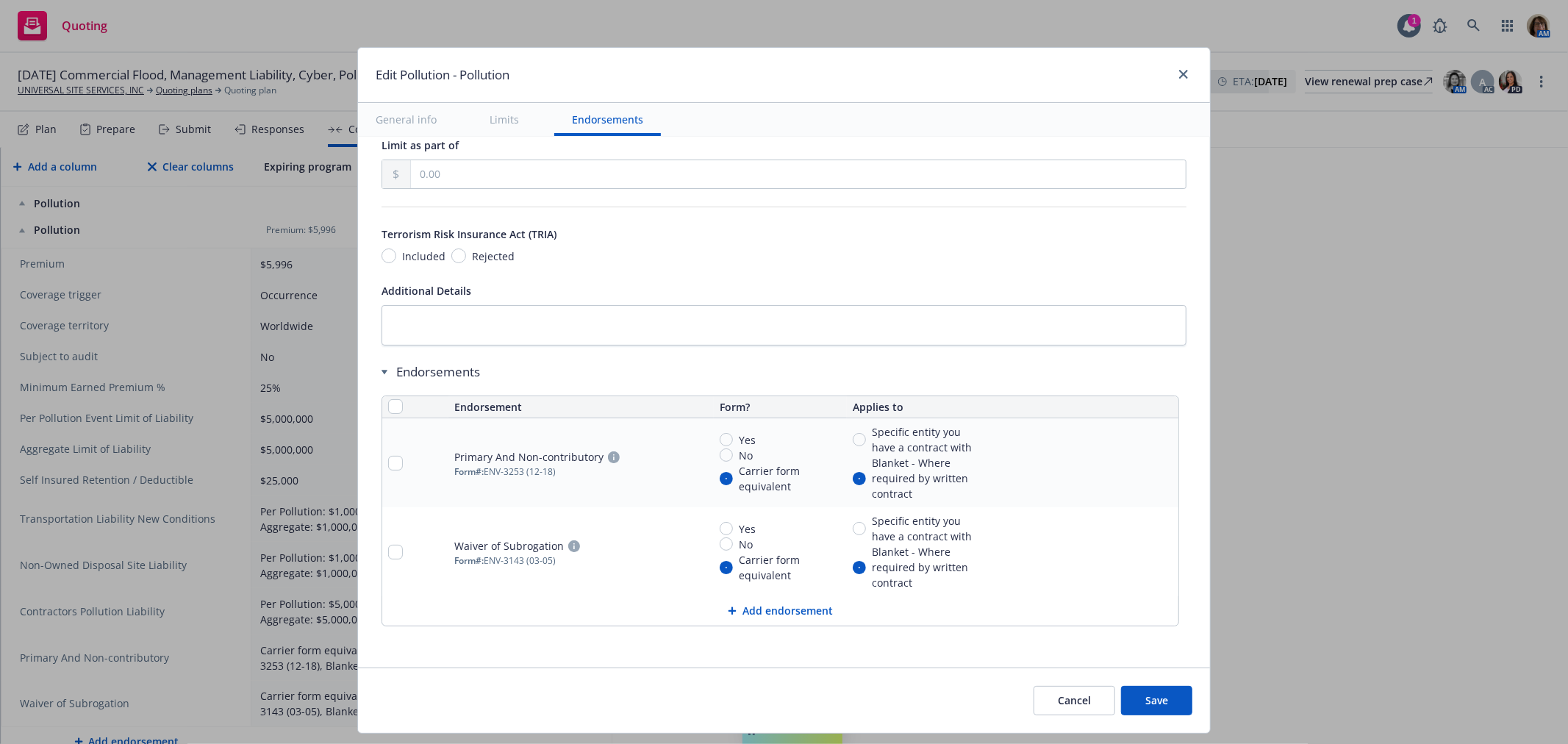
scroll to position [636, 0]
click at [1154, 697] on button "Save" at bounding box center [1156, 700] width 72 height 30
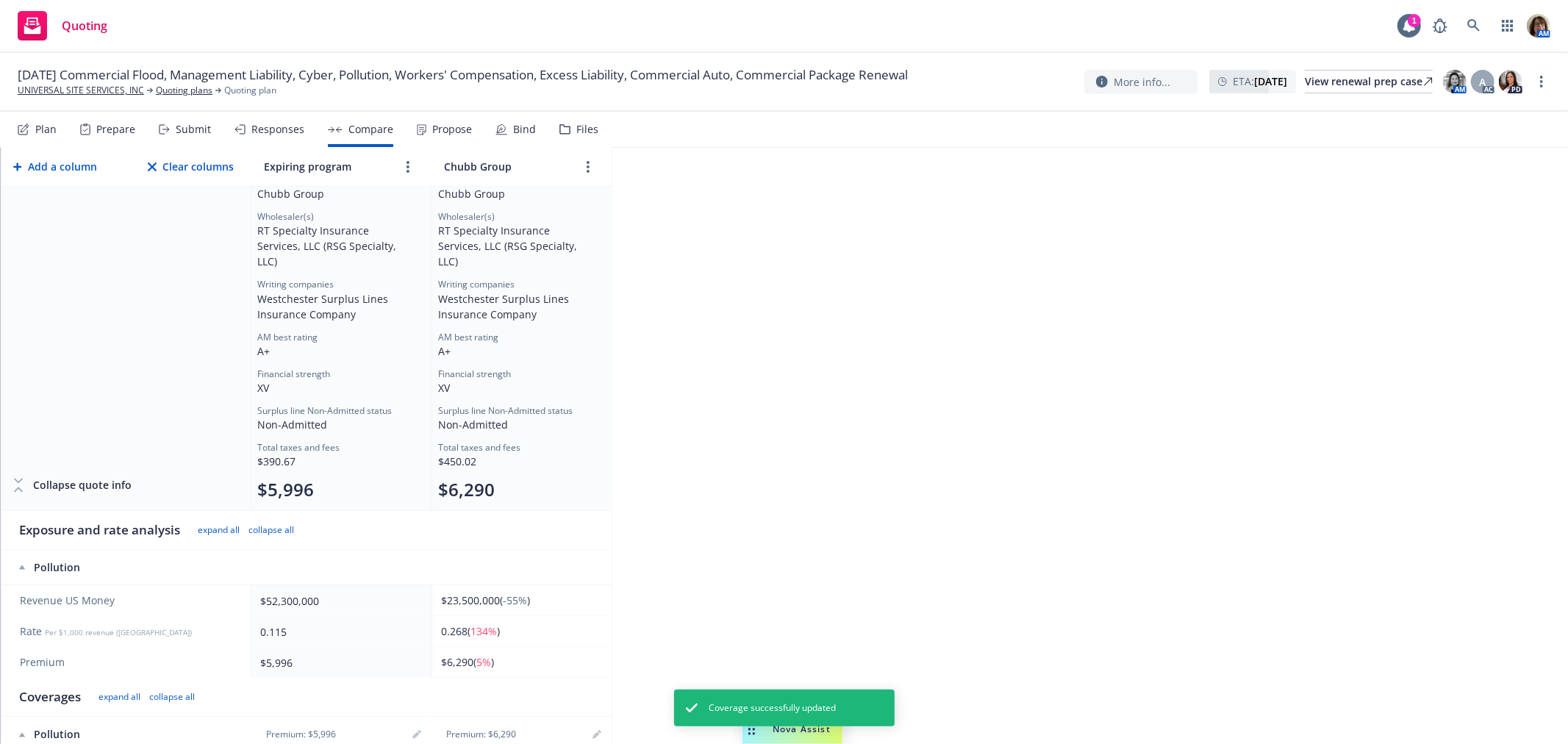
scroll to position [0, 0]
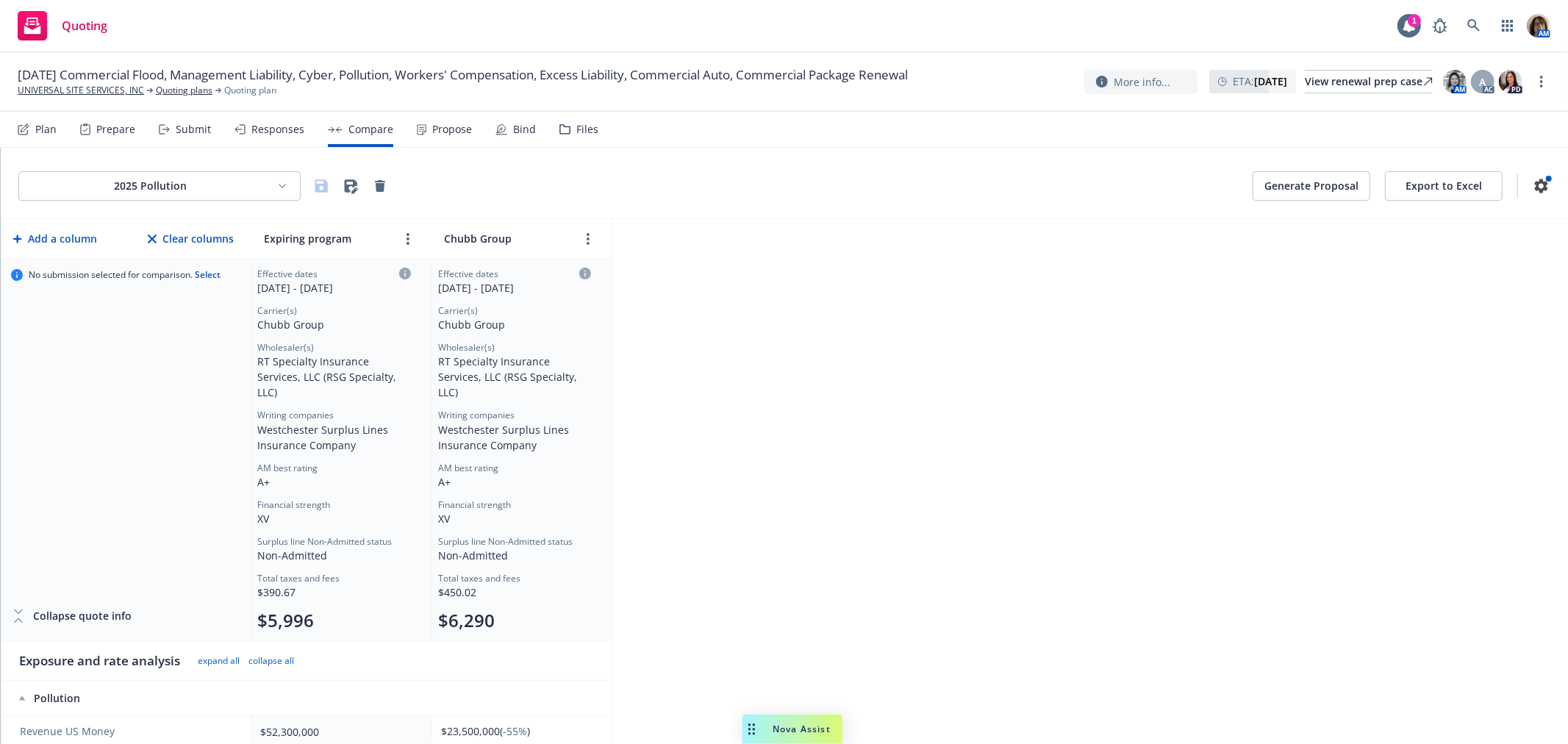
click at [1287, 191] on button "Generate Proposal" at bounding box center [1311, 186] width 118 height 30
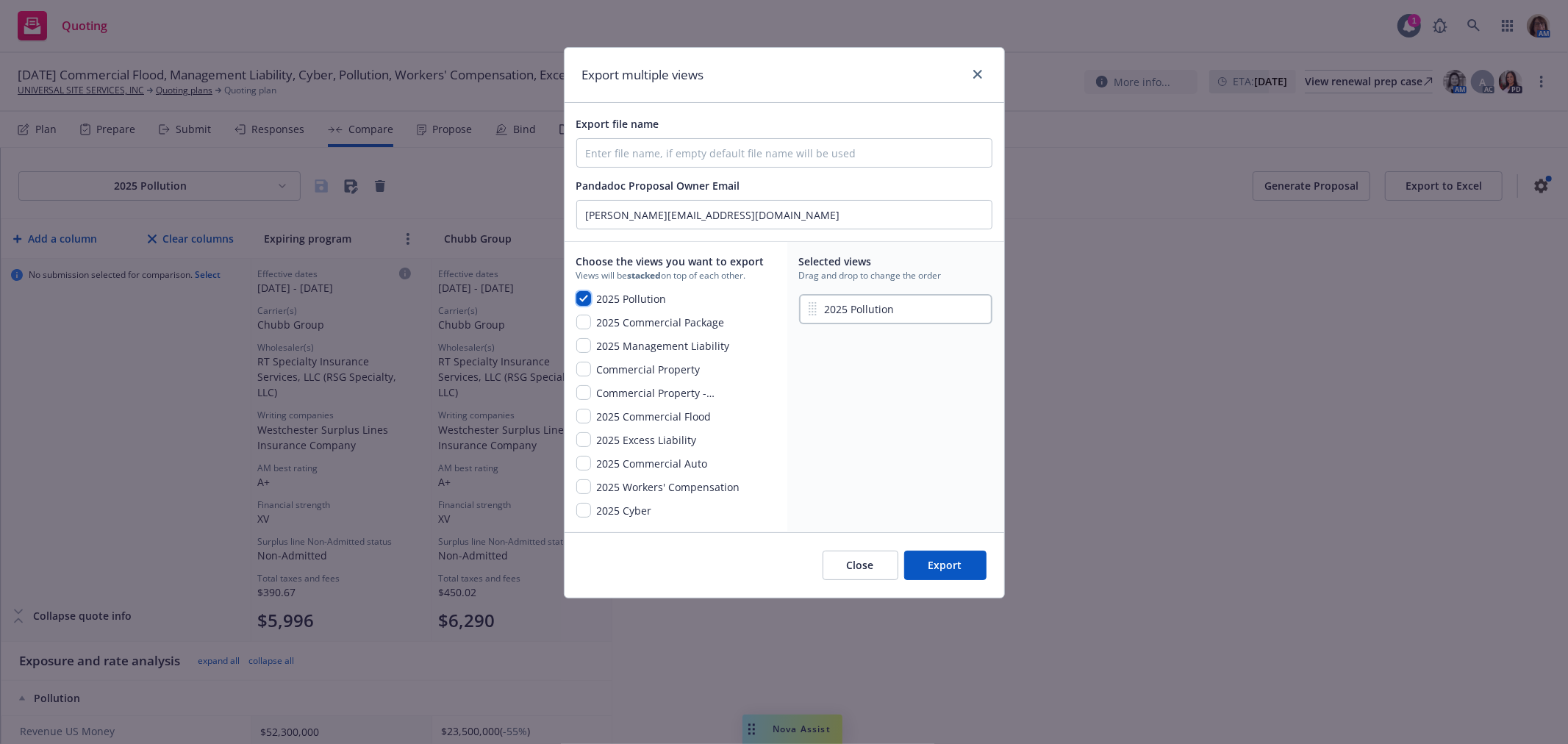
click at [580, 298] on input "checkbox" at bounding box center [583, 297] width 14 height 14
checkbox input "false"
click at [583, 323] on input "checkbox" at bounding box center [583, 321] width 14 height 14
checkbox input "true"
click at [585, 464] on input "checkbox" at bounding box center [583, 463] width 14 height 14
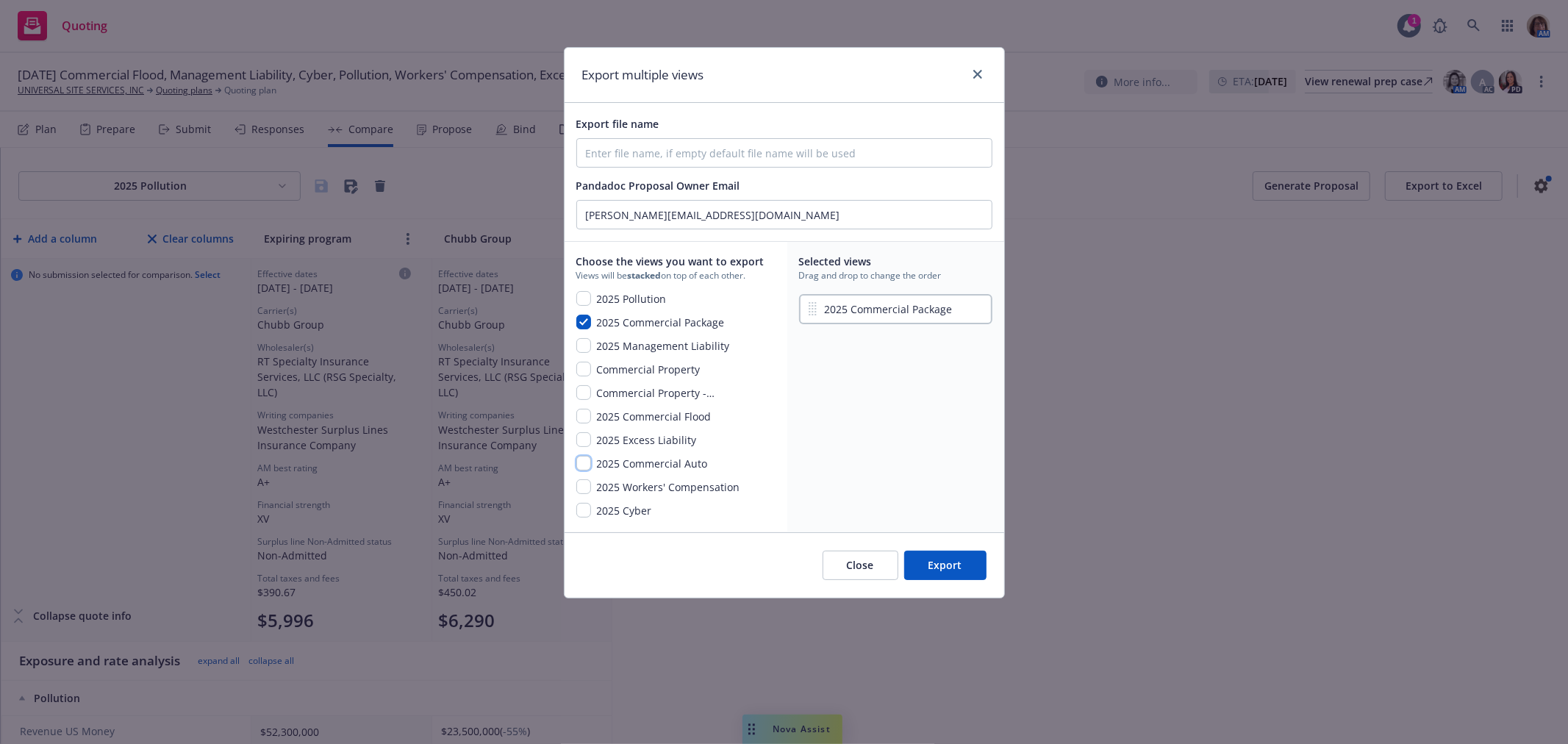
checkbox input "true"
click at [583, 437] on input "checkbox" at bounding box center [583, 439] width 14 height 14
checkbox input "true"
click at [583, 513] on input "checkbox" at bounding box center [583, 510] width 14 height 14
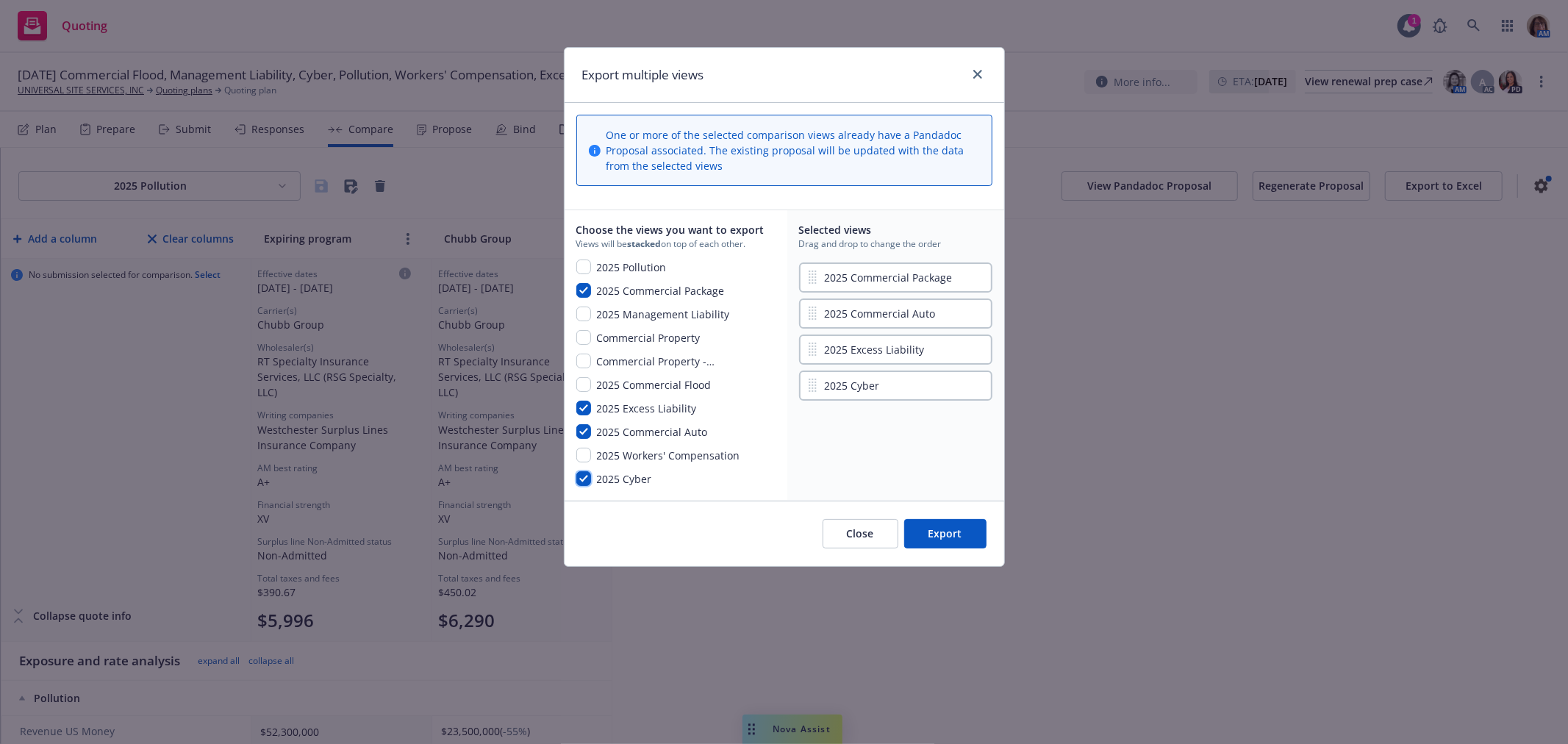
click at [577, 482] on input "checkbox" at bounding box center [583, 478] width 14 height 14
checkbox input "false"
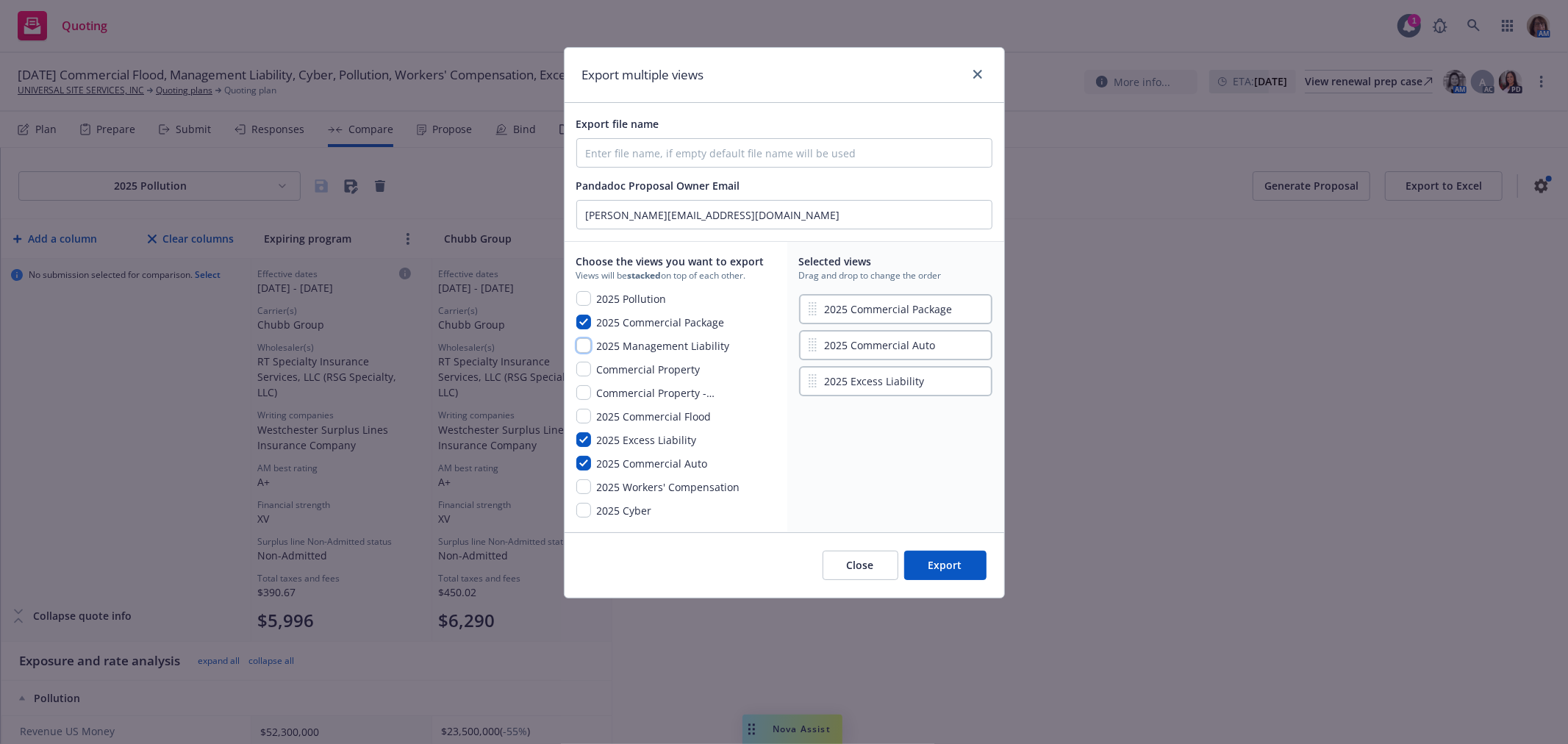
click at [583, 346] on input "checkbox" at bounding box center [583, 345] width 14 height 14
checkbox input "true"
click at [587, 513] on input "checkbox" at bounding box center [583, 510] width 14 height 14
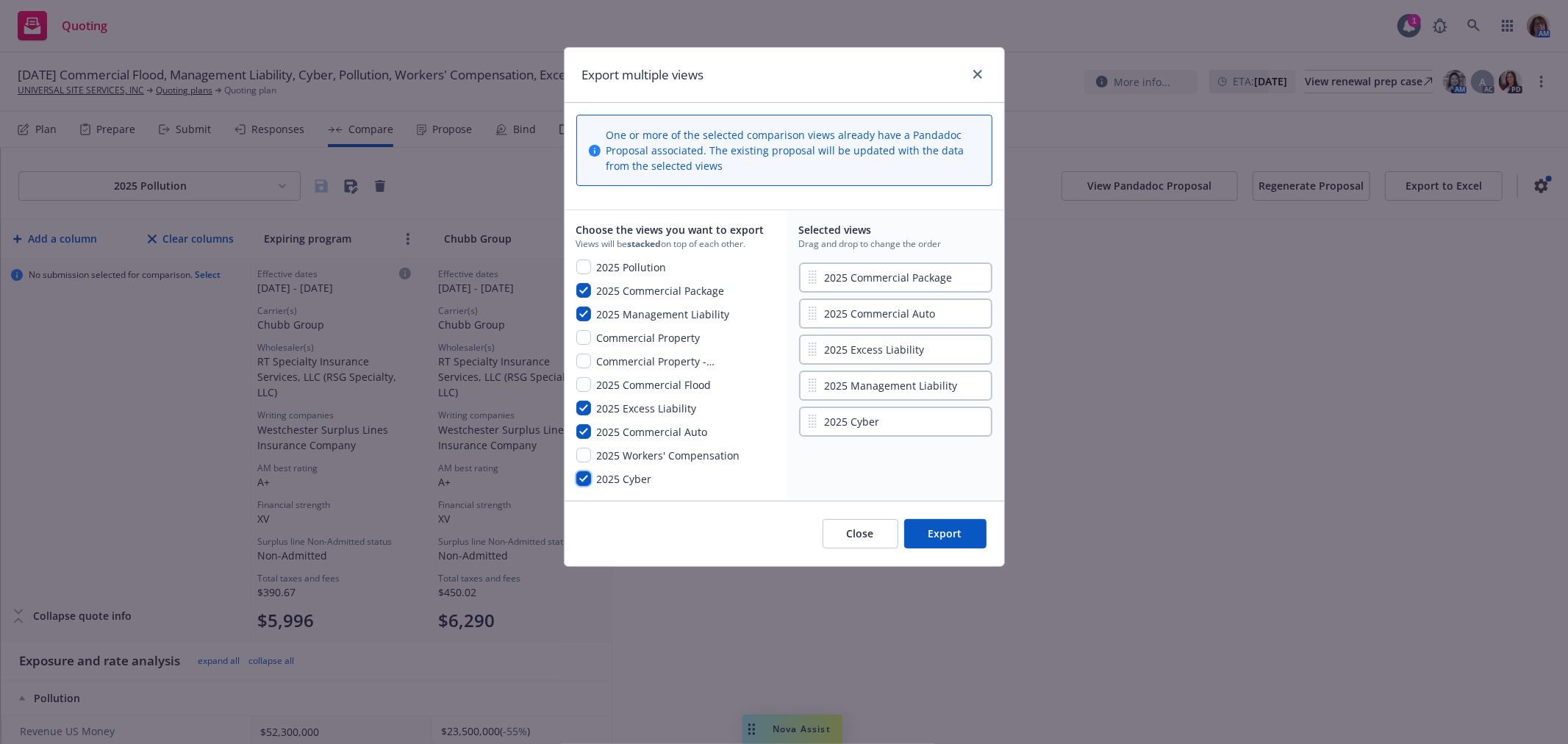
click at [582, 475] on input "checkbox" at bounding box center [583, 478] width 14 height 14
checkbox input "false"
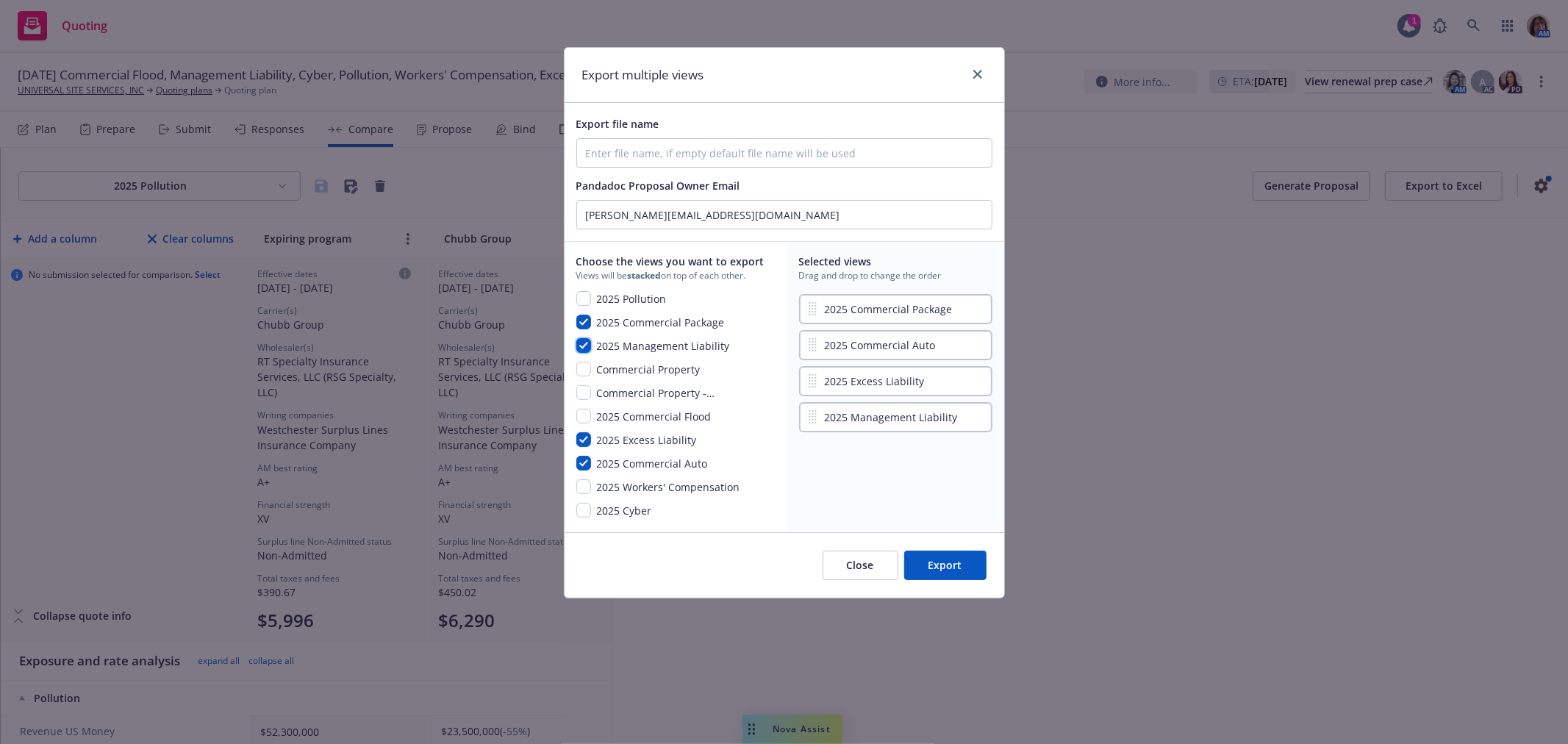
click at [581, 346] on input "checkbox" at bounding box center [583, 345] width 14 height 14
checkbox input "false"
click at [583, 419] on input "checkbox" at bounding box center [583, 415] width 14 height 14
checkbox input "true"
click at [583, 486] on input "checkbox" at bounding box center [583, 486] width 14 height 14
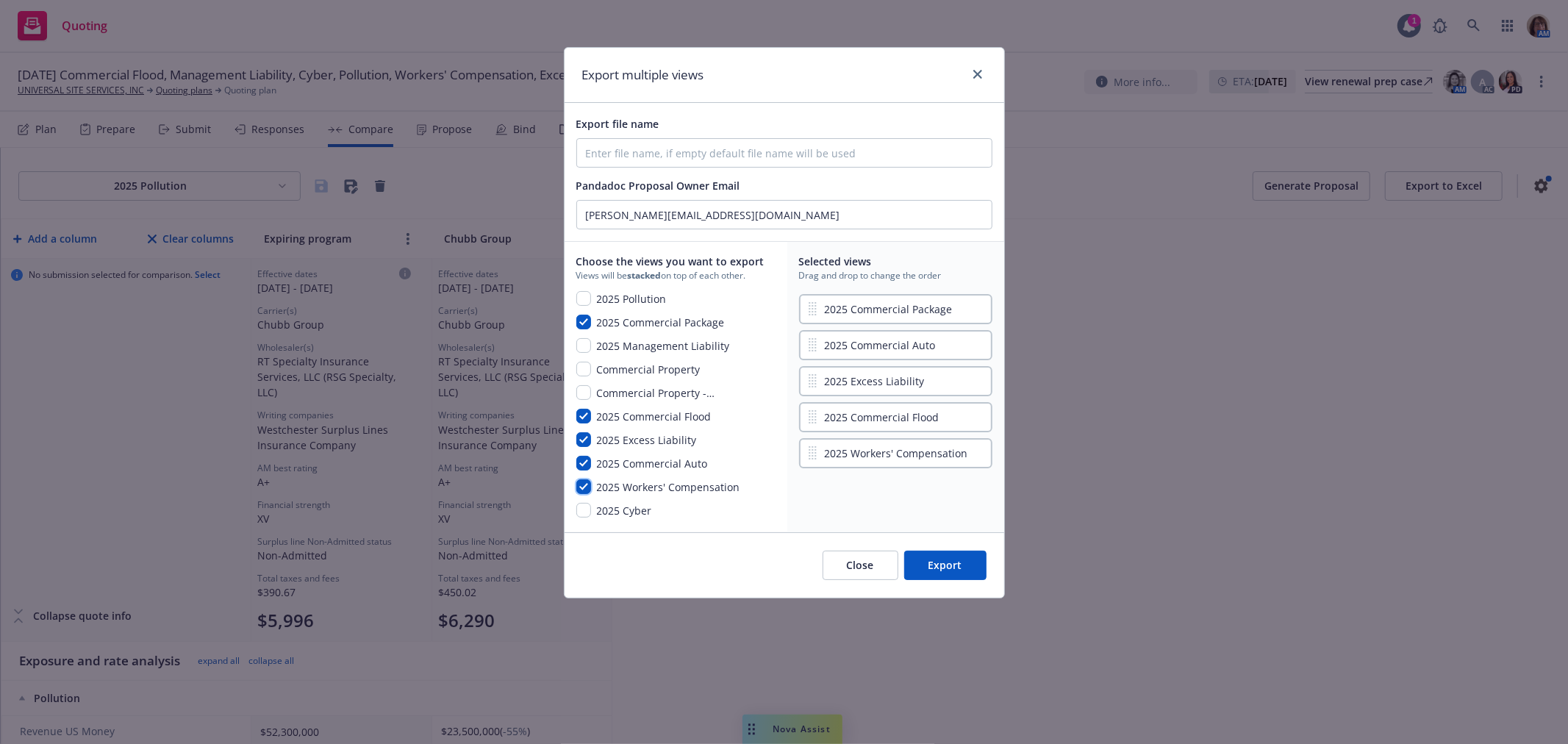
click at [581, 487] on input "checkbox" at bounding box center [583, 486] width 14 height 14
checkbox input "false"
click at [582, 296] on input "checkbox" at bounding box center [583, 297] width 14 height 14
checkbox input "true"
click at [584, 486] on input "checkbox" at bounding box center [583, 486] width 14 height 14
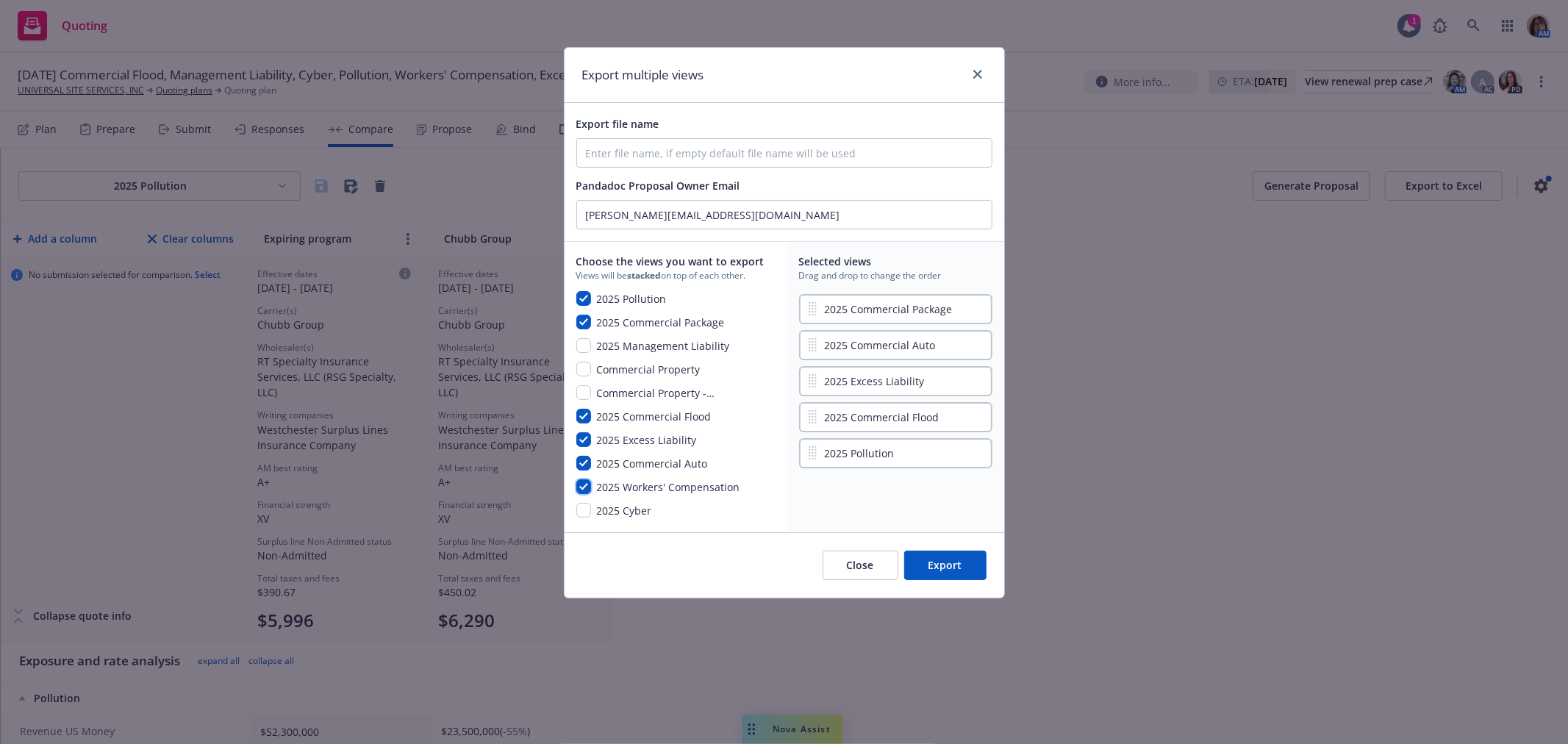
checkbox input "true"
click at [581, 346] on input "checkbox" at bounding box center [583, 345] width 14 height 14
checkbox input "true"
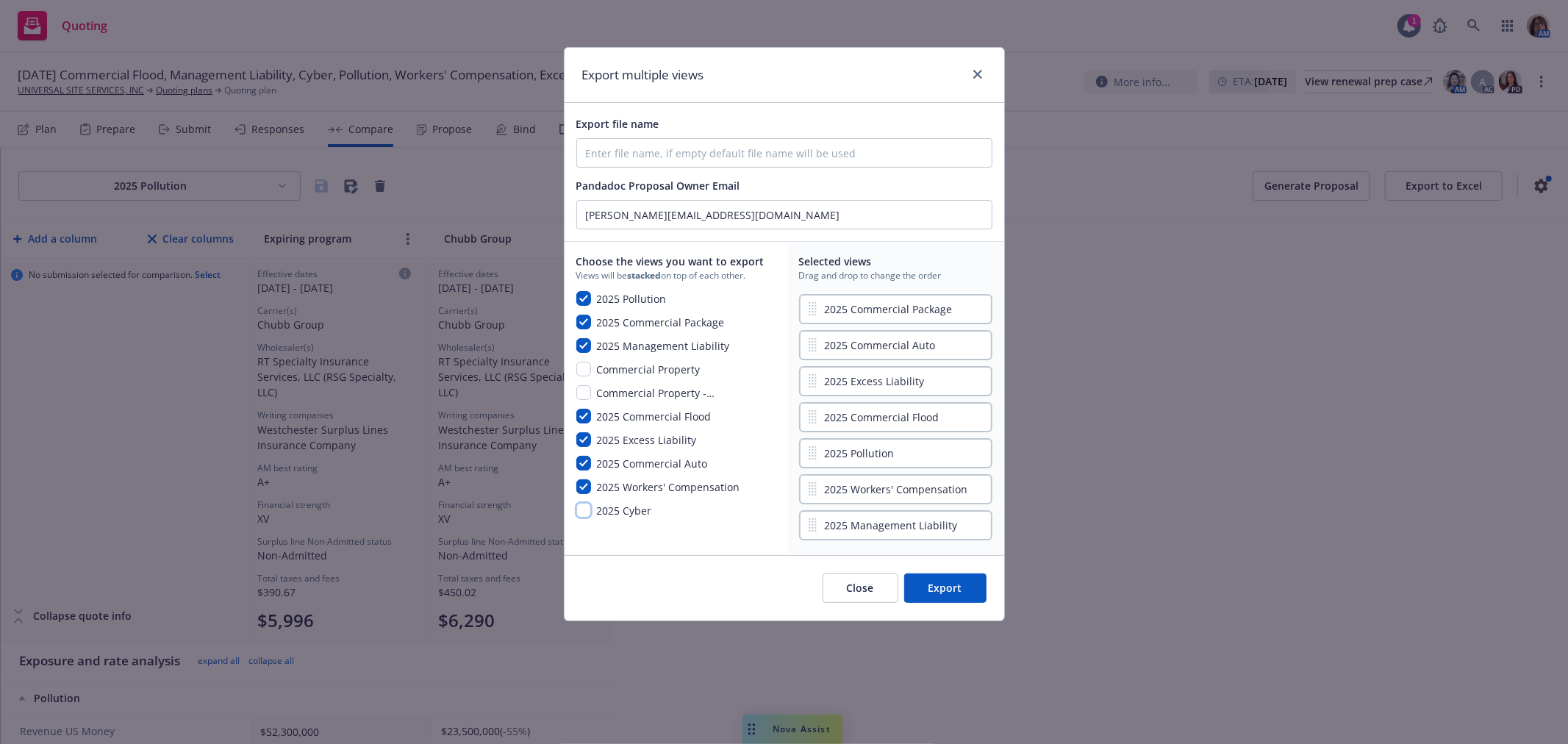
click at [583, 510] on input "checkbox" at bounding box center [583, 510] width 14 height 14
checkbox input "true"
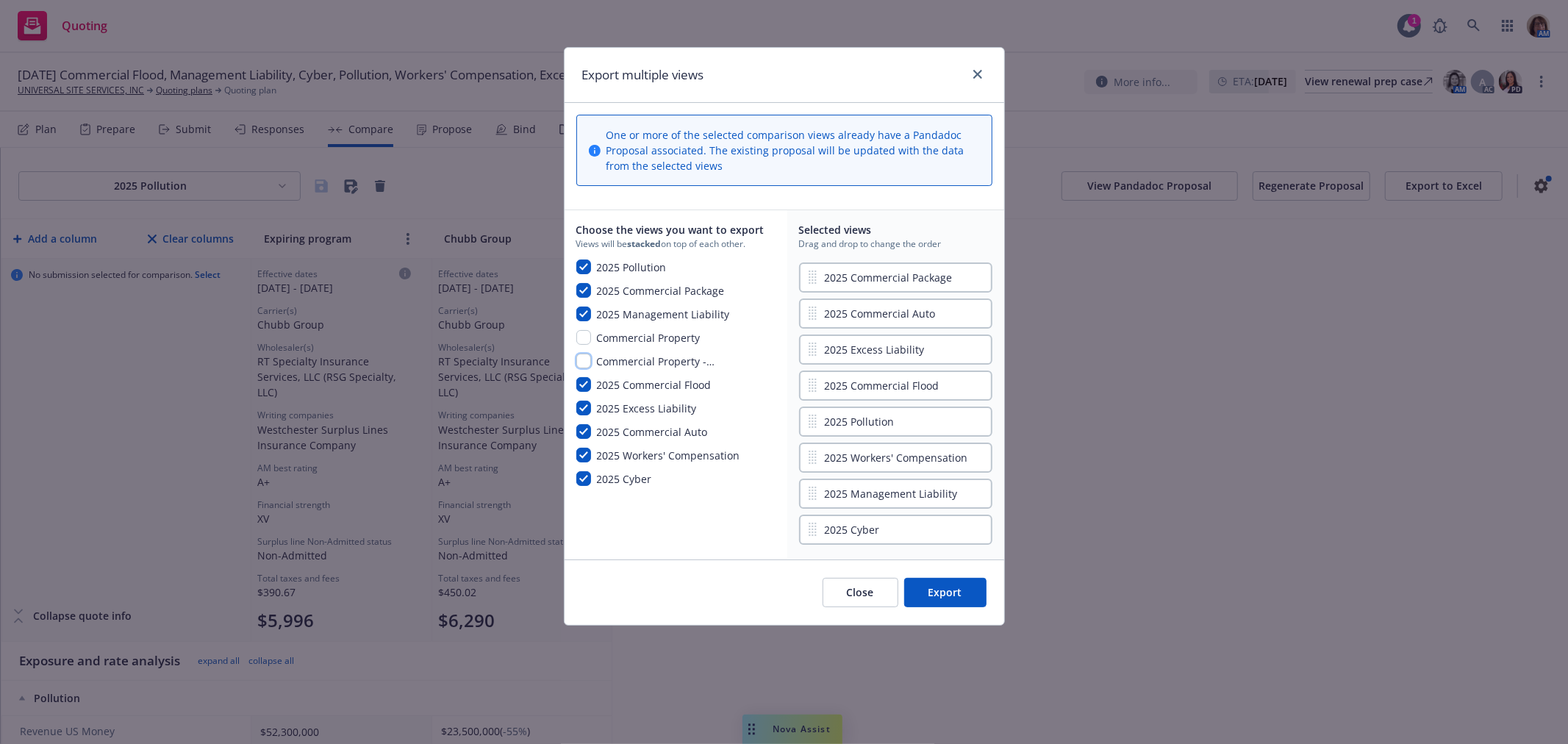
click at [583, 358] on input "checkbox" at bounding box center [583, 361] width 14 height 14
checkbox input "true"
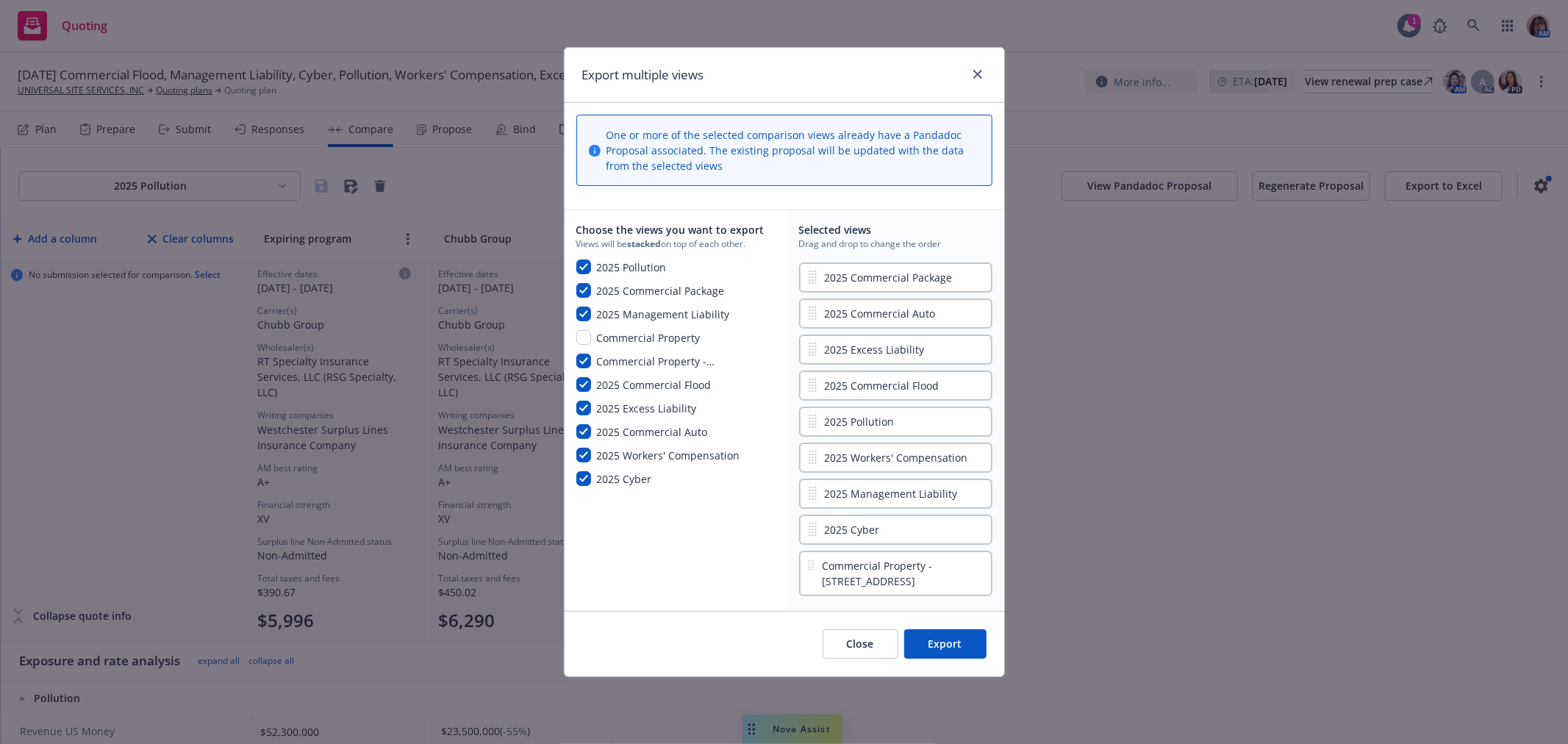
click at [943, 640] on button "Export" at bounding box center [946, 644] width 82 height 30
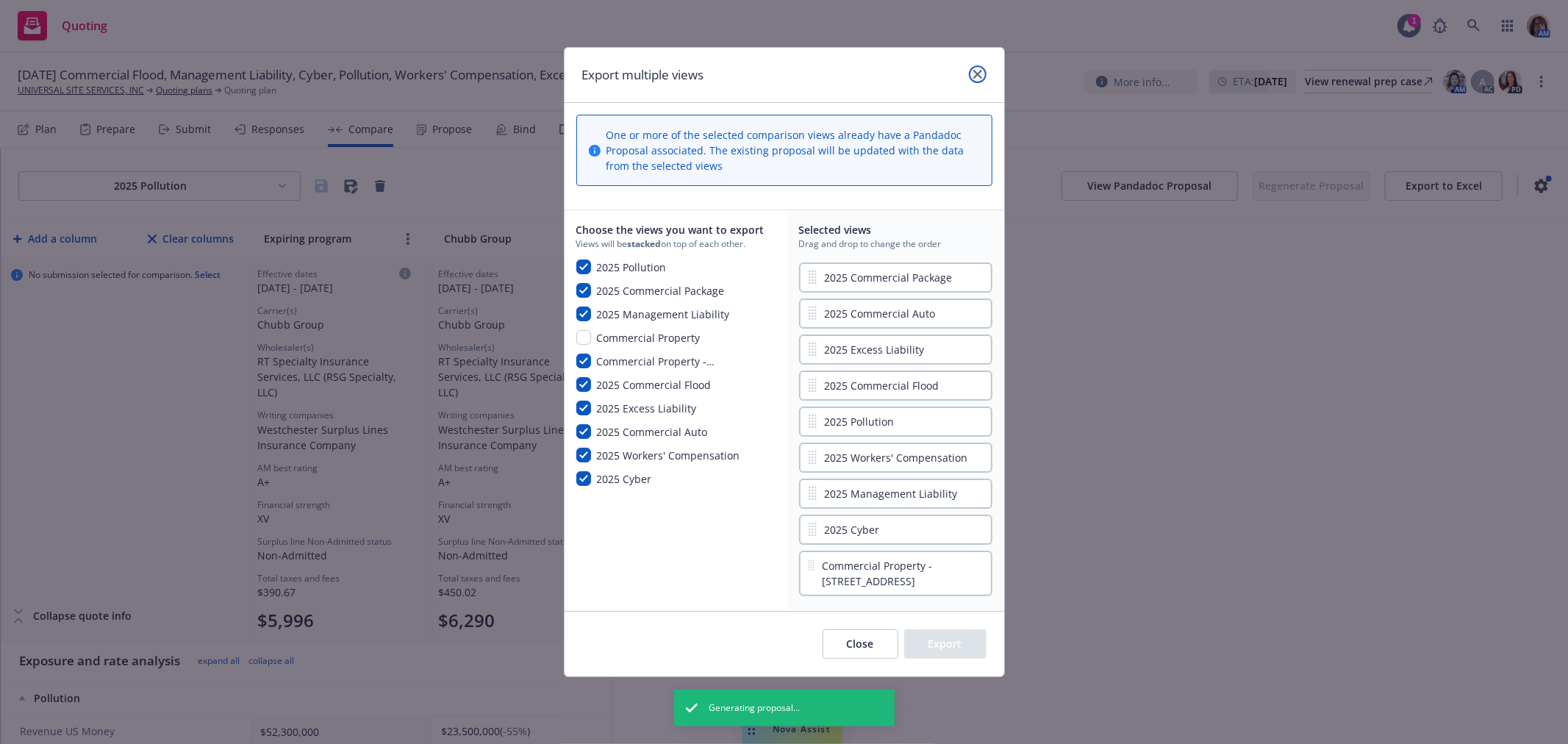
click at [981, 68] on link "close" at bounding box center [977, 74] width 17 height 17
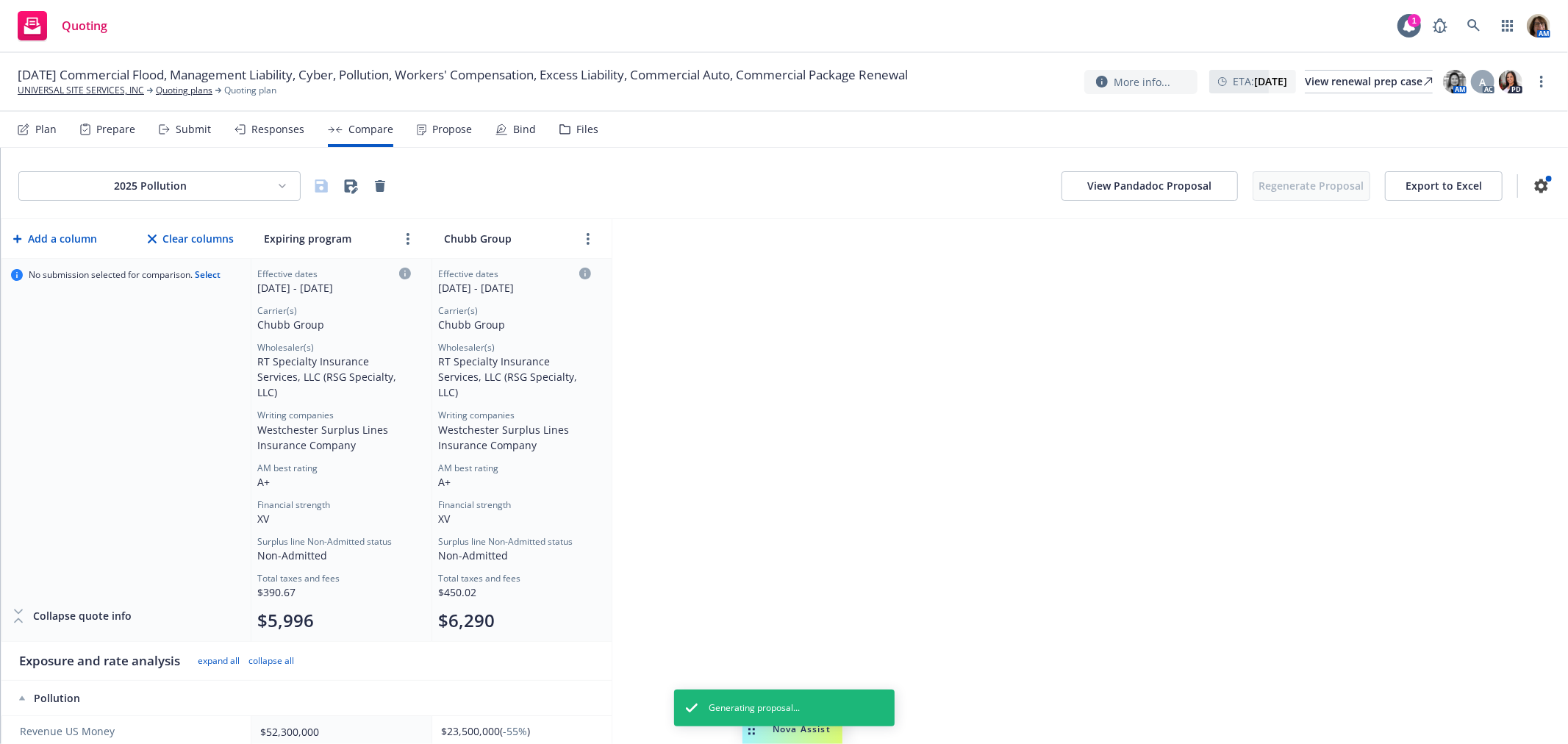
click at [1115, 187] on button "View Pandadoc Proposal" at bounding box center [1149, 186] width 177 height 30
